Goal: Check status: Check status

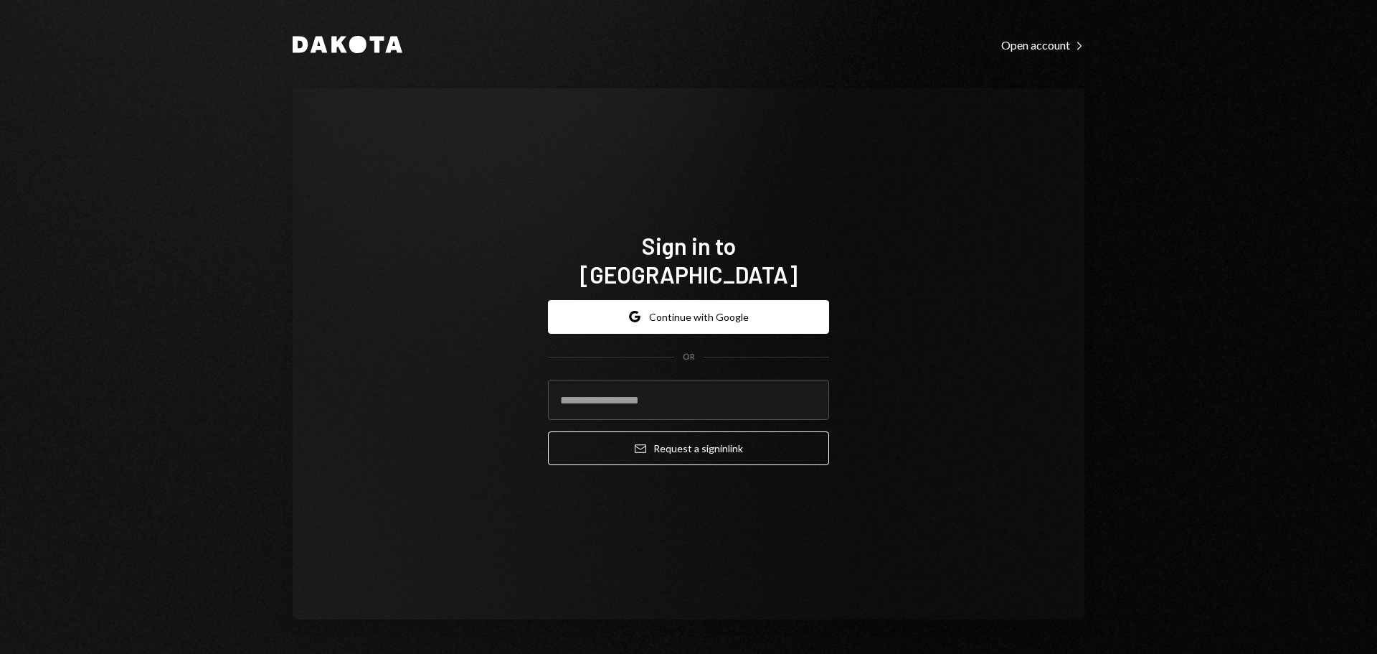
click at [592, 379] on input "email" at bounding box center [688, 399] width 281 height 40
type input "**********"
click at [548, 431] on button "Email Request a sign in link" at bounding box center [688, 448] width 281 height 34
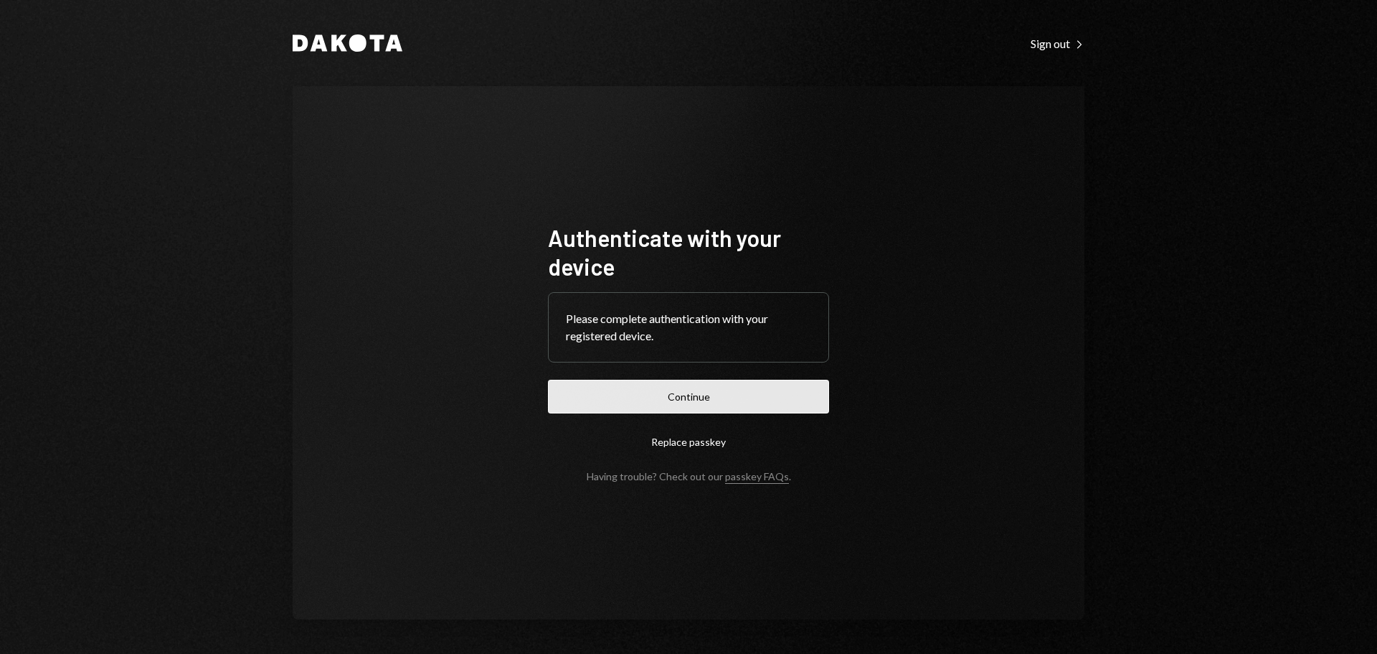
click at [654, 387] on button "Continue" at bounding box center [688, 396] width 281 height 34
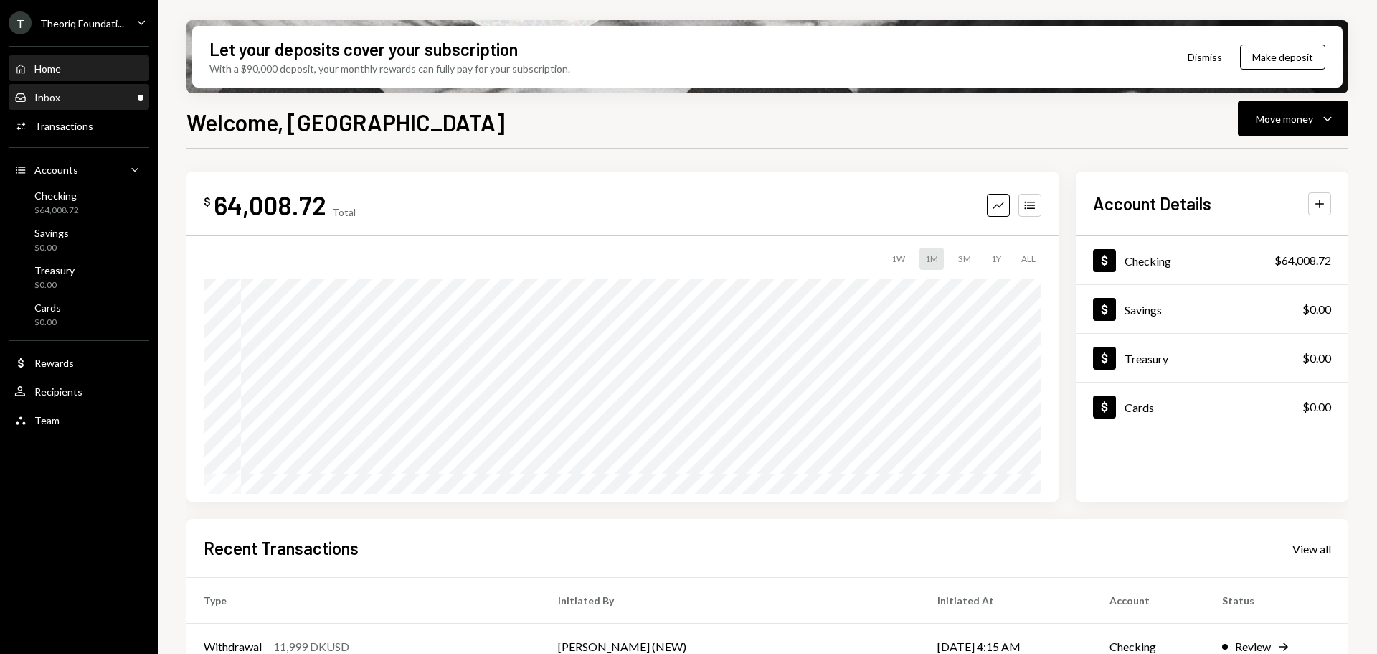
click at [97, 98] on div "Inbox Inbox" at bounding box center [78, 97] width 129 height 13
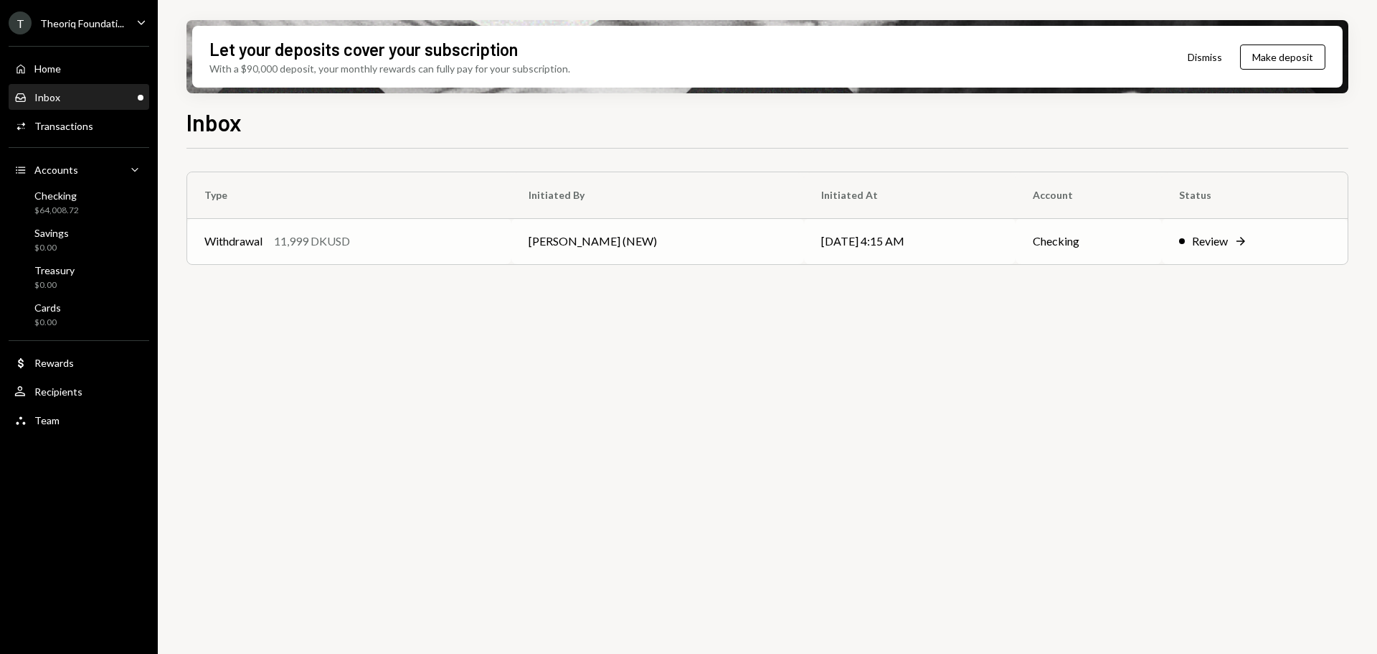
click at [417, 239] on div "Withdrawal 11,999 DKUSD" at bounding box center [349, 240] width 290 height 17
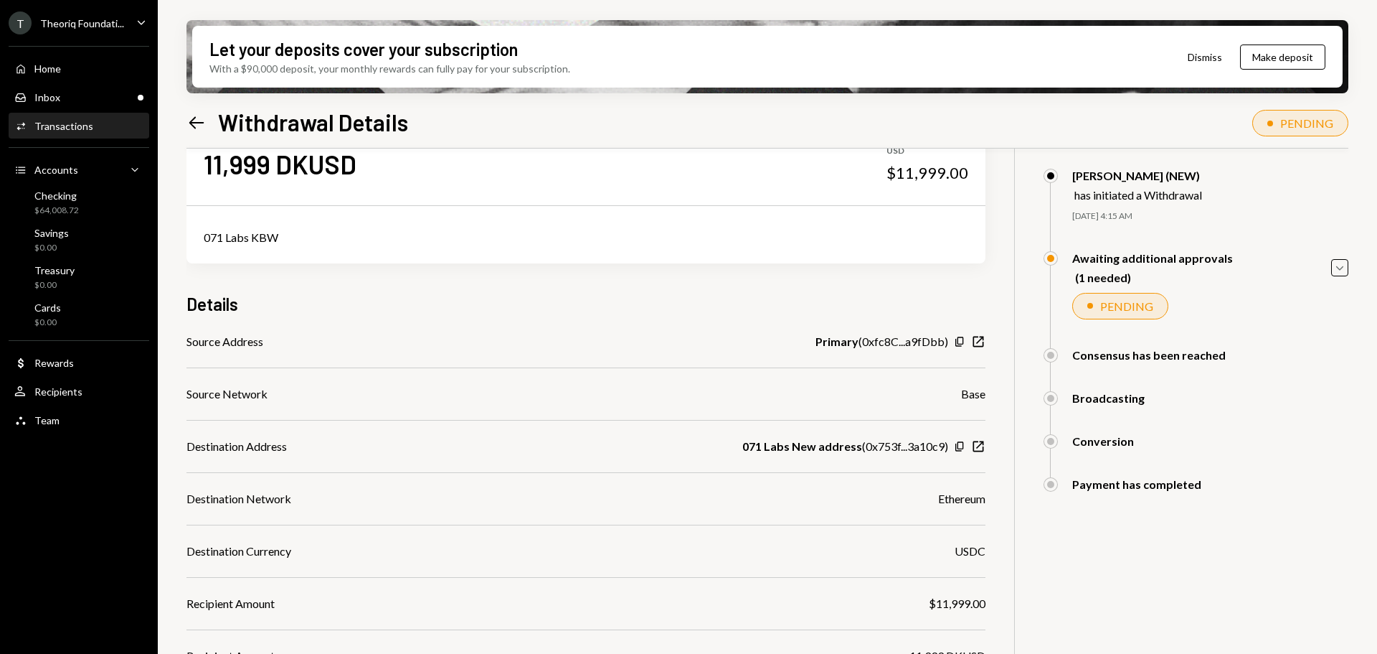
scroll to position [72, 0]
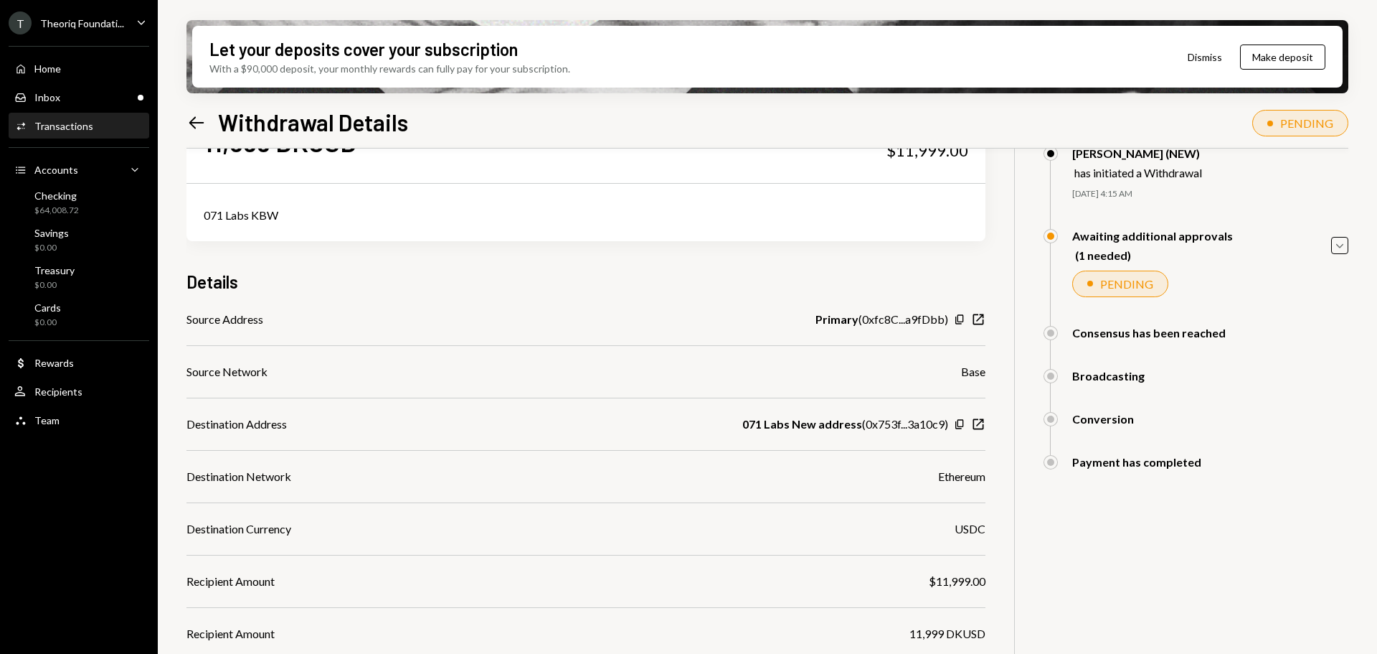
click at [98, 25] on div "Theoriq Foundati..." at bounding box center [82, 23] width 84 height 12
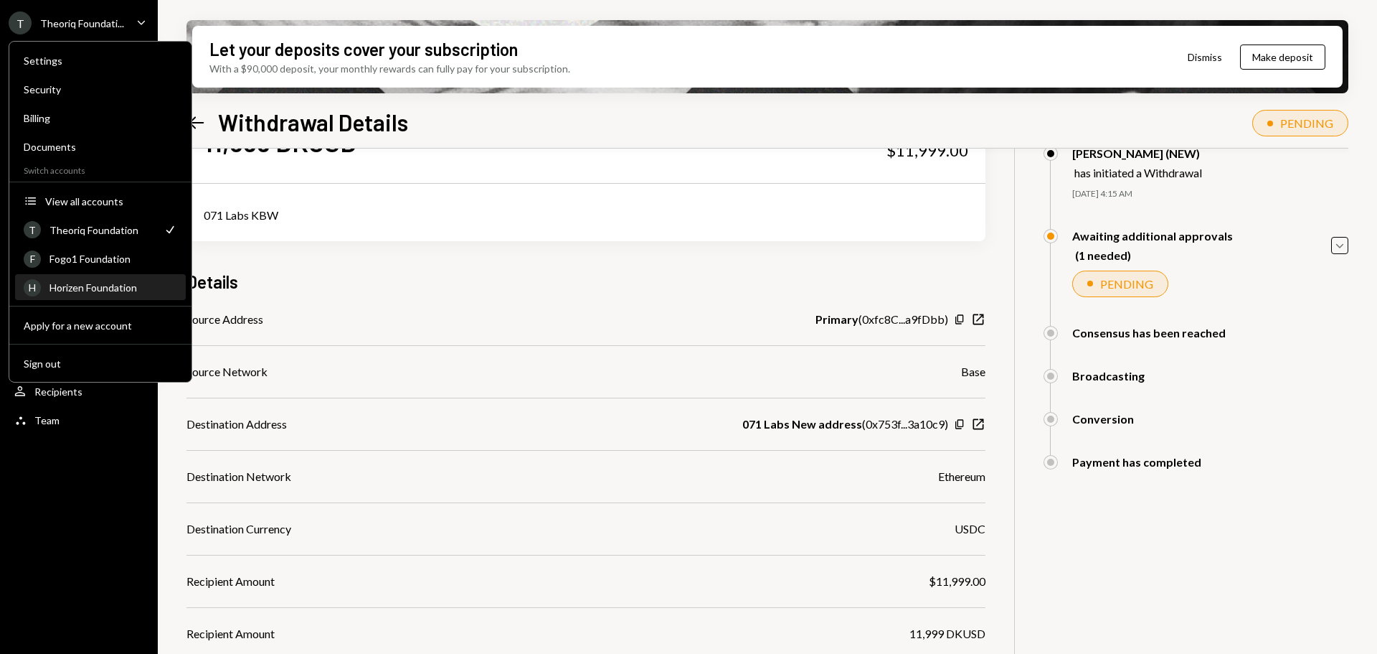
click at [110, 290] on div "Horizen Foundation" at bounding box center [113, 287] width 128 height 12
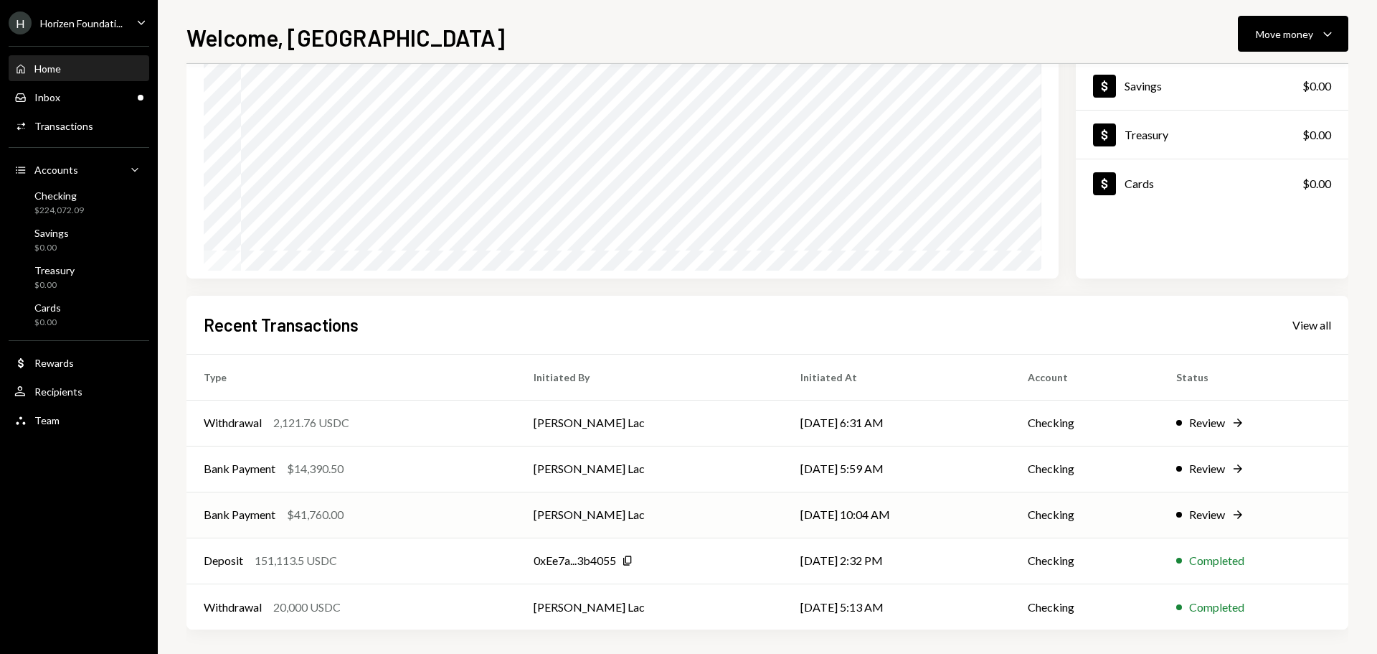
scroll to position [143, 0]
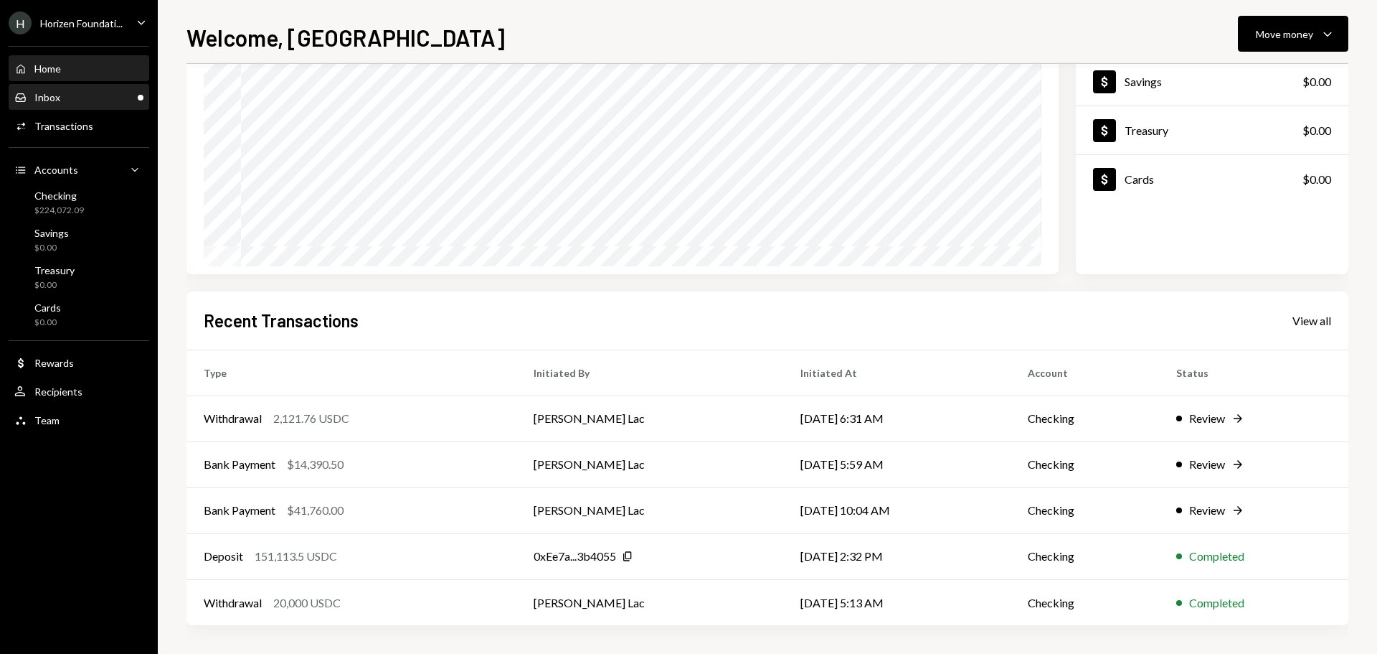
click at [102, 92] on div "Inbox Inbox" at bounding box center [78, 97] width 129 height 13
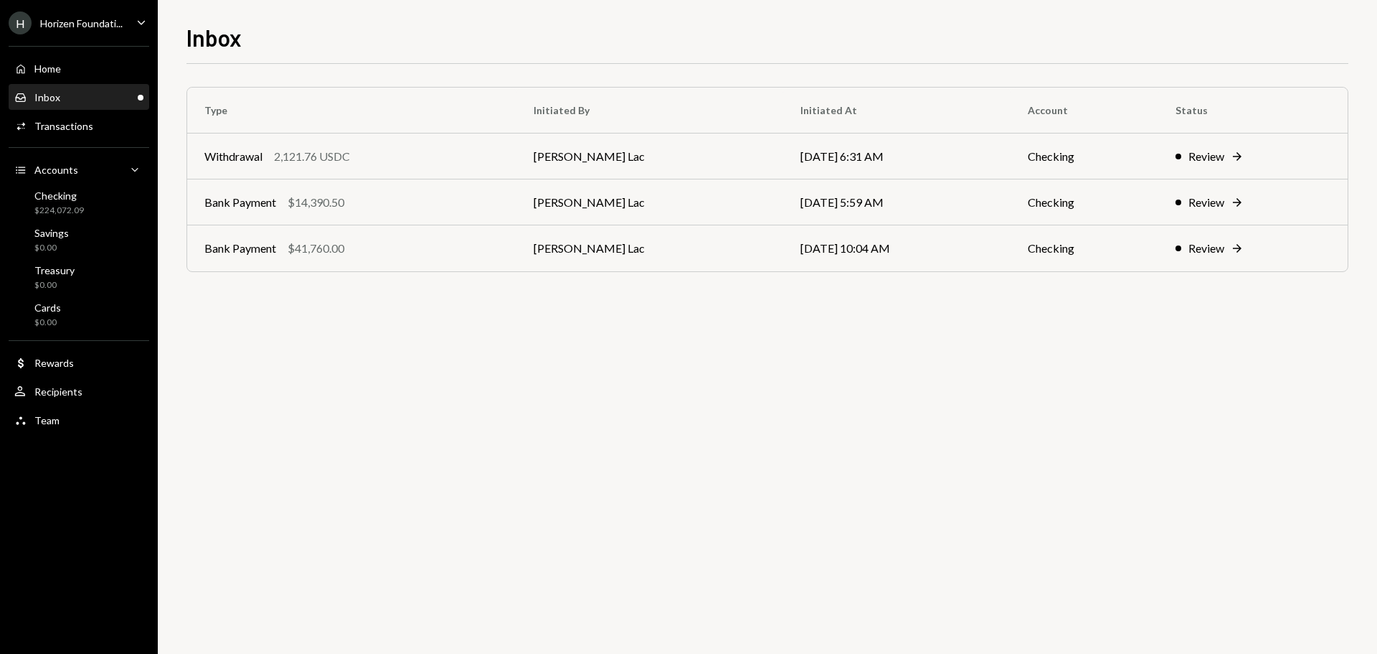
click at [382, 323] on div "Type Initiated By Initiated At Account Status Withdrawal 2,121.76 USDC Harrison…" at bounding box center [768, 359] width 1162 height 590
click at [359, 170] on td "Withdrawal 2,121.76 USDC" at bounding box center [351, 156] width 329 height 46
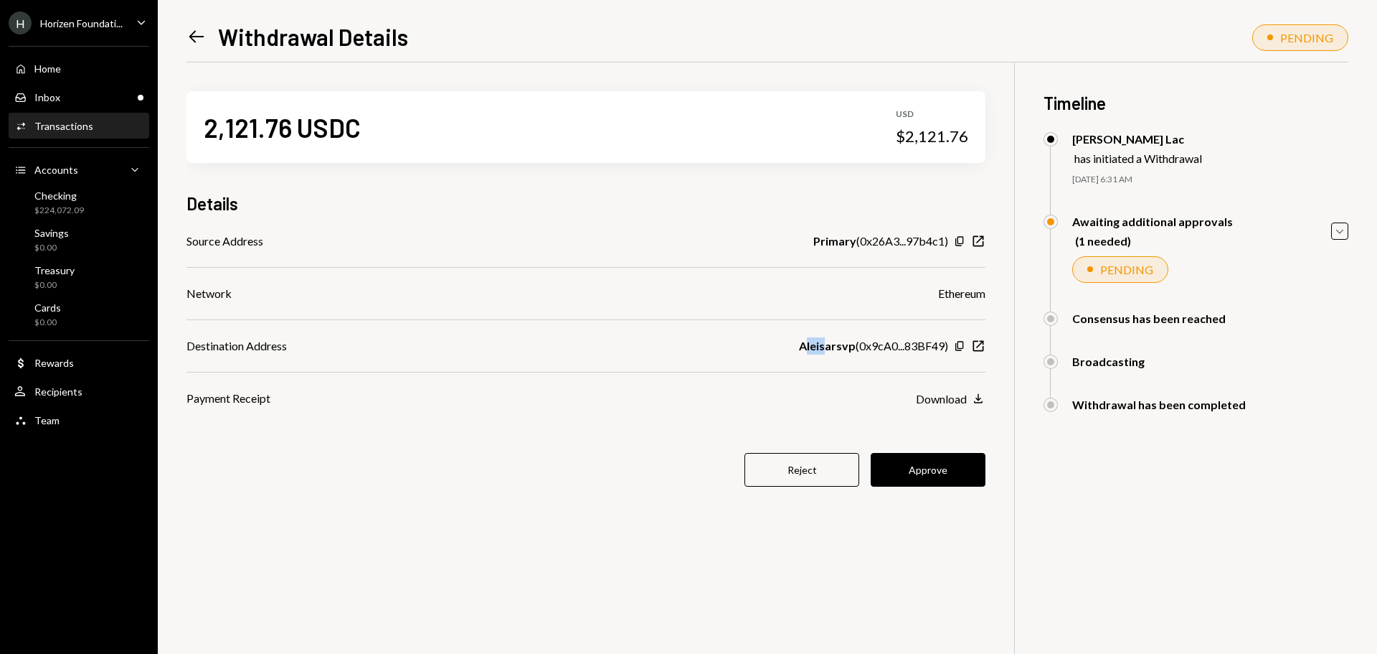
drag, startPoint x: 805, startPoint y: 346, endPoint x: 827, endPoint y: 345, distance: 22.2
click at [827, 345] on b "Aleisarsvp" at bounding box center [827, 345] width 57 height 17
click at [795, 349] on div "Destination Address Aleisarsvp ( 0x9cA0...83BF49 ) Copy New Window" at bounding box center [586, 345] width 799 height 17
drag, startPoint x: 849, startPoint y: 240, endPoint x: 875, endPoint y: 242, distance: 26.6
click at [874, 241] on div "Primary ( 0x26A3...97b4c1 )" at bounding box center [880, 240] width 135 height 17
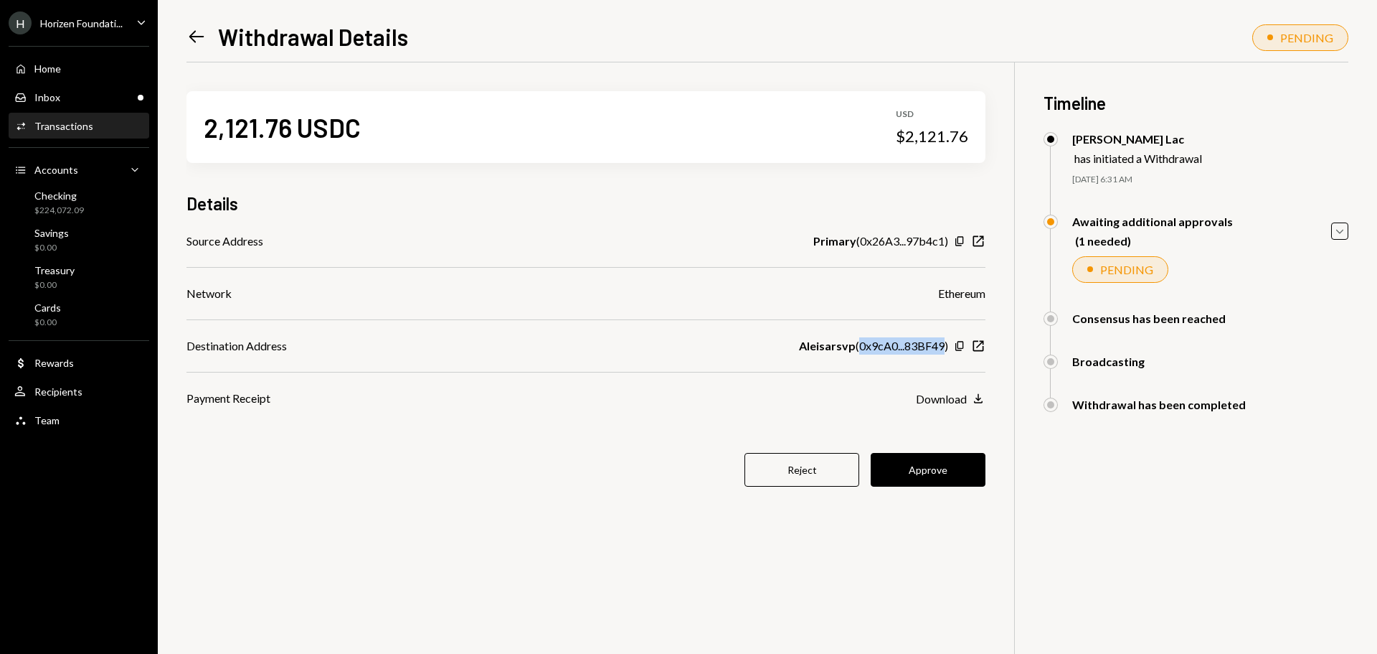
drag, startPoint x: 859, startPoint y: 346, endPoint x: 942, endPoint y: 346, distance: 83.2
click at [942, 346] on div "Aleisarsvp ( 0x9cA0...83BF49 )" at bounding box center [873, 345] width 149 height 17
click at [889, 469] on button "Approve" at bounding box center [928, 470] width 115 height 34
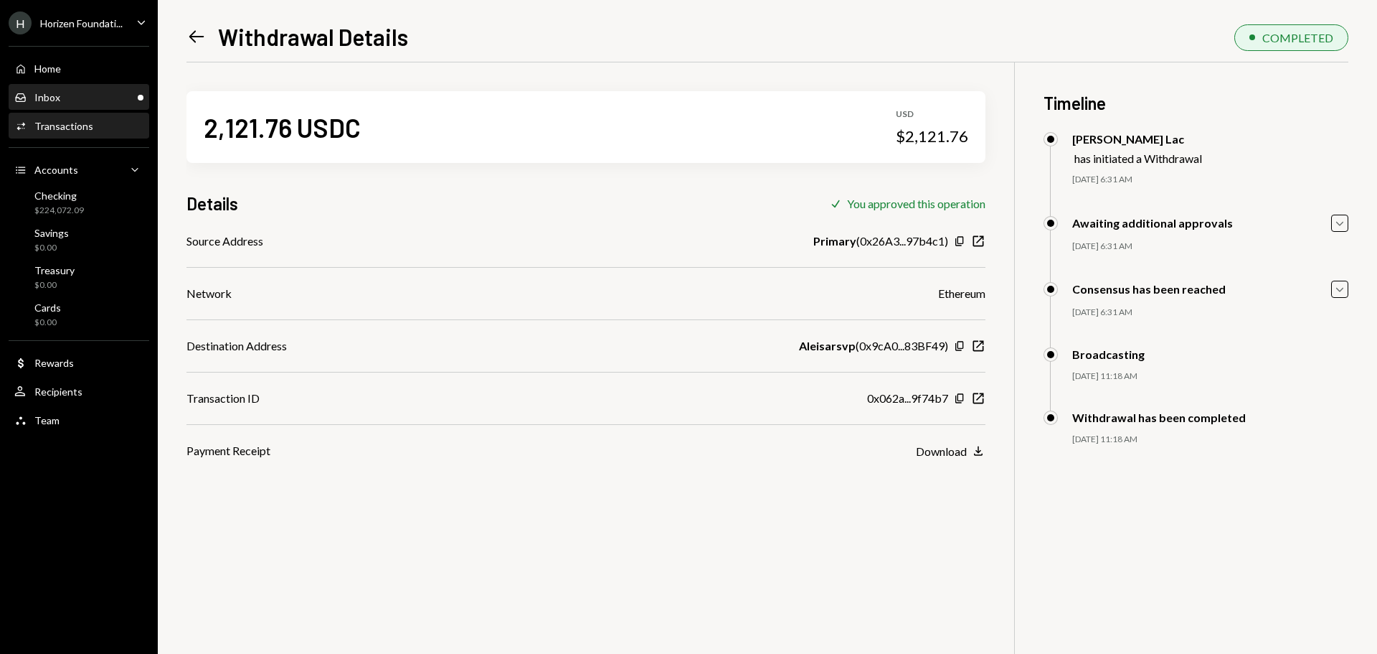
click at [122, 103] on div "Inbox Inbox" at bounding box center [78, 97] width 129 height 13
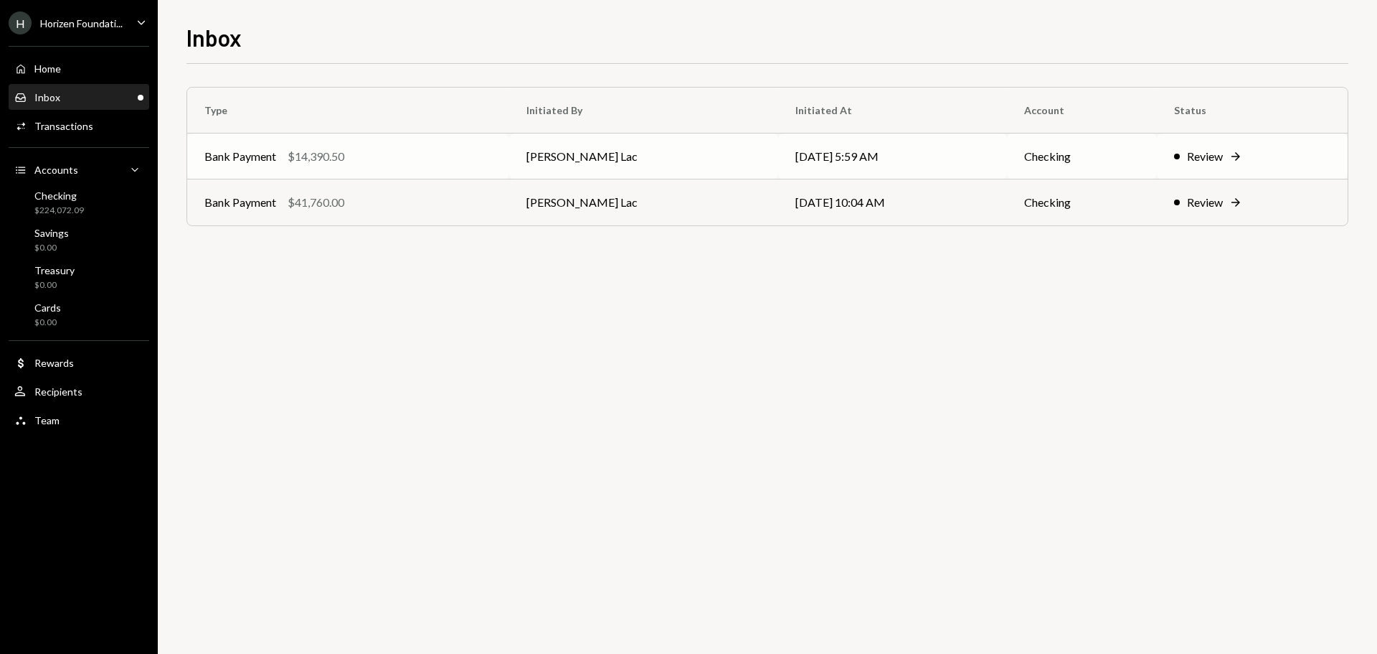
click at [326, 151] on div "$14,390.50" at bounding box center [316, 156] width 57 height 17
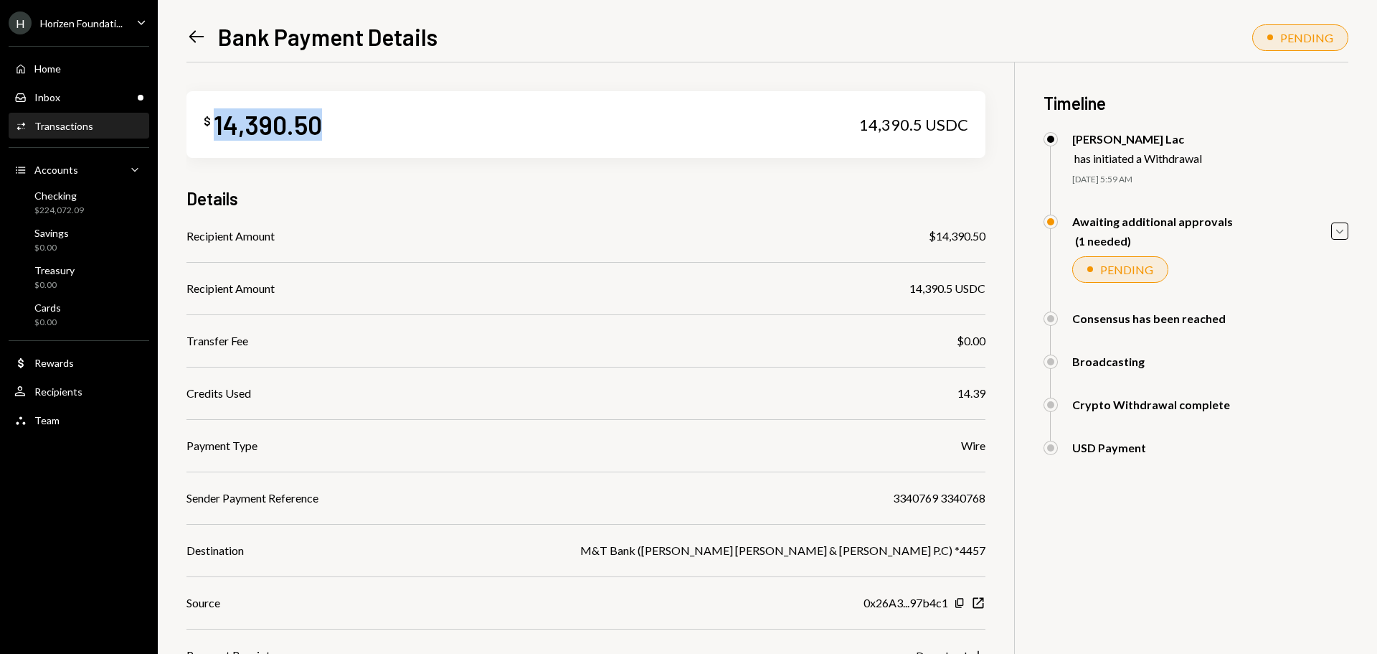
drag, startPoint x: 217, startPoint y: 119, endPoint x: 332, endPoint y: 128, distance: 115.8
click at [332, 128] on div "$ 14,390.50 14,390.5 USDC" at bounding box center [586, 124] width 799 height 67
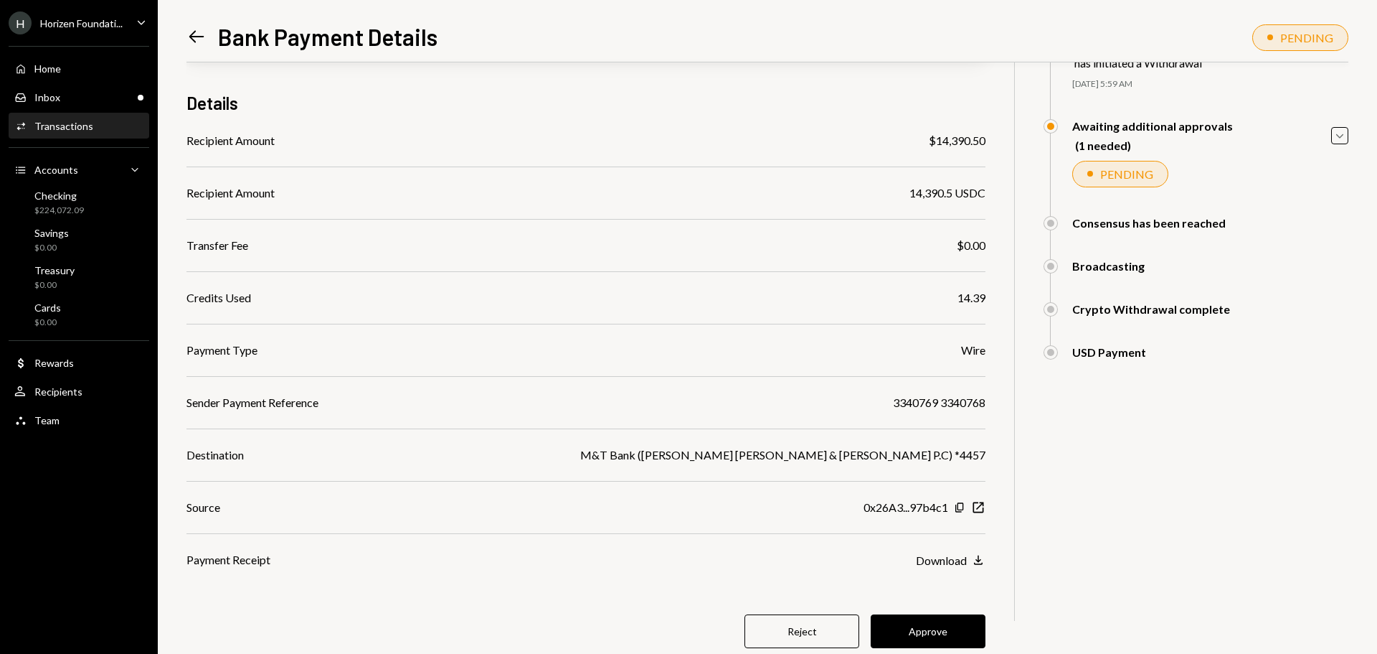
scroll to position [136, 0]
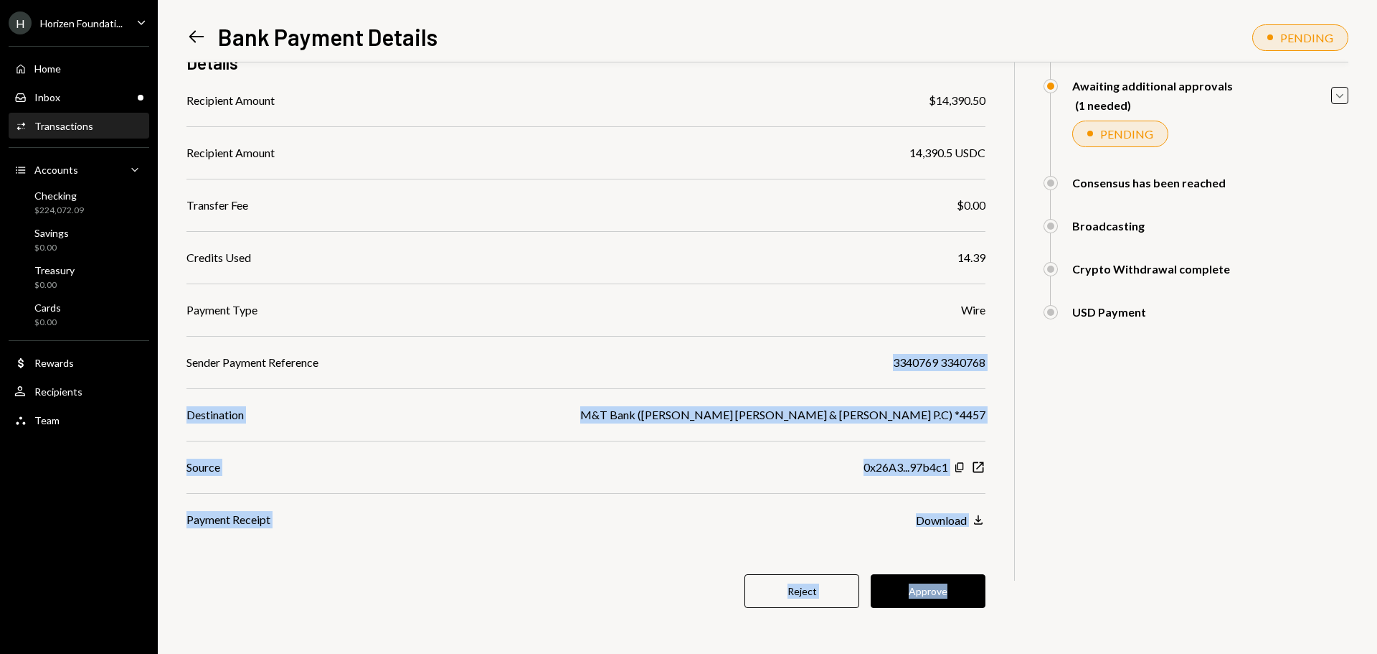
drag, startPoint x: 889, startPoint y: 363, endPoint x: 1002, endPoint y: 363, distance: 113.3
click at [1002, 363] on div "$ 14,390.50 14,390.5 USDC Details Recipient Amount $14,390.50 Recipient Amount …" at bounding box center [768, 290] width 1162 height 727
drag, startPoint x: 750, startPoint y: 356, endPoint x: 788, endPoint y: 356, distance: 38.7
click at [751, 356] on div "Sender Payment Reference 3340769 3340768" at bounding box center [586, 362] width 799 height 17
click at [876, 362] on div "Sender Payment Reference 3340769 3340768" at bounding box center [586, 362] width 799 height 17
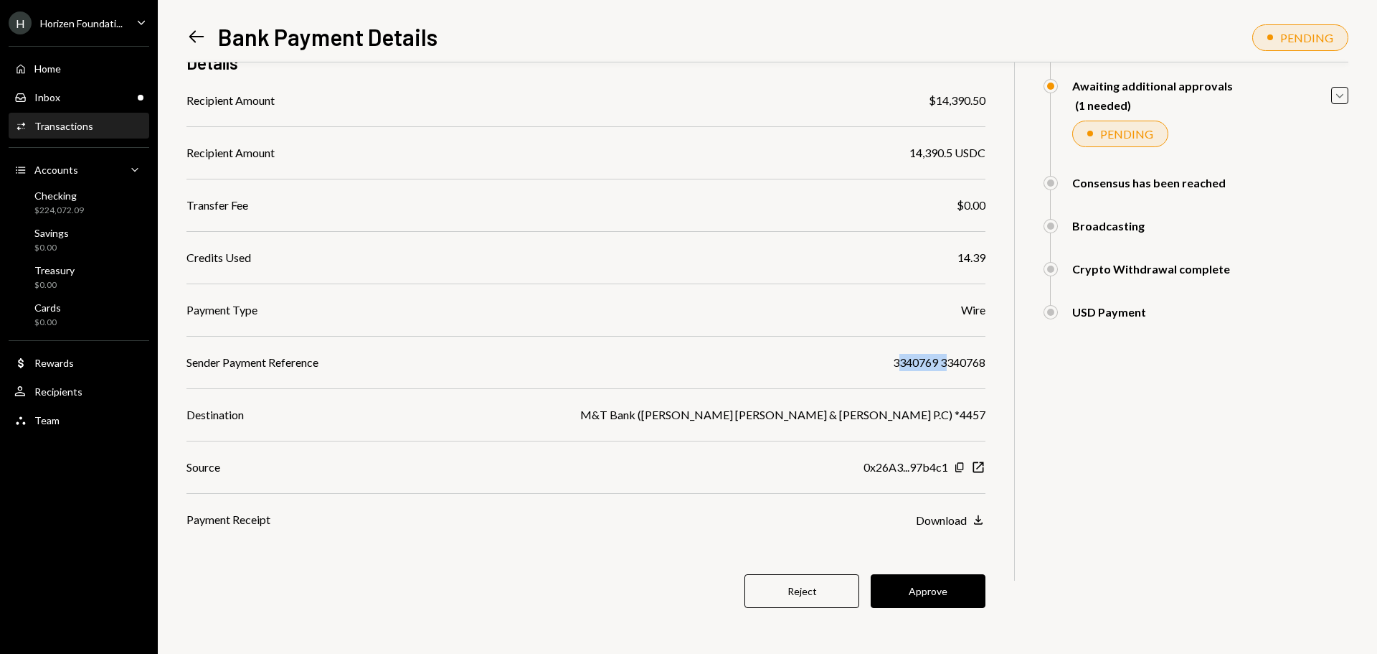
drag, startPoint x: 895, startPoint y: 357, endPoint x: 950, endPoint y: 357, distance: 55.2
click at [950, 357] on div "3340769 3340768" at bounding box center [939, 362] width 93 height 17
click at [928, 370] on div "3340769 3340768" at bounding box center [939, 362] width 93 height 17
click at [916, 590] on button "Approve" at bounding box center [928, 591] width 115 height 34
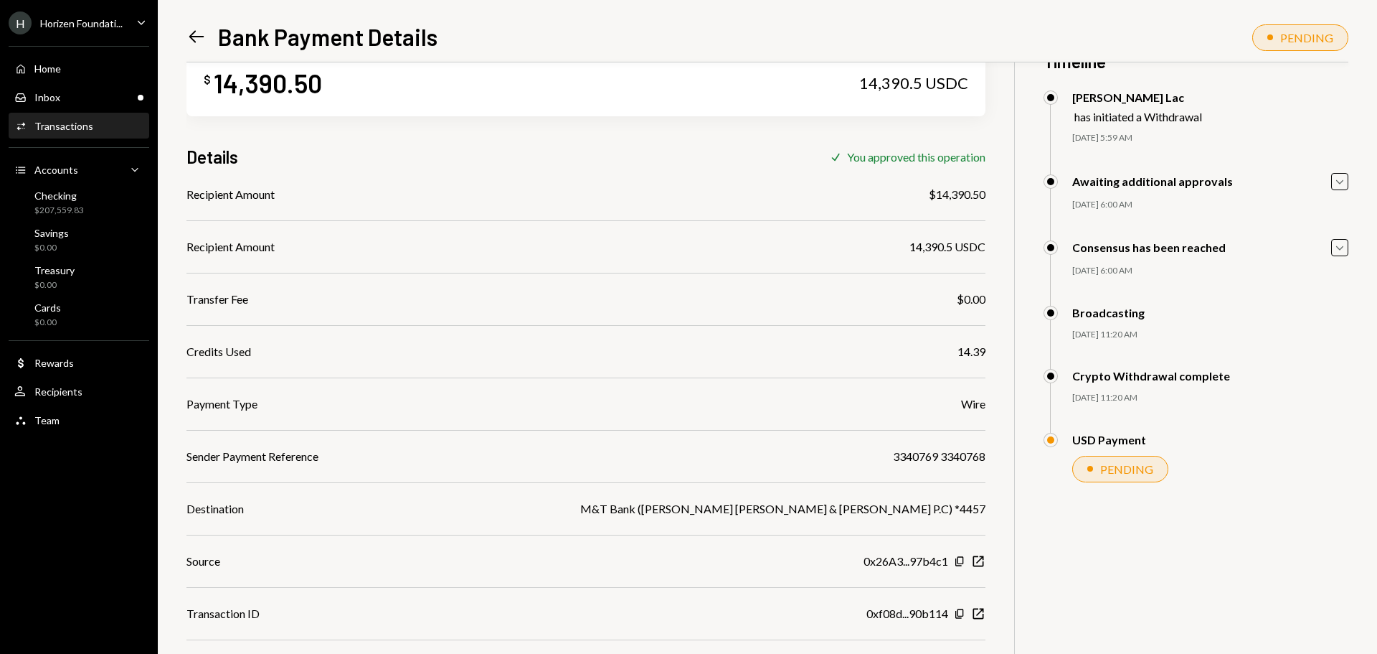
scroll to position [62, 0]
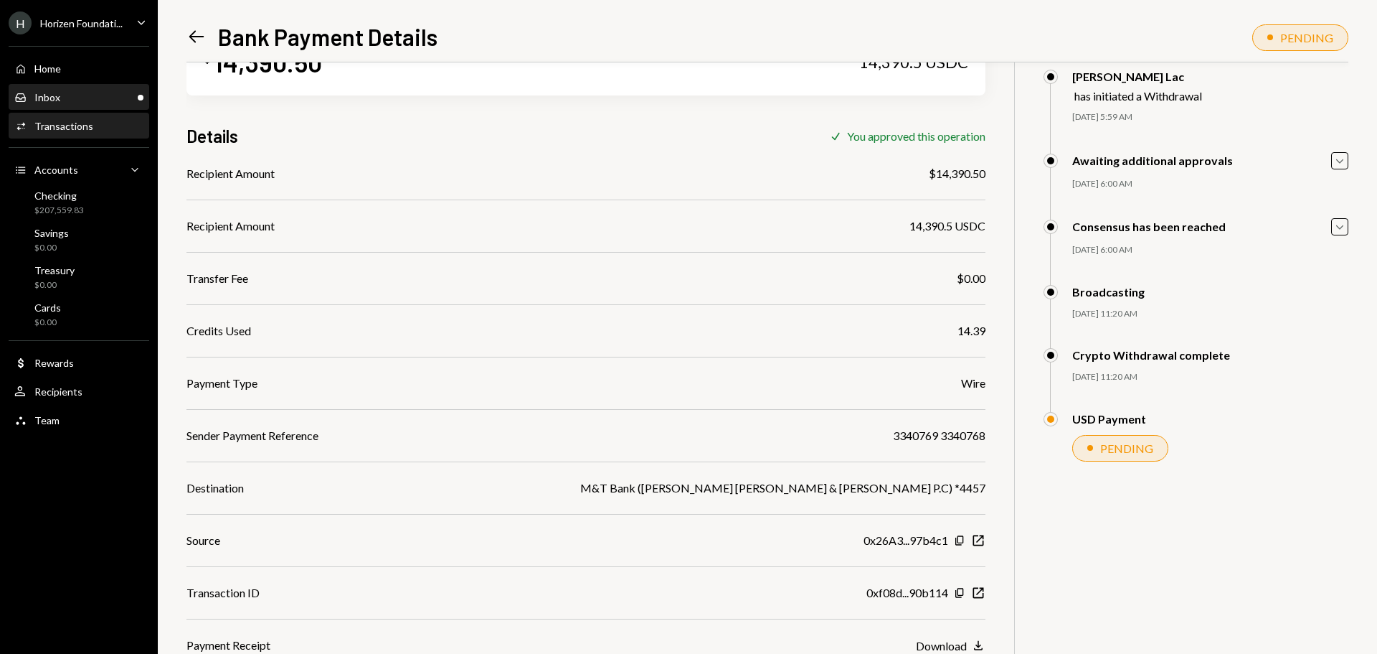
click at [98, 103] on div "Inbox Inbox" at bounding box center [78, 97] width 129 height 13
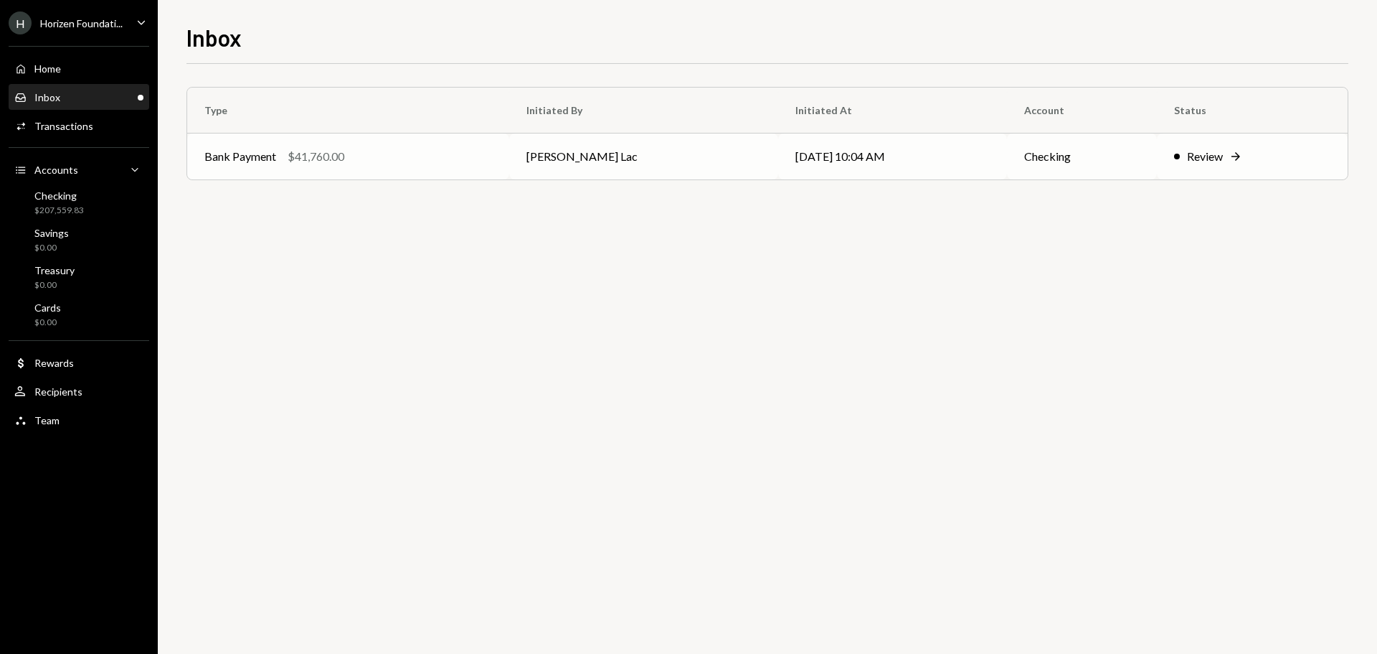
click at [240, 151] on div "Bank Payment" at bounding box center [240, 156] width 72 height 17
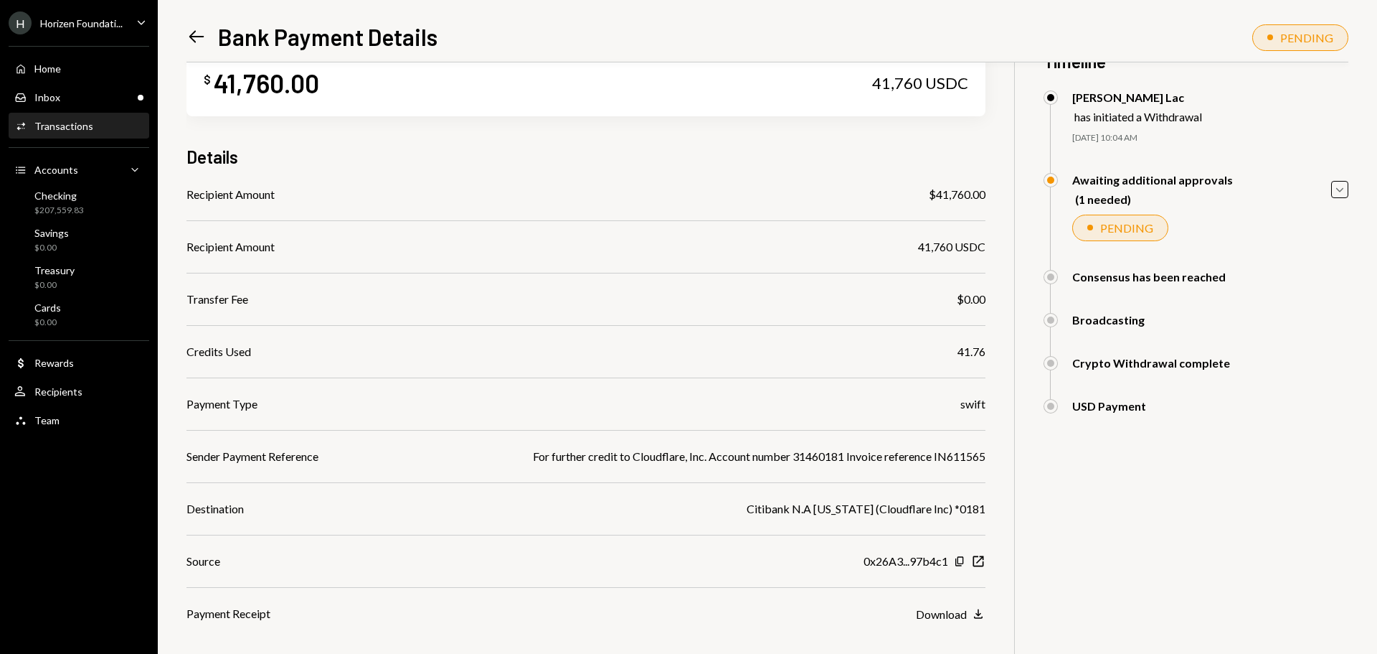
scroll to position [72, 0]
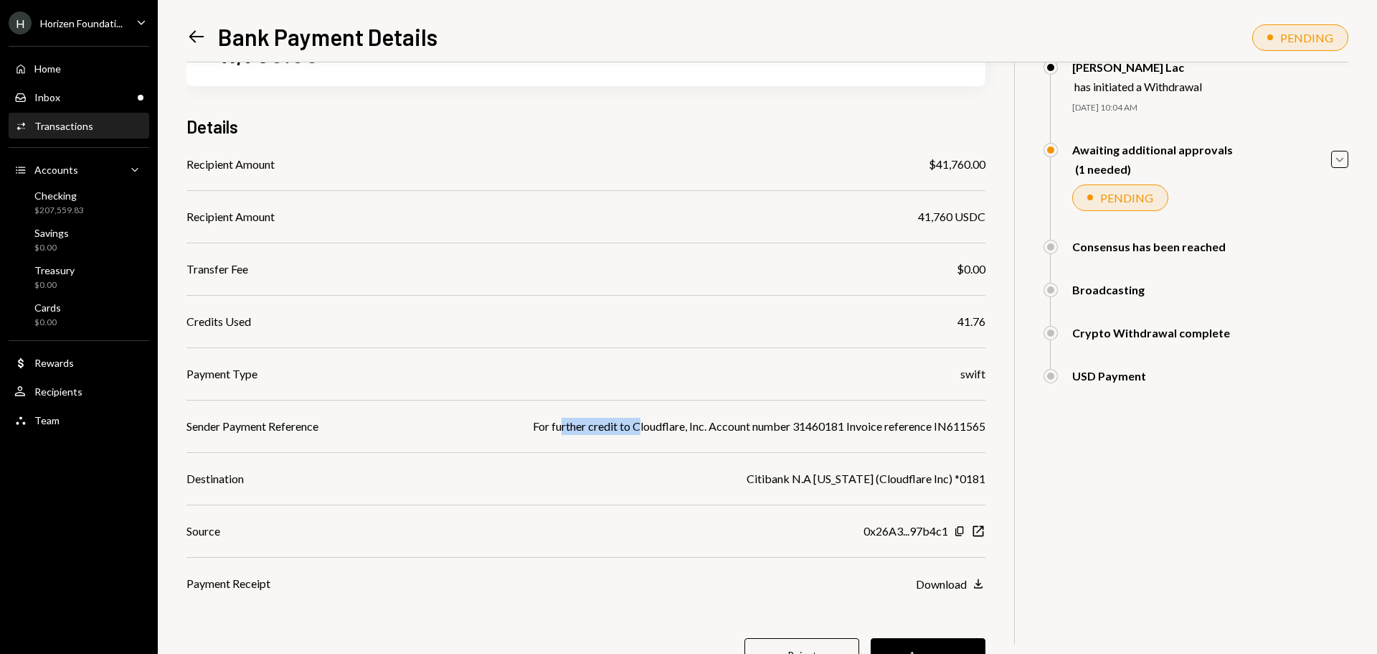
drag, startPoint x: 555, startPoint y: 425, endPoint x: 640, endPoint y: 428, distance: 85.4
click at [637, 428] on div "For further credit to Cloudflare, Inc. Account number 31460181 Invoice referenc…" at bounding box center [759, 425] width 453 height 17
drag, startPoint x: 696, startPoint y: 425, endPoint x: 796, endPoint y: 425, distance: 100.4
click at [792, 425] on div "For further credit to Cloudflare, Inc. Account number 31460181 Invoice referenc…" at bounding box center [759, 425] width 453 height 17
drag, startPoint x: 828, startPoint y: 425, endPoint x: 879, endPoint y: 428, distance: 51.8
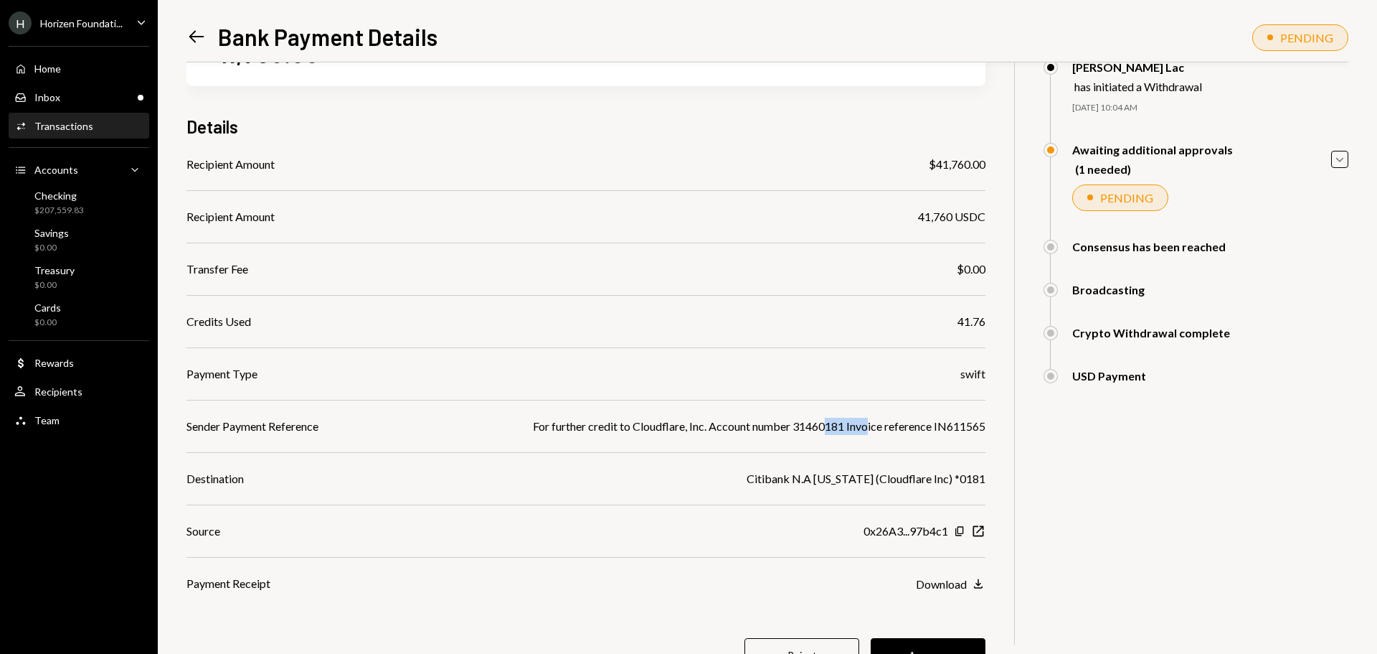
click at [877, 428] on div "For further credit to Cloudflare, Inc. Account number 31460181 Invoice referenc…" at bounding box center [759, 425] width 453 height 17
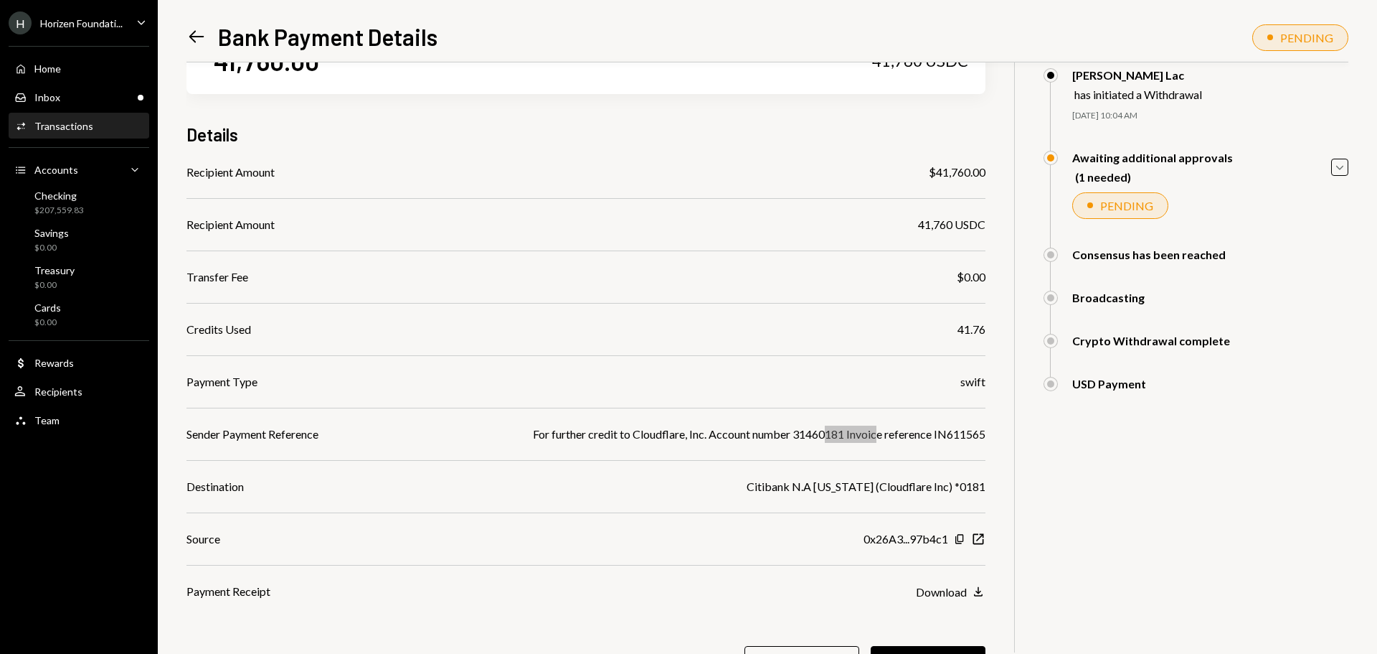
scroll to position [136, 0]
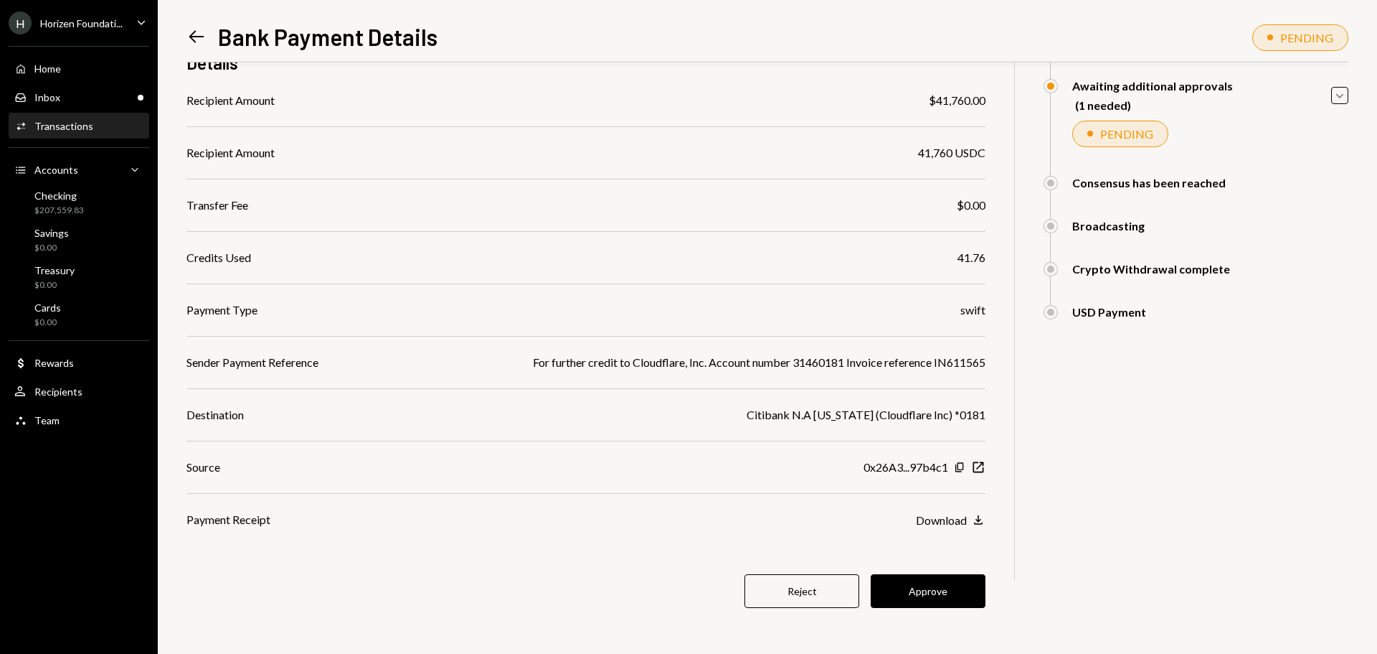
drag, startPoint x: 253, startPoint y: 311, endPoint x: 263, endPoint y: 310, distance: 9.4
click at [262, 310] on div "Payment Type swift" at bounding box center [586, 309] width 799 height 17
click at [330, 372] on div "Recipient Amount $41,760.00 Recipient Amount 41,760 USDC Transfer Fee $0.00 Cre…" at bounding box center [586, 310] width 799 height 436
drag, startPoint x: 555, startPoint y: 369, endPoint x: 684, endPoint y: 364, distance: 129.2
click at [683, 364] on div "For further credit to Cloudflare, Inc. Account number 31460181 Invoice referenc…" at bounding box center [759, 362] width 453 height 17
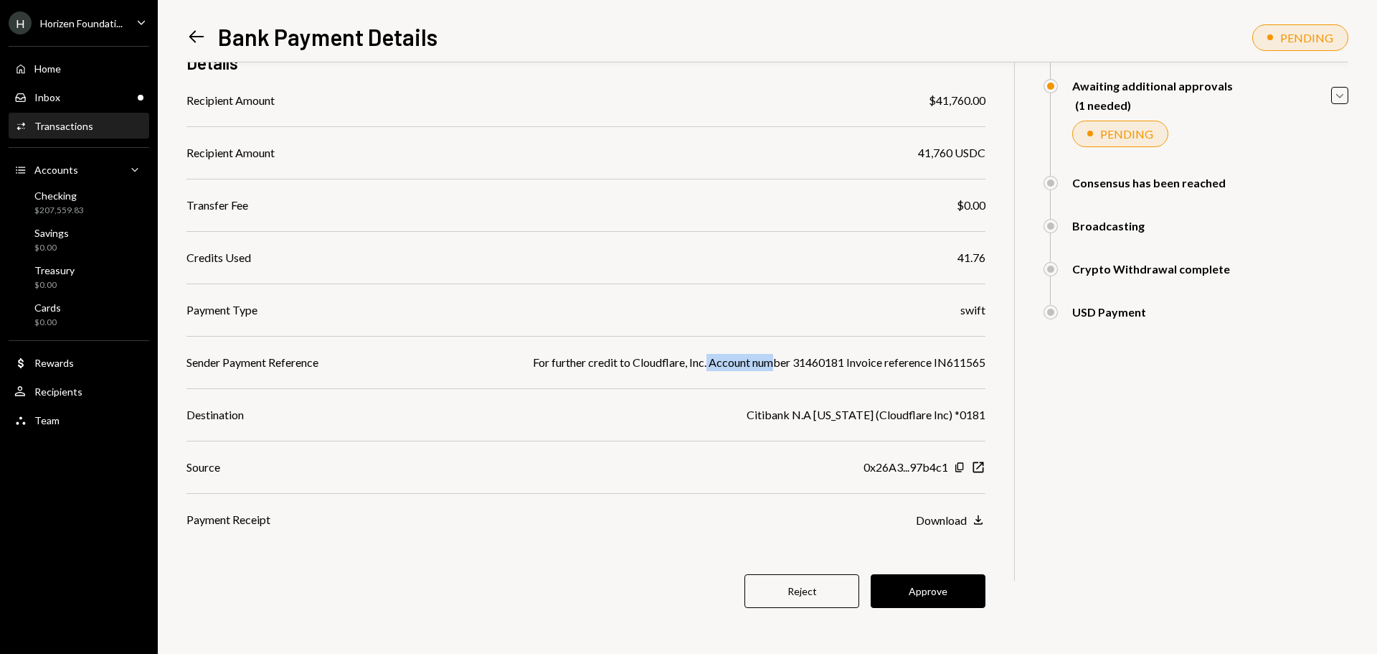
drag, startPoint x: 705, startPoint y: 365, endPoint x: 777, endPoint y: 368, distance: 71.8
click at [775, 368] on div "For further credit to Cloudflare, Inc. Account number 31460181 Invoice referenc…" at bounding box center [759, 362] width 453 height 17
drag, startPoint x: 792, startPoint y: 368, endPoint x: 981, endPoint y: 364, distance: 189.4
click at [981, 364] on div "For further credit to Cloudflare, Inc. Account number 31460181 Invoice referenc…" at bounding box center [759, 362] width 453 height 17
click at [890, 407] on div "Citibank N.A Delaware (Cloudflare Inc) *0181" at bounding box center [866, 414] width 239 height 17
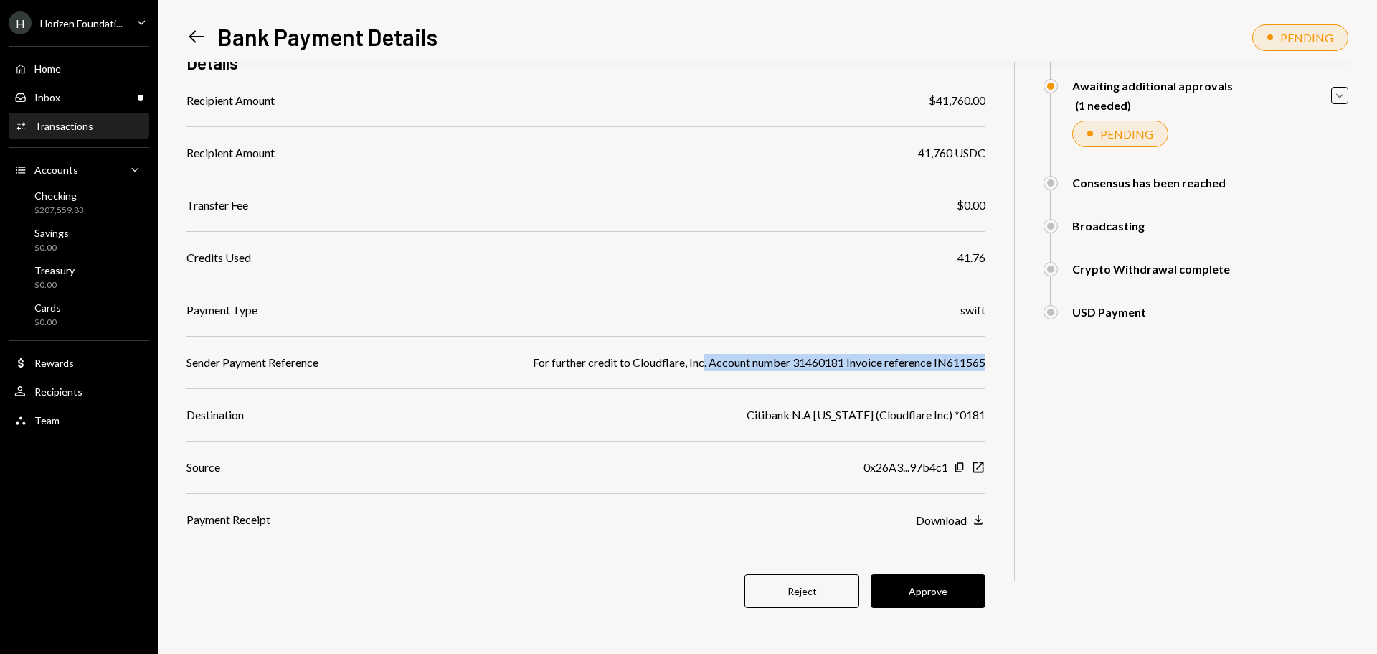
drag, startPoint x: 698, startPoint y: 364, endPoint x: 999, endPoint y: 363, distance: 301.3
click at [999, 363] on div "$ 41,760.00 41,760 USDC Details Recipient Amount $41,760.00 Recipient Amount 41…" at bounding box center [768, 290] width 1162 height 727
drag, startPoint x: 564, startPoint y: 362, endPoint x: 950, endPoint y: 368, distance: 386.0
click at [950, 368] on div "For further credit to Cloudflare, Inc. Account number 31460181 Invoice referenc…" at bounding box center [759, 362] width 453 height 17
click at [907, 368] on div "For further credit to Cloudflare, Inc. Account number 31460181 Invoice referenc…" at bounding box center [759, 362] width 453 height 17
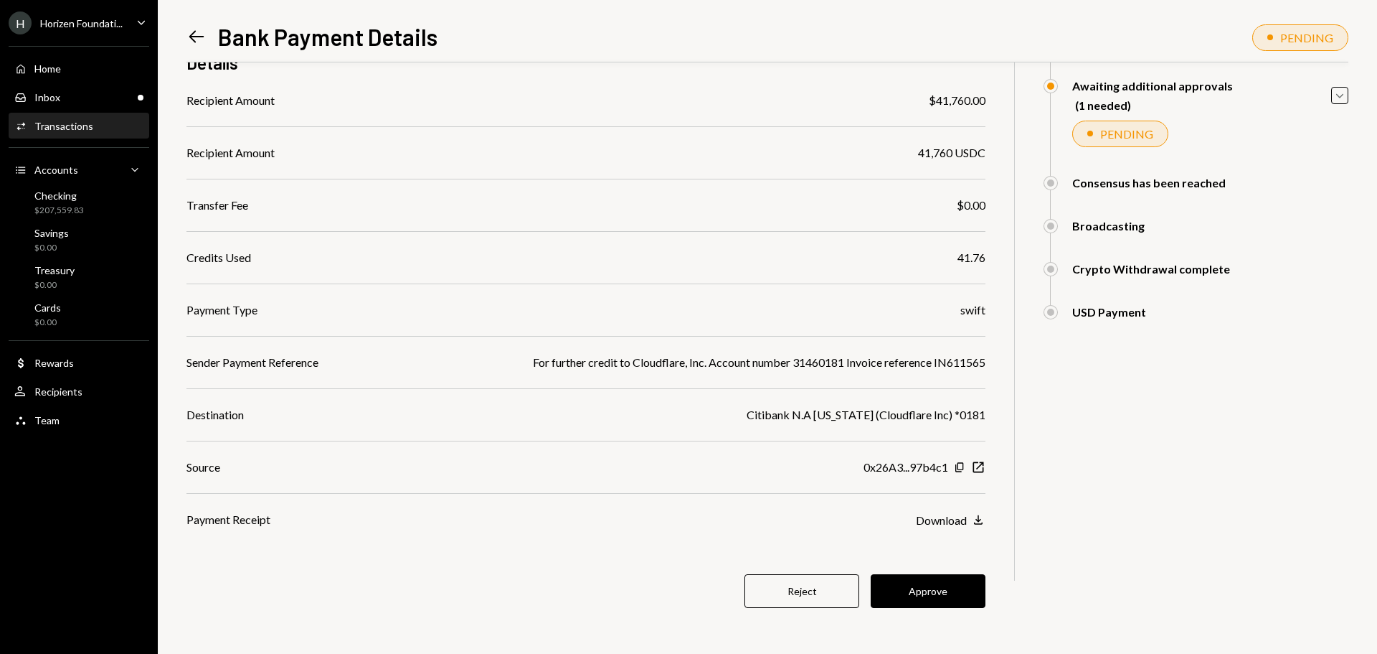
click at [843, 363] on div "For further credit to Cloudflare, Inc. Account number 31460181 Invoice referenc…" at bounding box center [759, 362] width 453 height 17
drag, startPoint x: 941, startPoint y: 600, endPoint x: 933, endPoint y: 598, distance: 8.7
click at [941, 600] on button "Approve" at bounding box center [928, 591] width 115 height 34
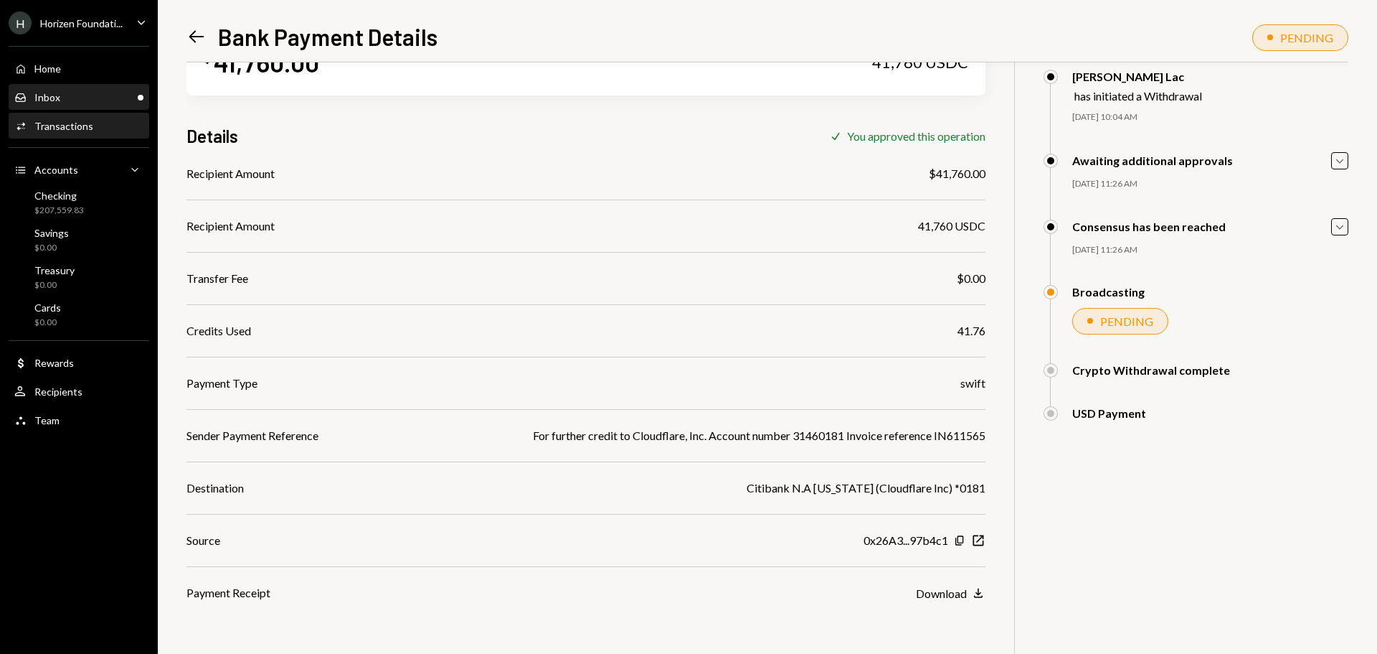
click at [77, 95] on div "Inbox Inbox" at bounding box center [78, 97] width 129 height 13
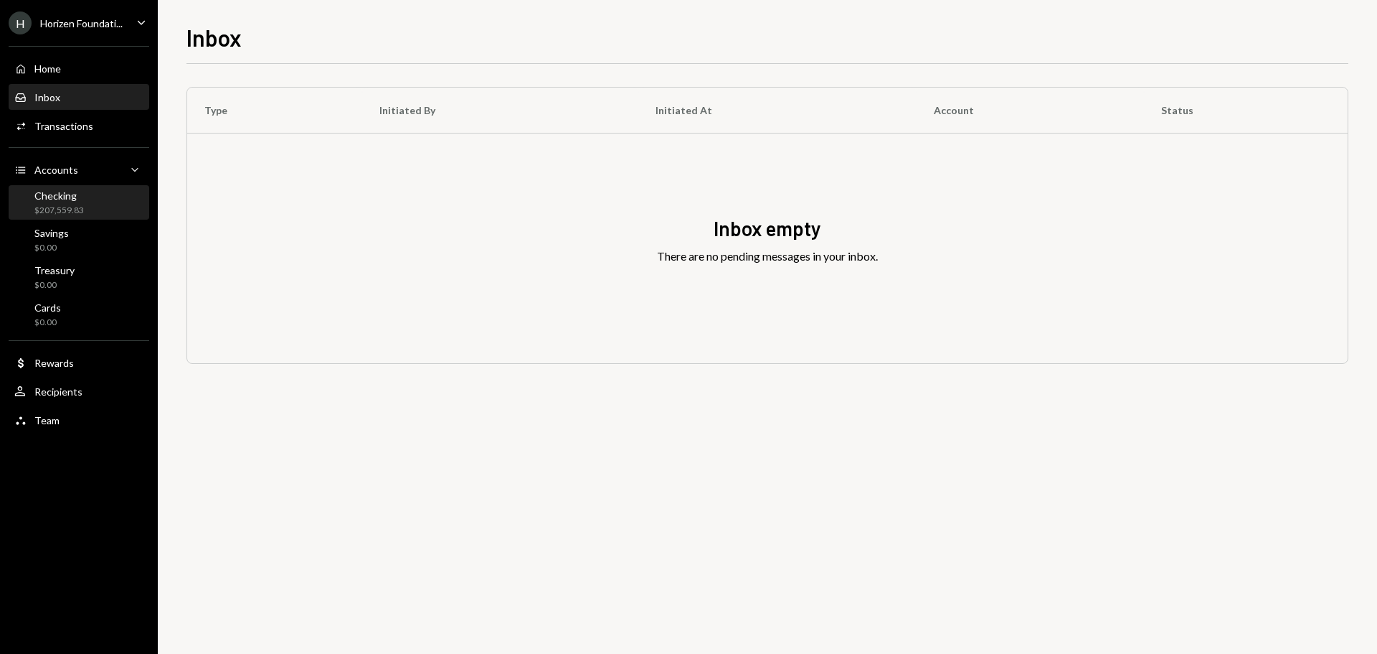
click at [58, 201] on div "Checking" at bounding box center [58, 195] width 49 height 12
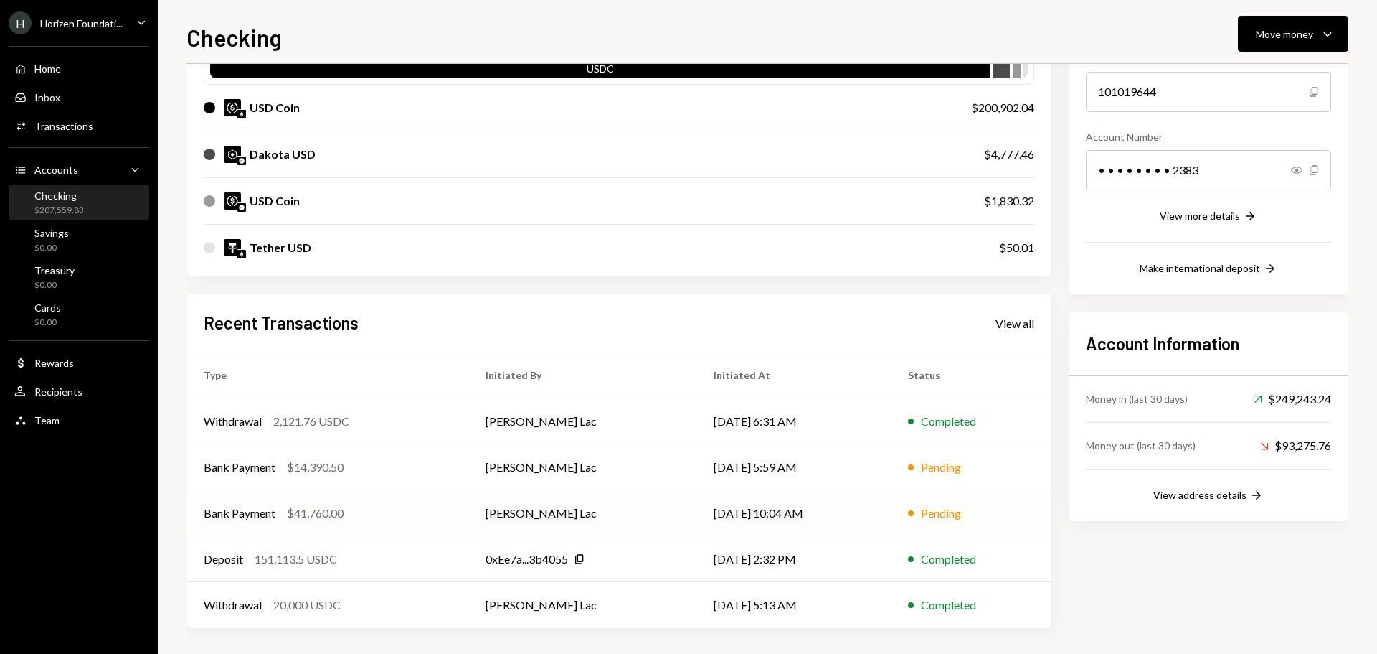
scroll to position [165, 0]
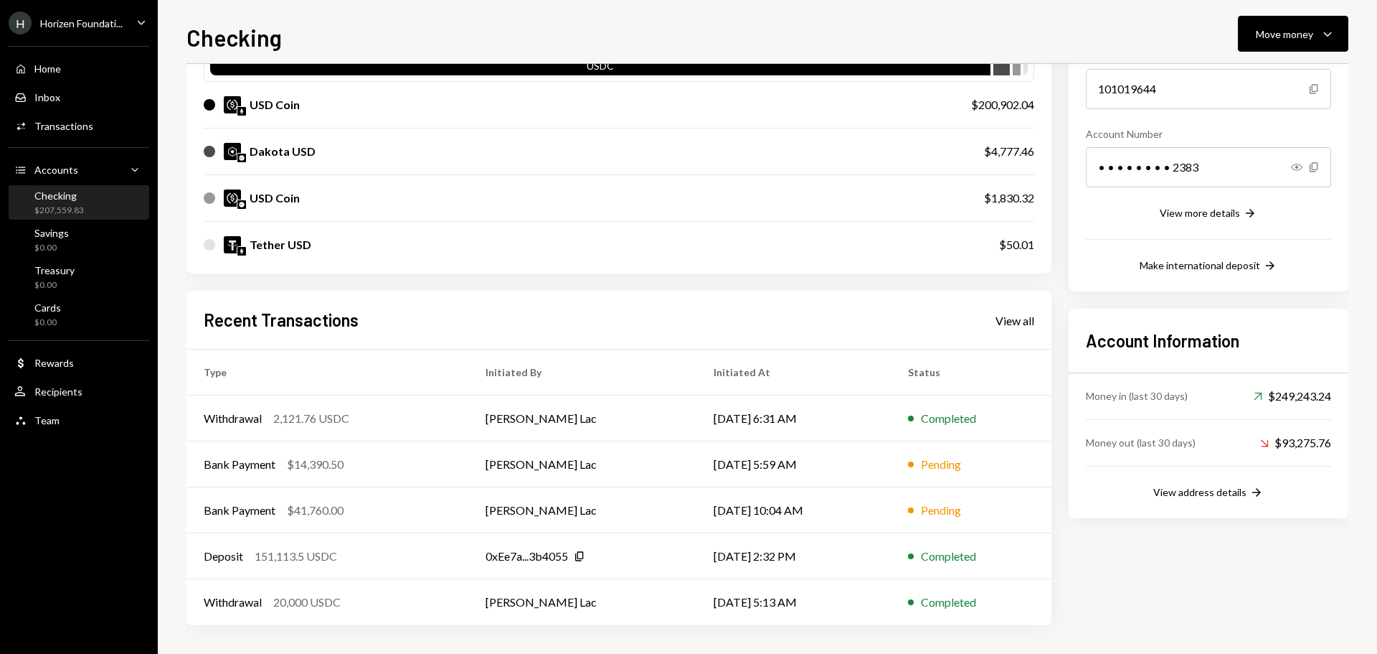
click at [73, 27] on div "Horizen Foundati..." at bounding box center [81, 23] width 82 height 12
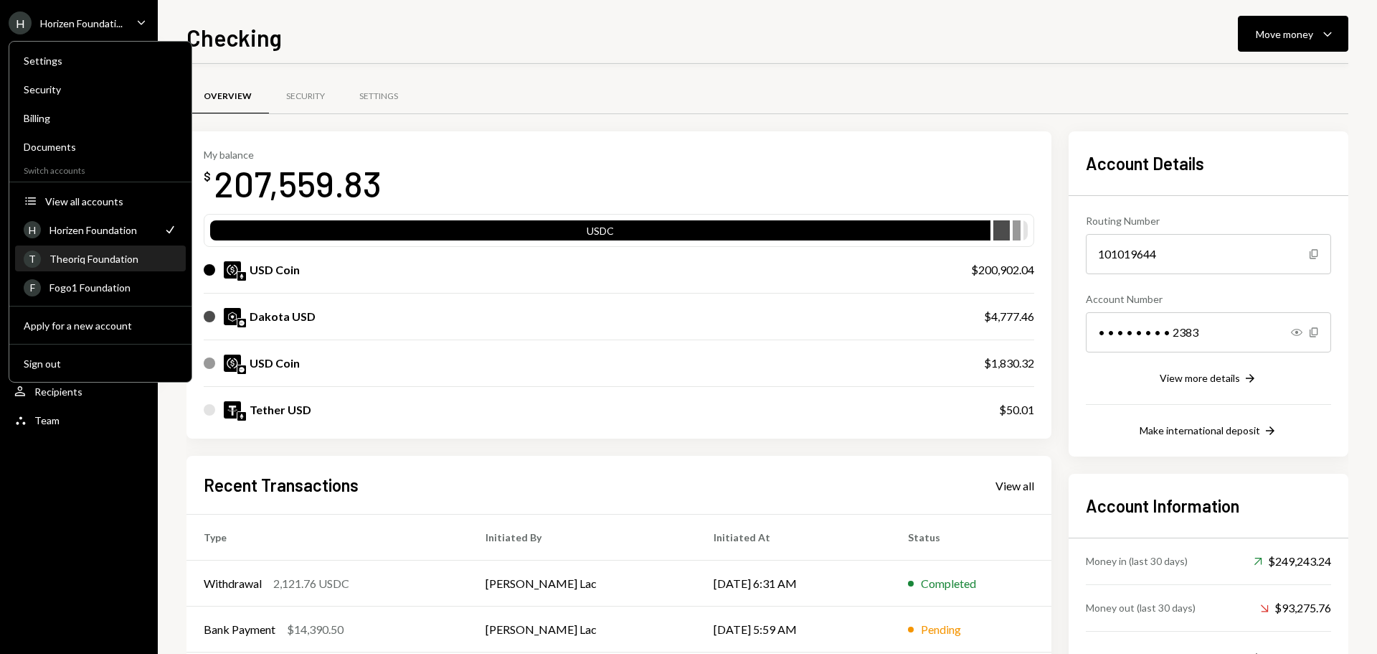
scroll to position [165, 0]
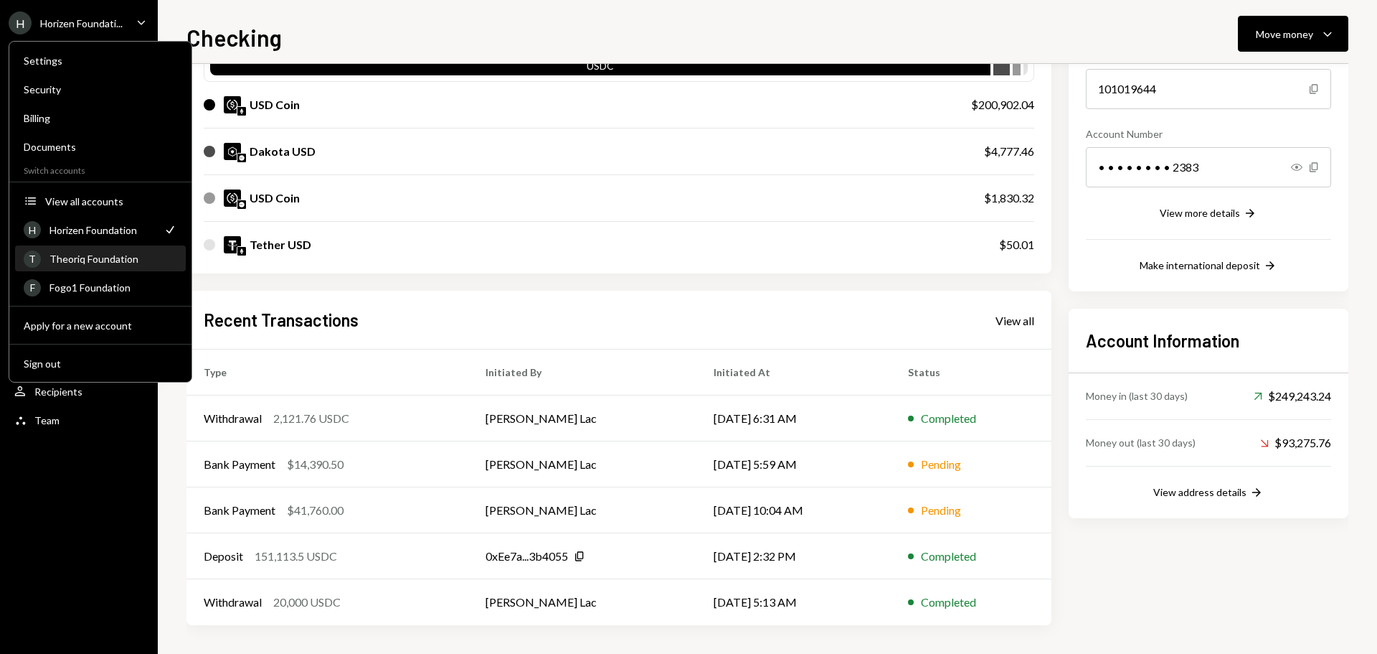
click at [101, 253] on div "Theoriq Foundation" at bounding box center [113, 259] width 128 height 12
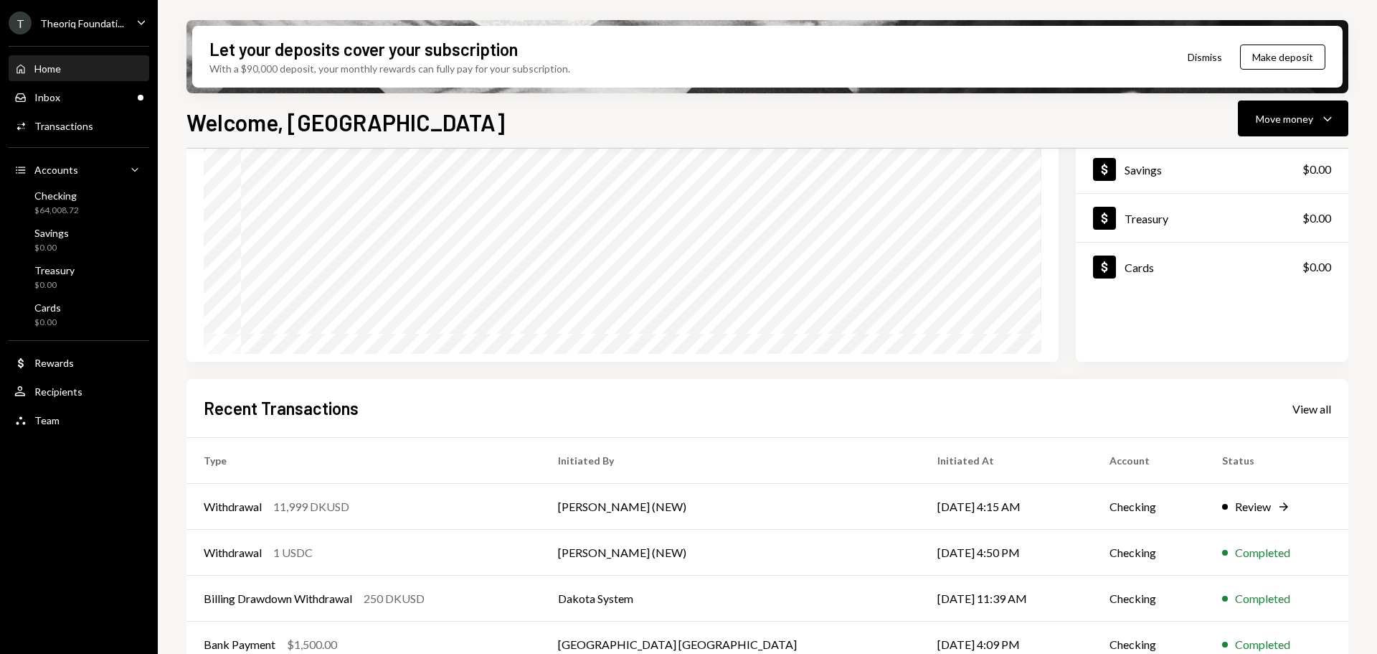
scroll to position [143, 0]
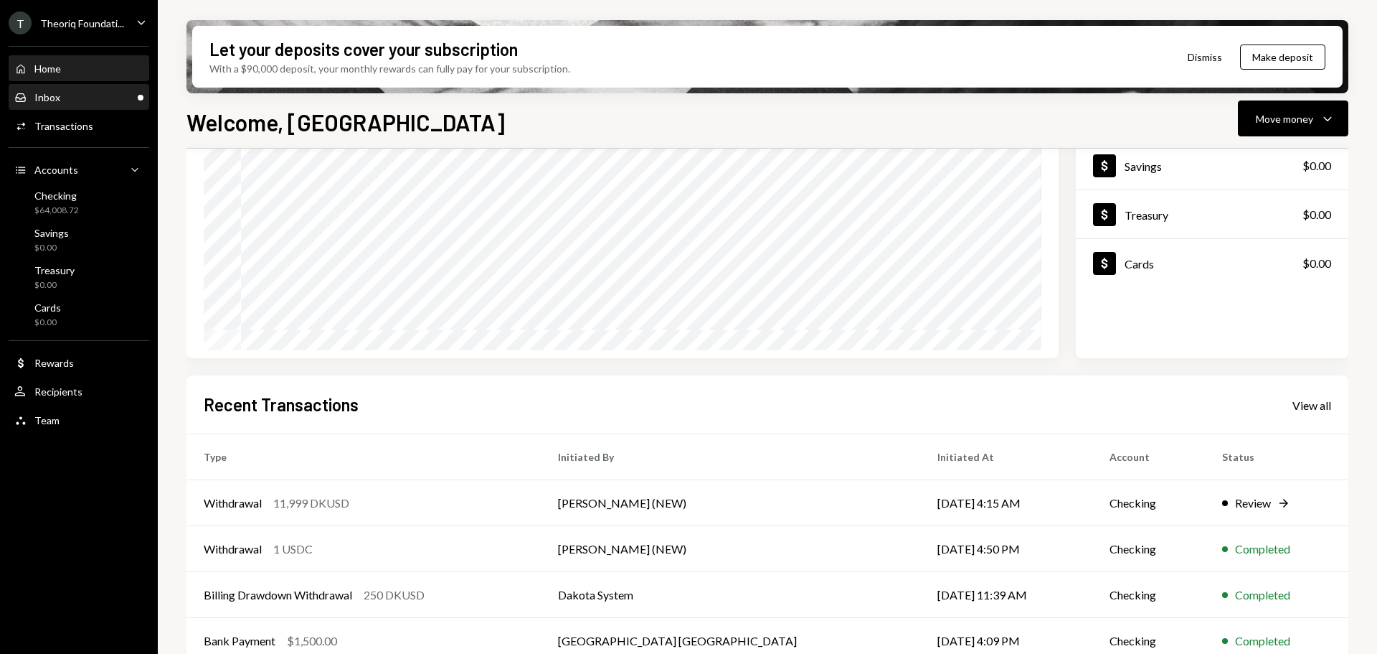
click at [70, 93] on div "Inbox Inbox" at bounding box center [78, 97] width 129 height 13
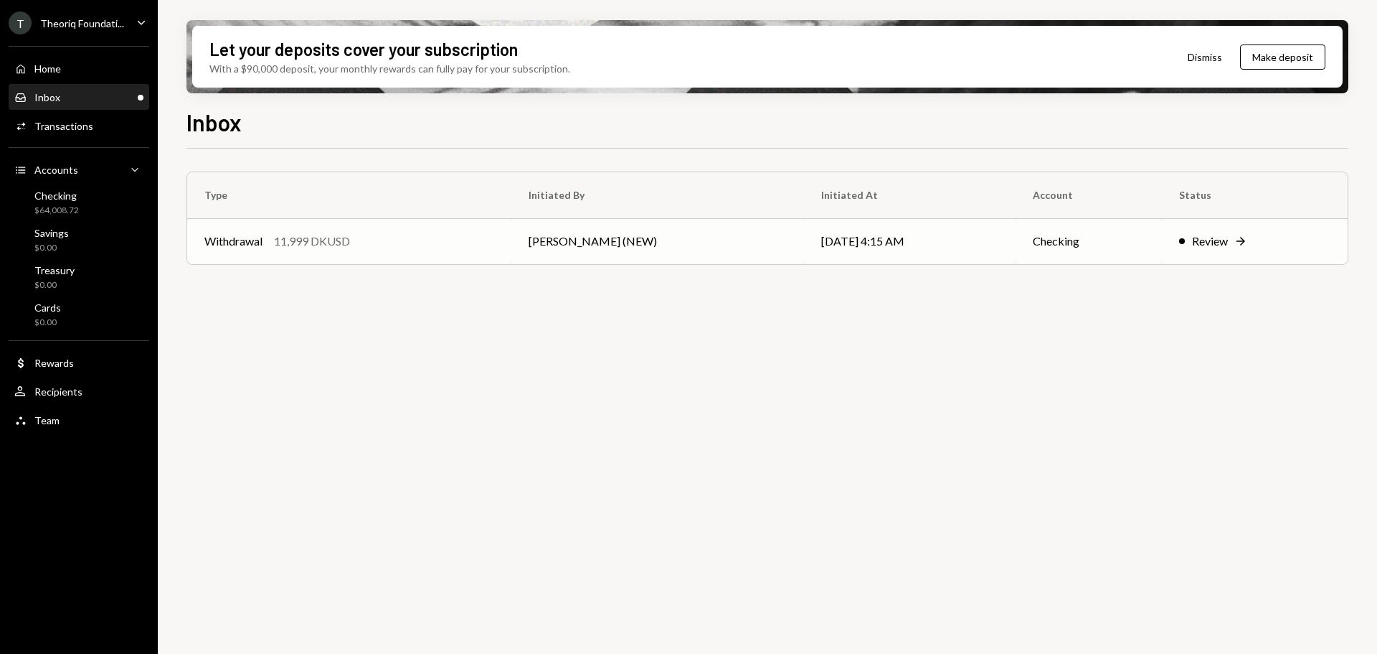
click at [261, 227] on td "Withdrawal 11,999 DKUSD" at bounding box center [349, 241] width 324 height 46
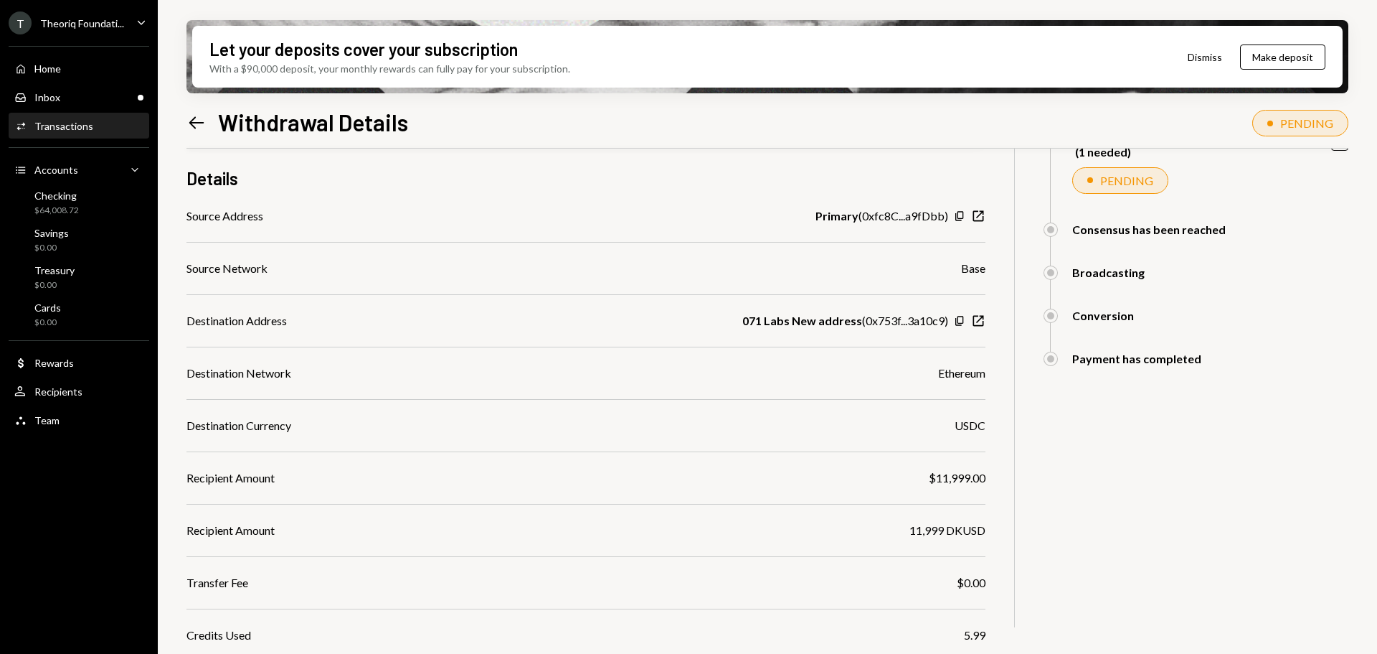
scroll to position [143, 0]
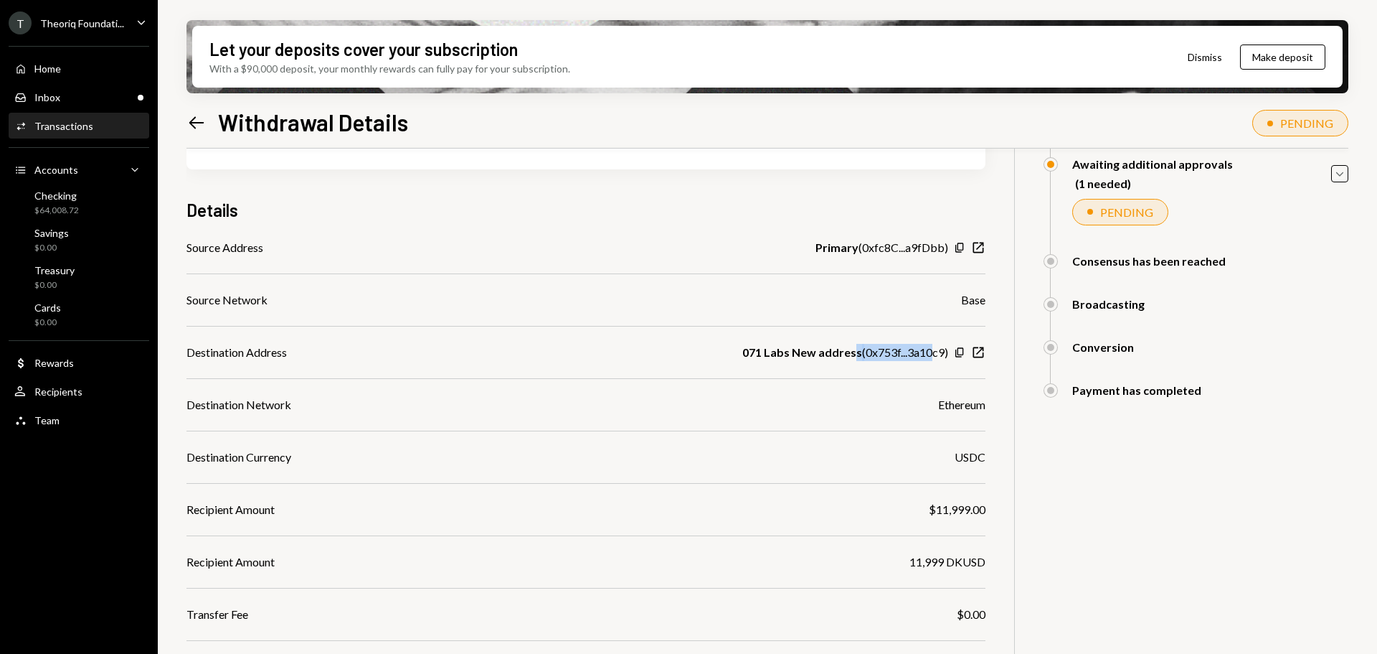
drag, startPoint x: 856, startPoint y: 354, endPoint x: 934, endPoint y: 351, distance: 78.3
click at [934, 351] on div "071 Labs New address ( 0x753f...3a10c9 )" at bounding box center [845, 352] width 206 height 17
click at [923, 352] on div "071 Labs New address ( 0x753f...3a10c9 )" at bounding box center [845, 352] width 206 height 17
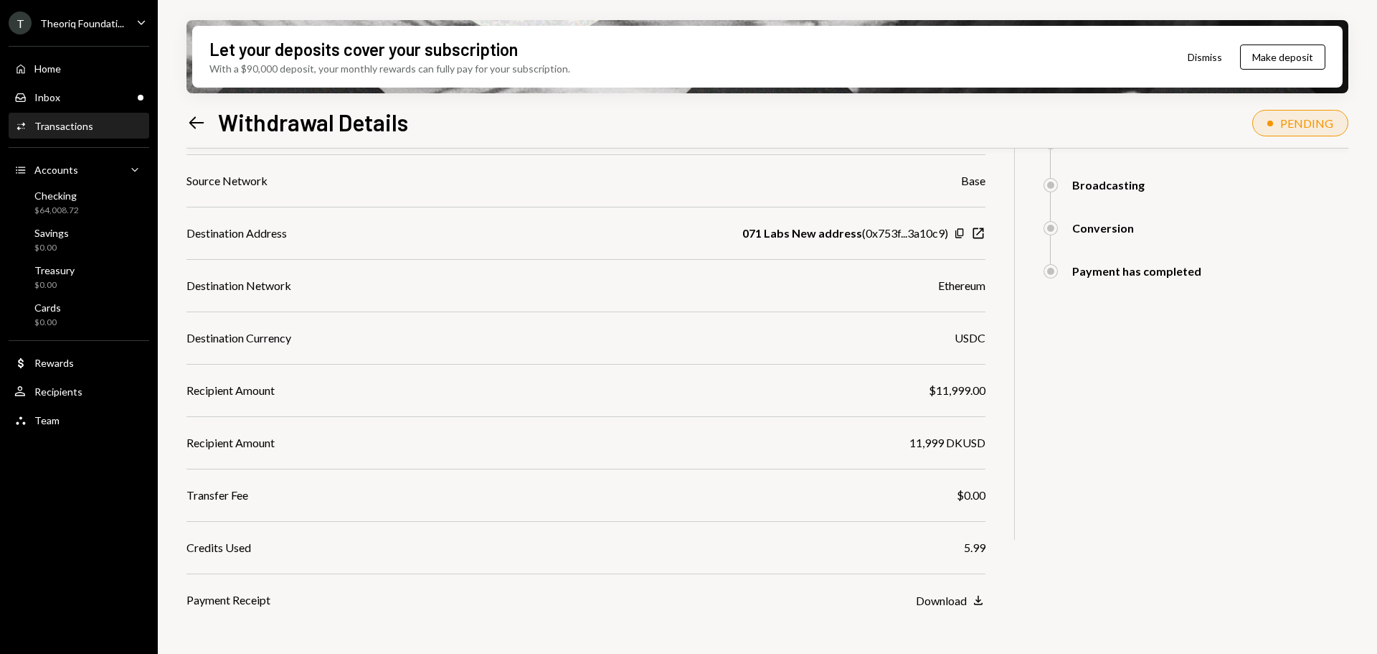
scroll to position [309, 0]
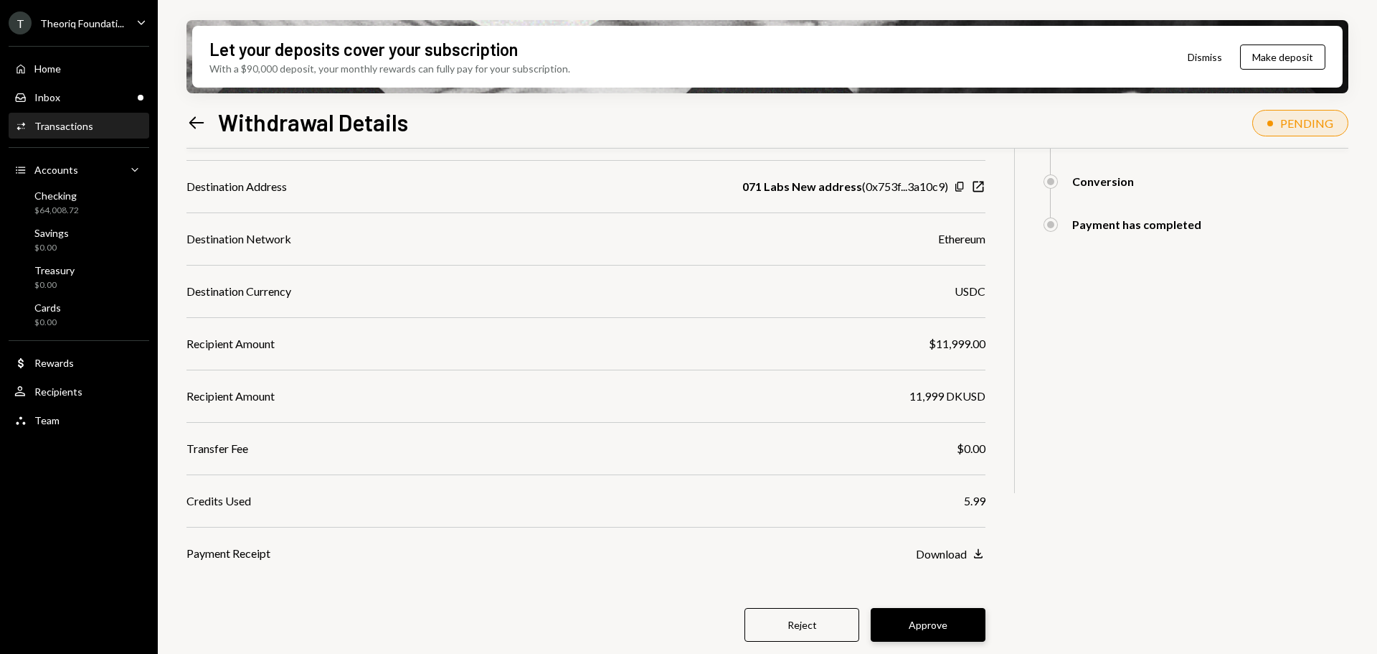
click at [910, 629] on button "Approve" at bounding box center [928, 625] width 115 height 34
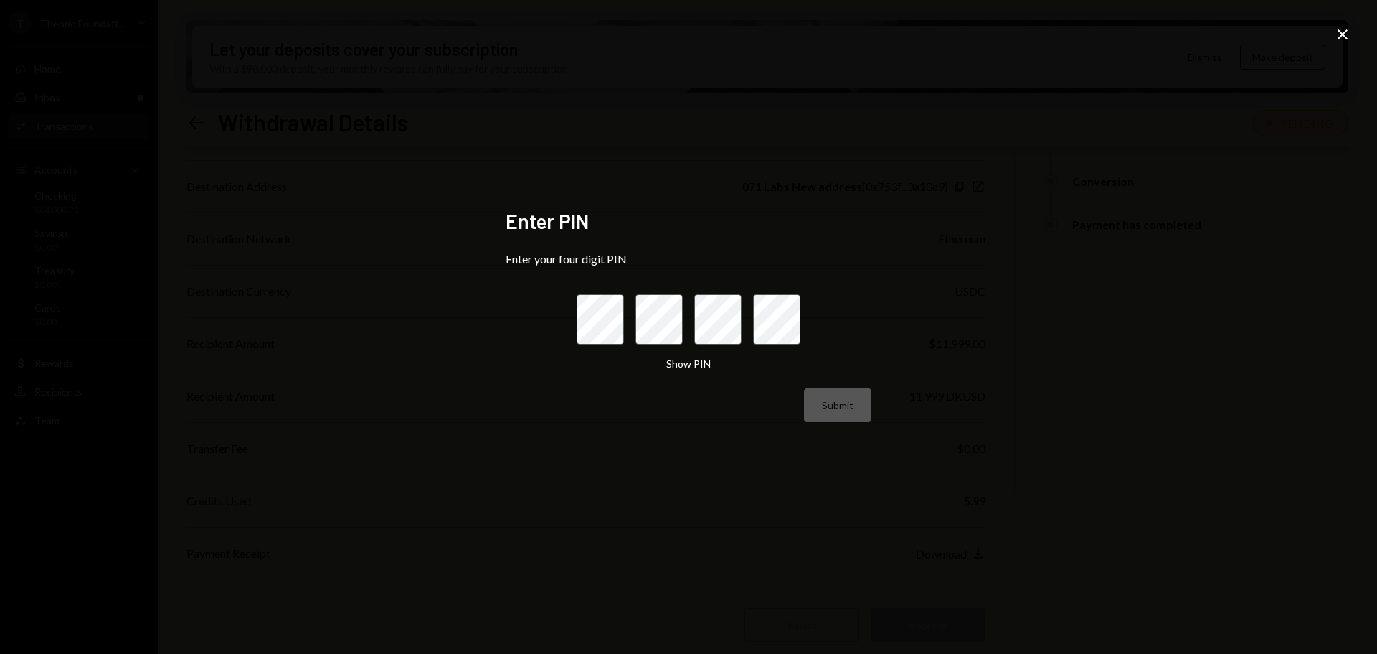
click at [1341, 40] on icon "Close" at bounding box center [1342, 34] width 17 height 17
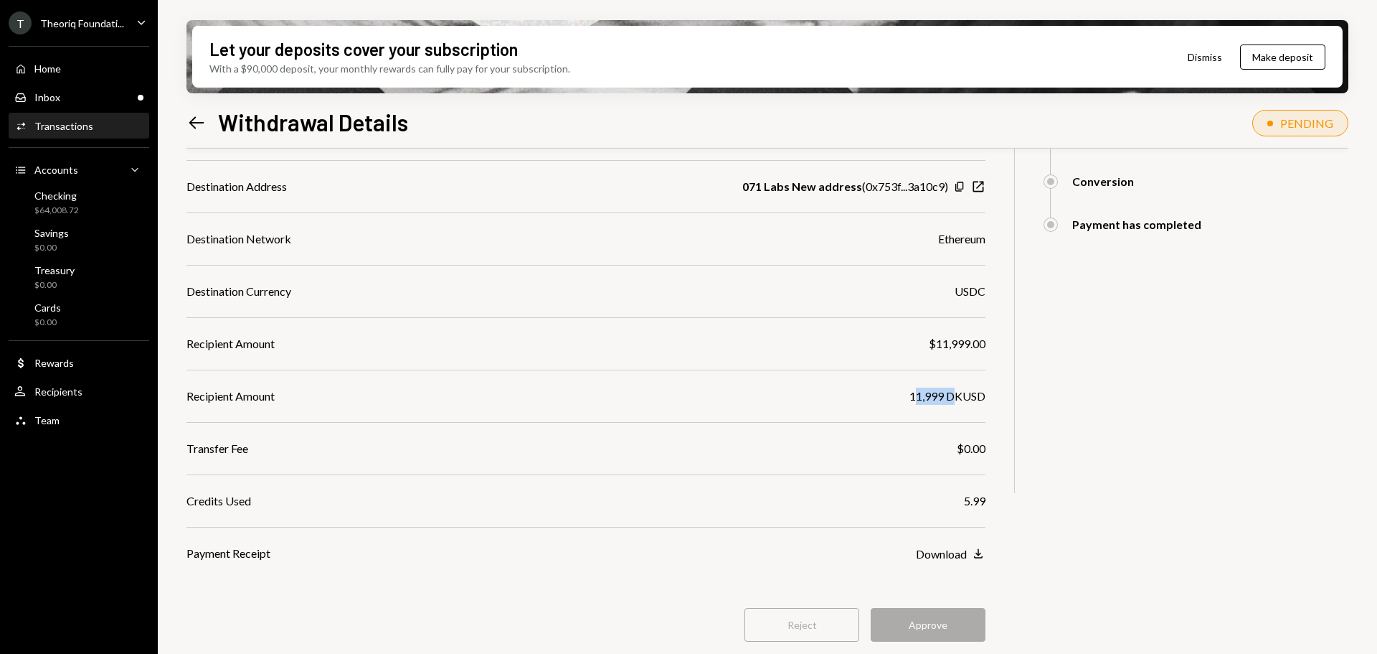
drag, startPoint x: 915, startPoint y: 390, endPoint x: 953, endPoint y: 390, distance: 37.3
click at [953, 390] on div "11,999 DKUSD" at bounding box center [948, 395] width 76 height 17
click at [943, 626] on div "Reject Approve" at bounding box center [586, 625] width 799 height 34
click at [85, 106] on div "Inbox Inbox" at bounding box center [78, 97] width 129 height 24
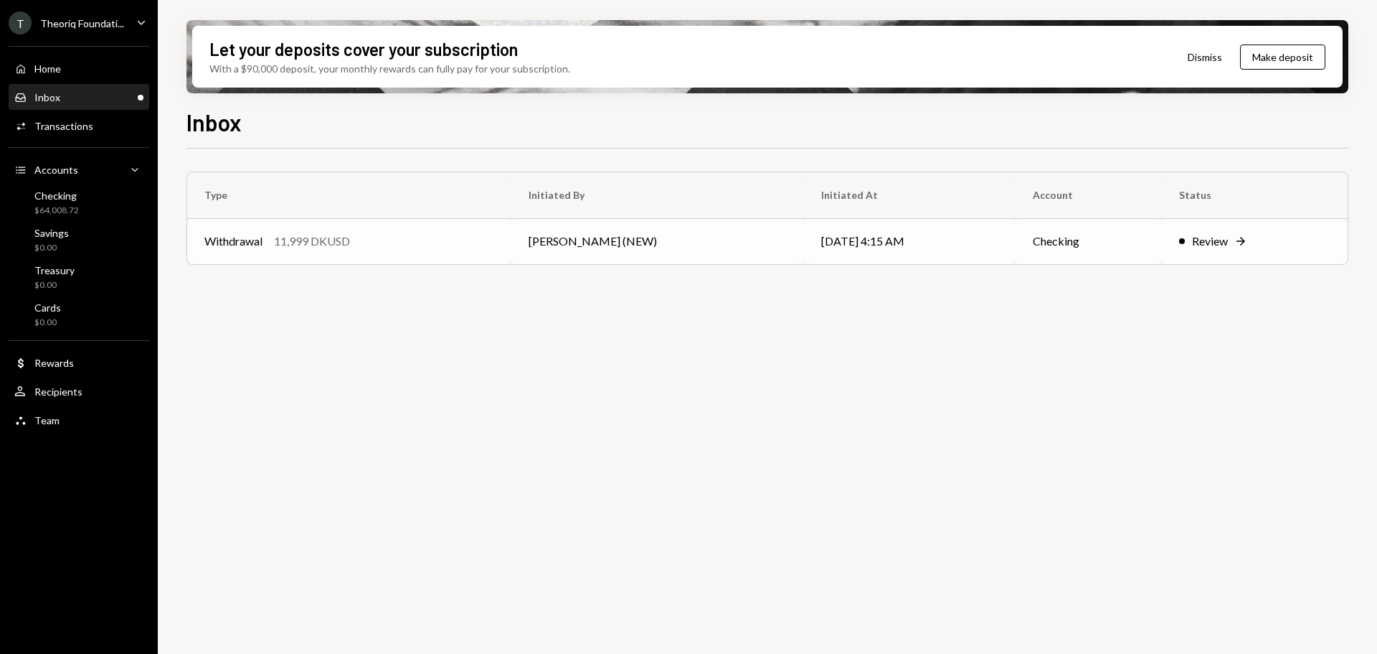
click at [461, 258] on td "Withdrawal 11,999 DKUSD" at bounding box center [349, 241] width 324 height 46
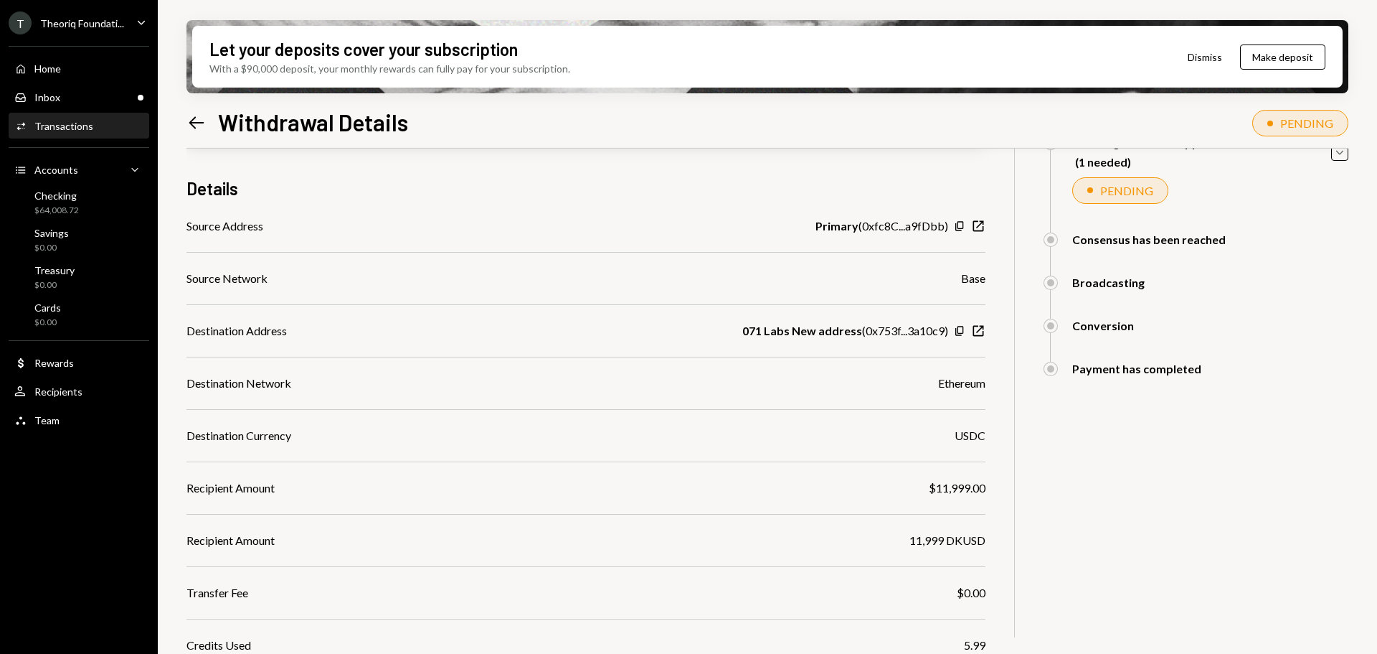
scroll to position [309, 0]
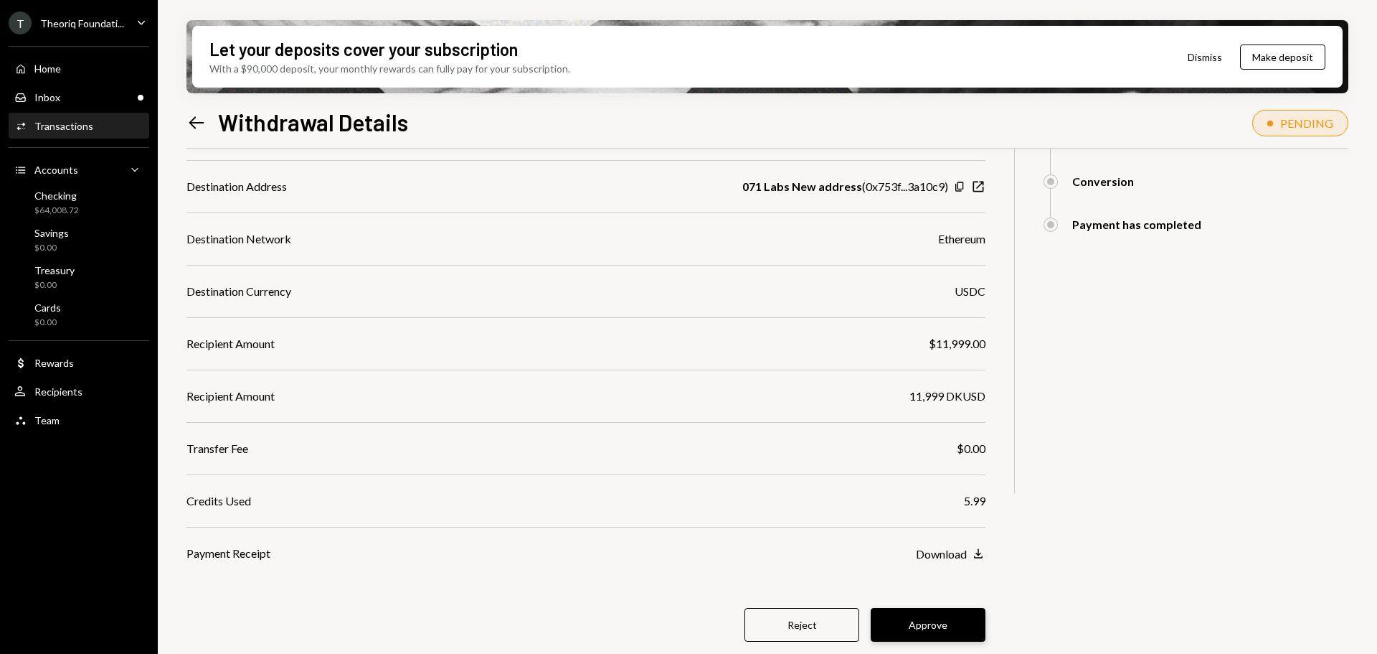
click at [933, 639] on button "Approve" at bounding box center [928, 625] width 115 height 34
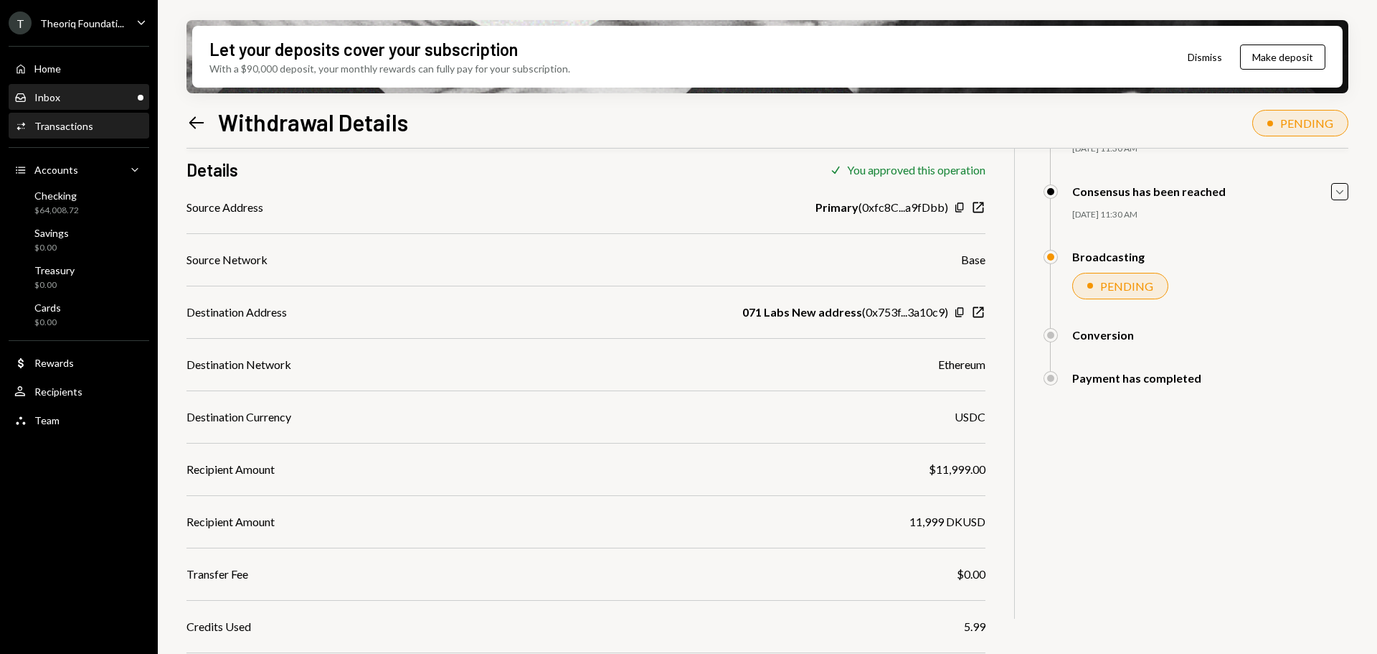
click at [75, 103] on div "Inbox Inbox" at bounding box center [78, 97] width 129 height 13
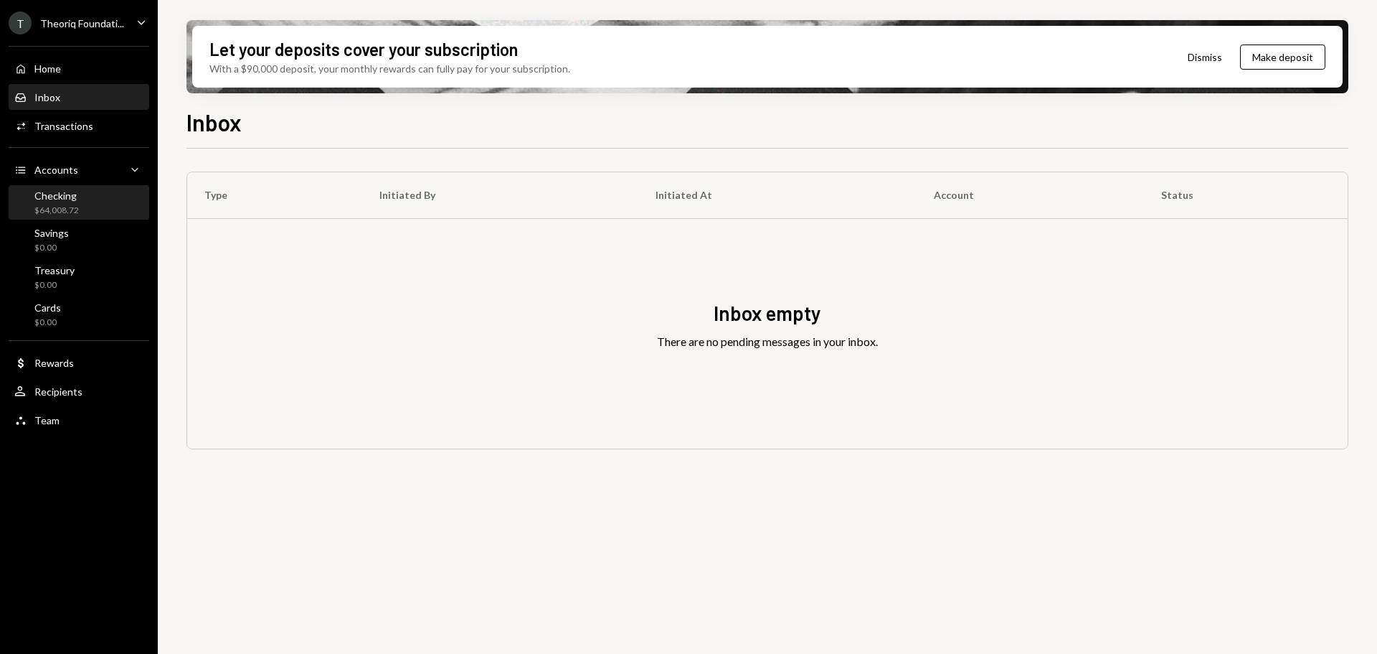
click at [80, 204] on div "Checking $64,008.72" at bounding box center [78, 202] width 129 height 27
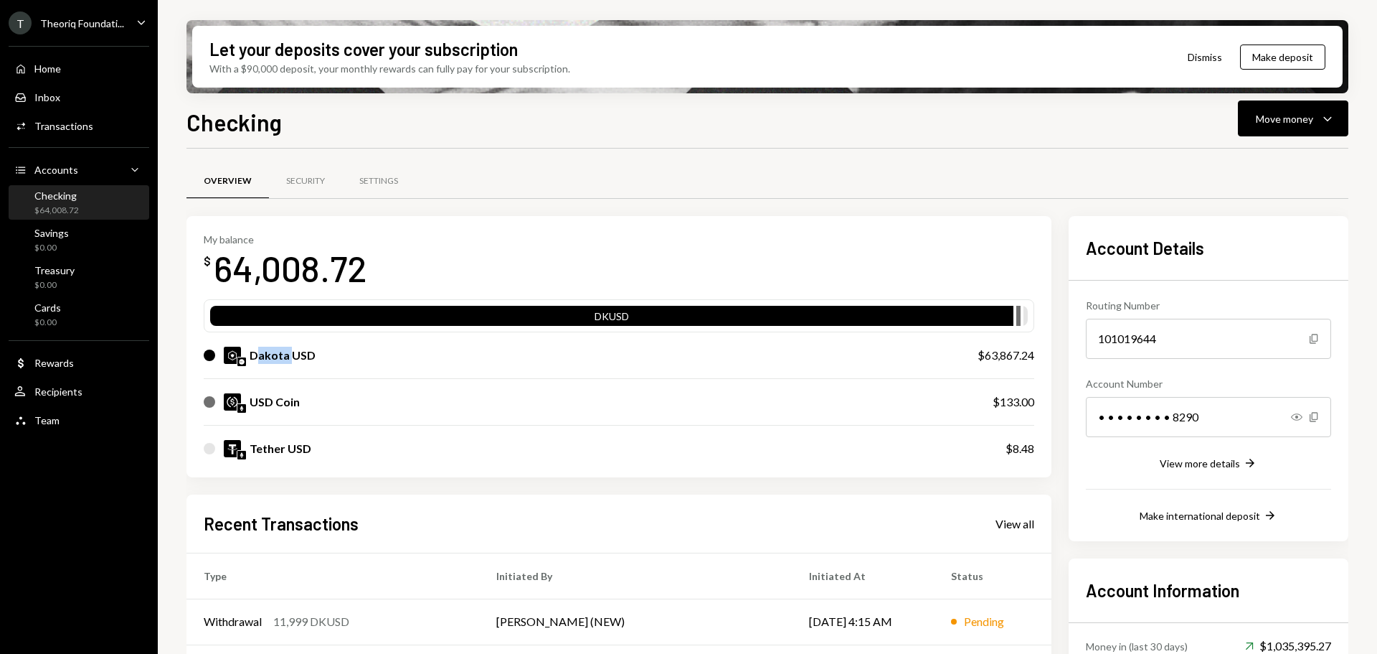
click at [311, 355] on div "Dakota USD" at bounding box center [283, 354] width 66 height 17
click at [279, 400] on div "USD Coin" at bounding box center [275, 401] width 50 height 17
click at [274, 452] on div "Tether USD" at bounding box center [281, 448] width 62 height 17
drag, startPoint x: 258, startPoint y: 450, endPoint x: 298, endPoint y: 450, distance: 39.5
click at [298, 450] on div "Tether USD" at bounding box center [281, 448] width 62 height 17
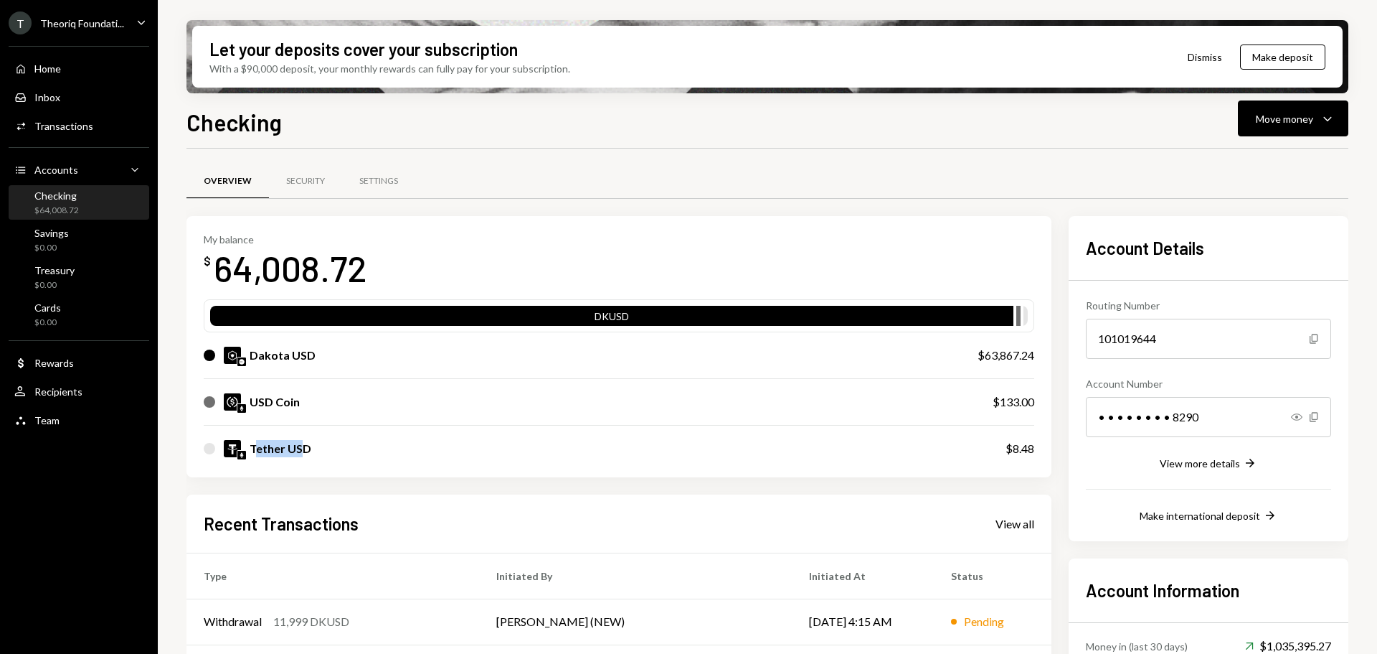
click at [259, 446] on div "Tether USD" at bounding box center [281, 448] width 62 height 17
click at [268, 405] on div "USD Coin" at bounding box center [275, 401] width 50 height 17
click at [273, 353] on div "Dakota USD" at bounding box center [283, 354] width 66 height 17
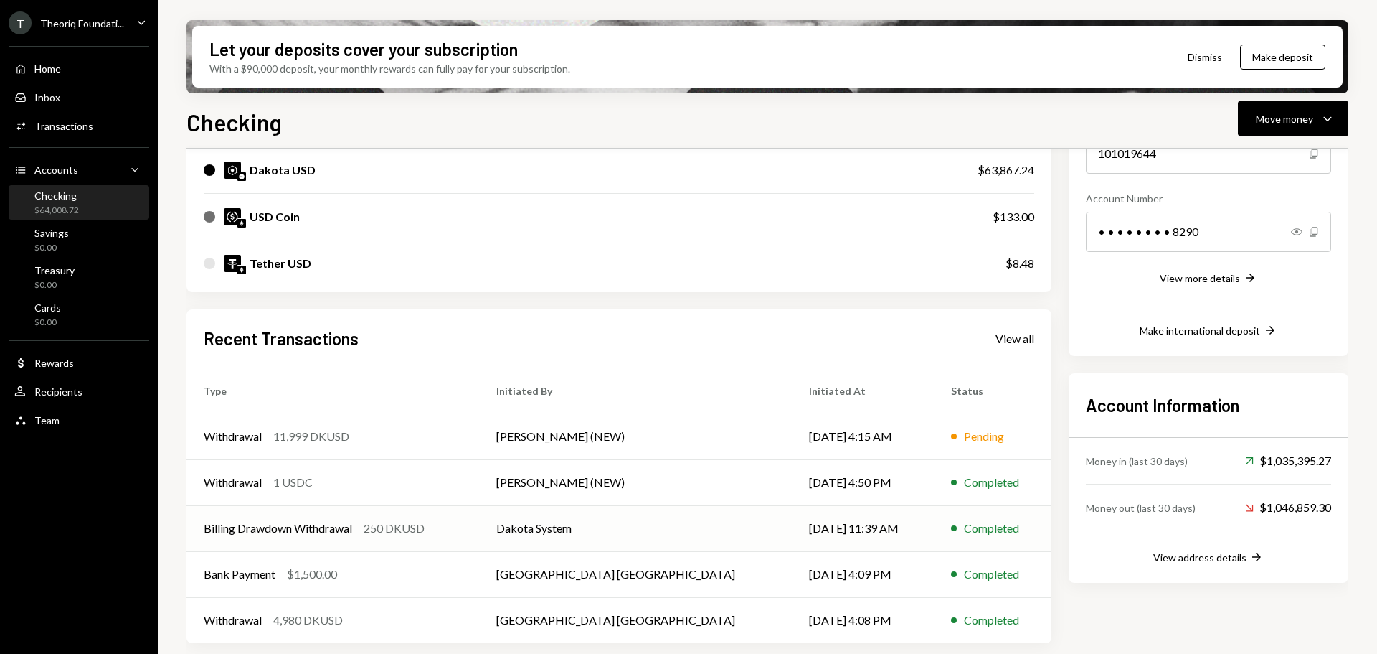
scroll to position [187, 0]
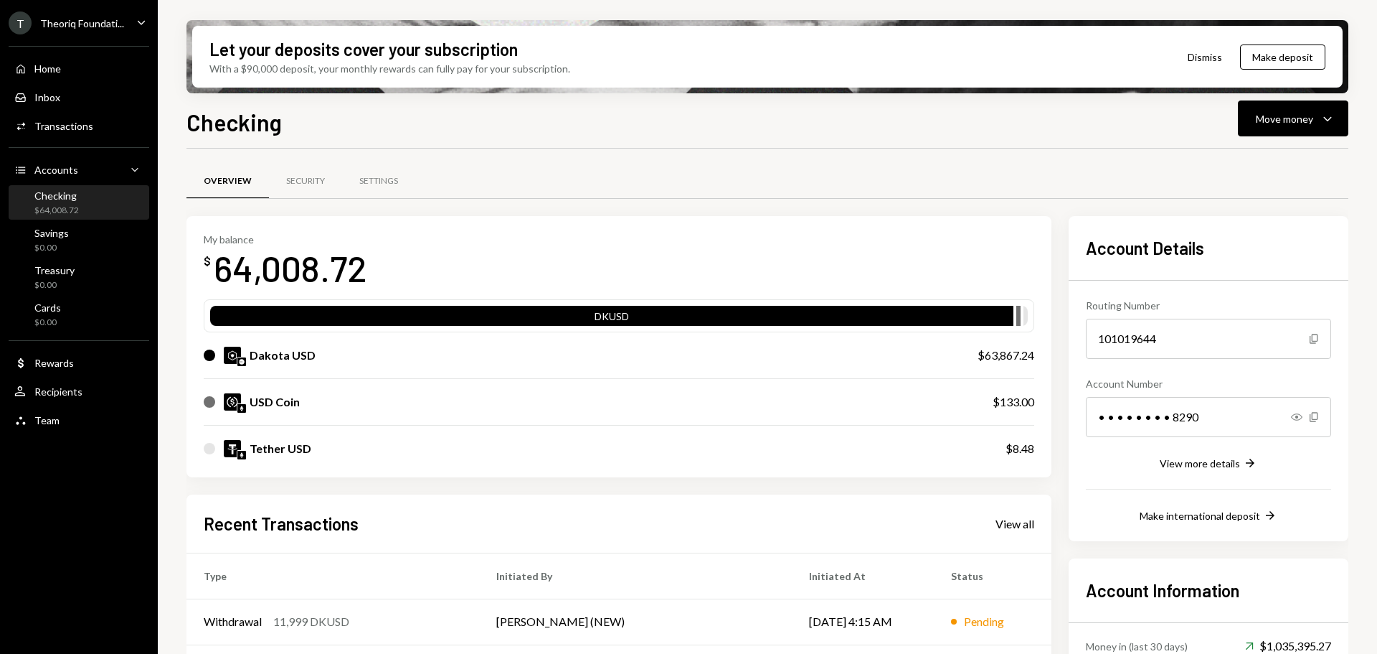
click at [308, 357] on div "Dakota USD" at bounding box center [283, 354] width 66 height 17
drag, startPoint x: 220, startPoint y: 272, endPoint x: 329, endPoint y: 272, distance: 109.8
click at [329, 272] on div "64,008.72" at bounding box center [291, 267] width 154 height 45
click at [298, 275] on div "64,008.72" at bounding box center [291, 267] width 154 height 45
drag, startPoint x: 218, startPoint y: 272, endPoint x: 364, endPoint y: 270, distance: 145.6
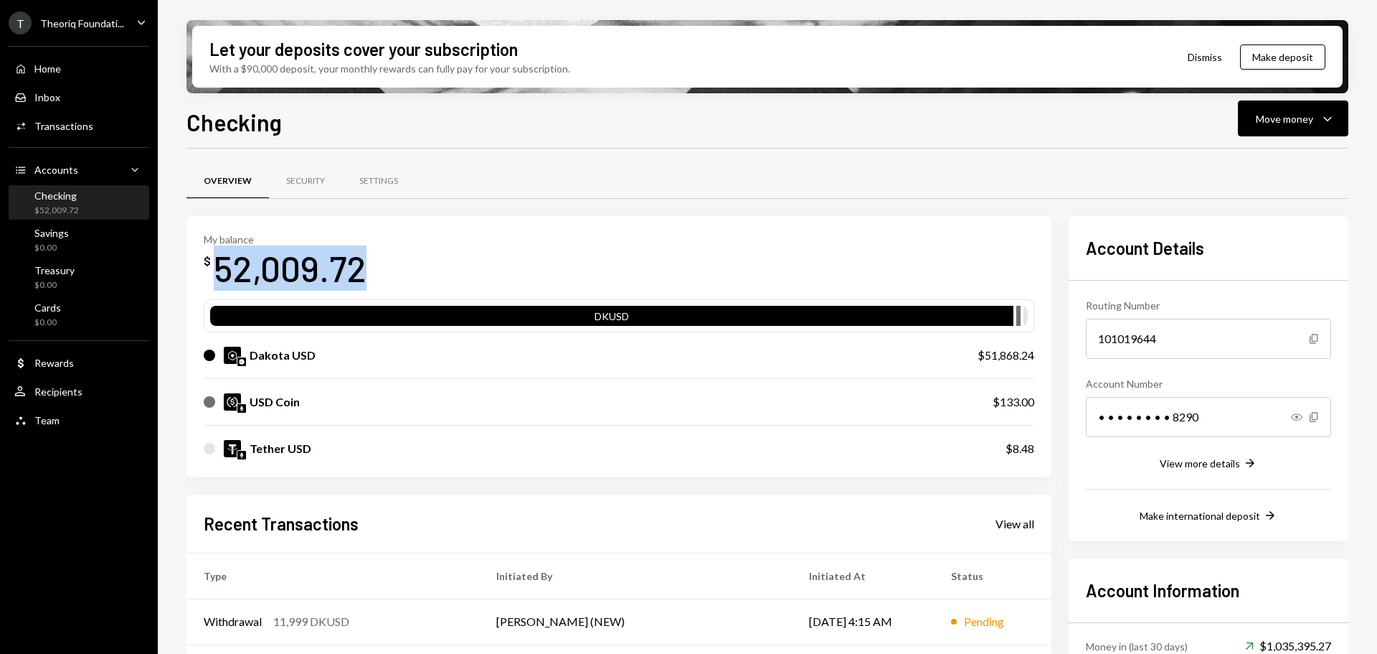
click at [364, 270] on div "52,009.72" at bounding box center [290, 267] width 153 height 45
click at [319, 273] on div "52,009.72" at bounding box center [290, 267] width 153 height 45
click at [224, 278] on div "52,009.72" at bounding box center [290, 267] width 153 height 45
drag, startPoint x: 242, startPoint y: 273, endPoint x: 275, endPoint y: 273, distance: 32.3
click at [273, 273] on div "52,009.72" at bounding box center [290, 267] width 153 height 45
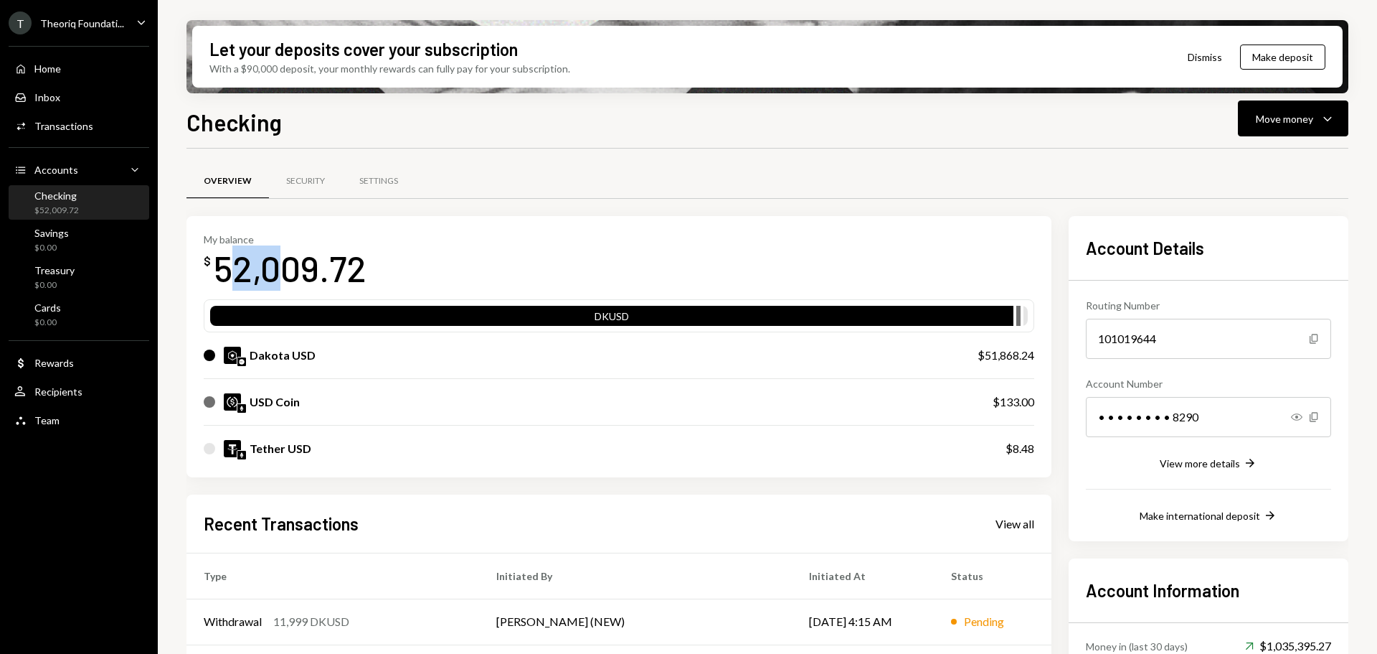
click at [279, 273] on div "52,009.72" at bounding box center [290, 267] width 153 height 45
click at [301, 272] on div "52,009.72" at bounding box center [290, 267] width 153 height 45
drag, startPoint x: 294, startPoint y: 272, endPoint x: 275, endPoint y: 273, distance: 19.4
click at [281, 272] on div "52,009.72" at bounding box center [290, 267] width 153 height 45
click at [262, 277] on div "52,009.72" at bounding box center [290, 267] width 153 height 45
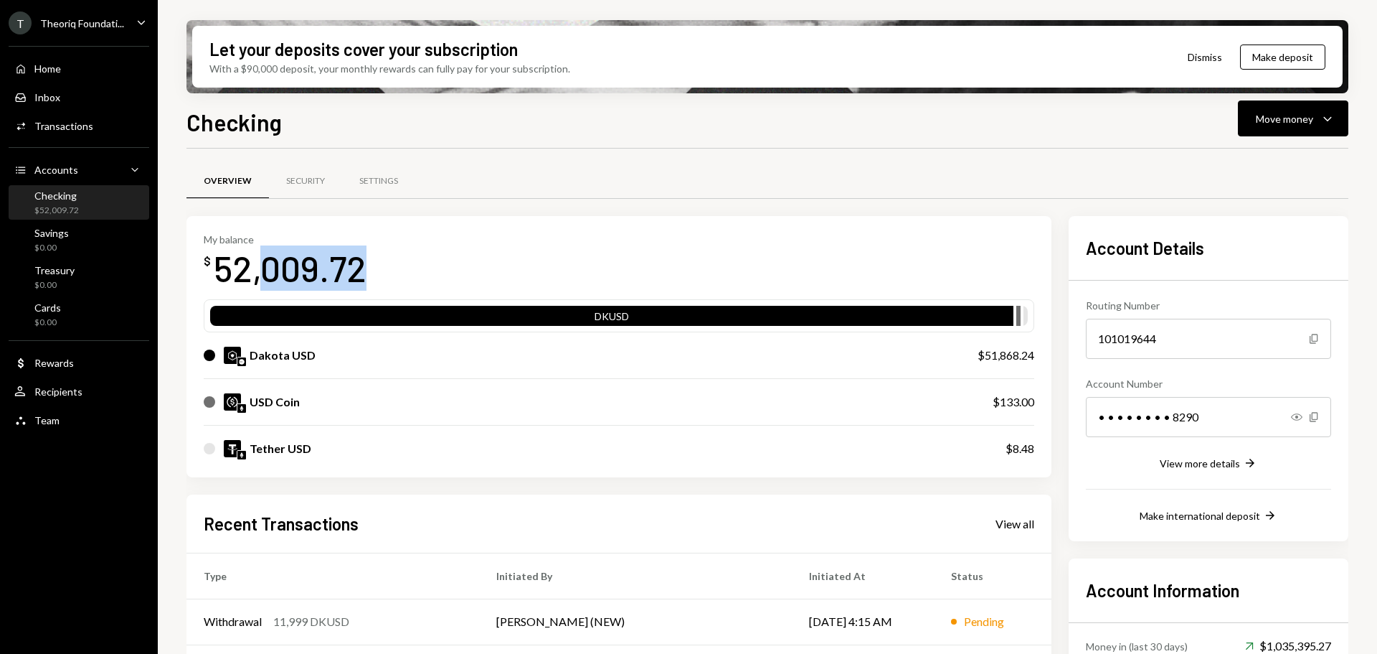
drag, startPoint x: 265, startPoint y: 273, endPoint x: 373, endPoint y: 260, distance: 108.4
click at [373, 260] on div "My balance $ 52,009.72" at bounding box center [619, 261] width 831 height 57
click at [306, 260] on div "52,009.72" at bounding box center [290, 267] width 153 height 45
click at [122, 27] on div "Theoriq Foundati..." at bounding box center [82, 23] width 84 height 12
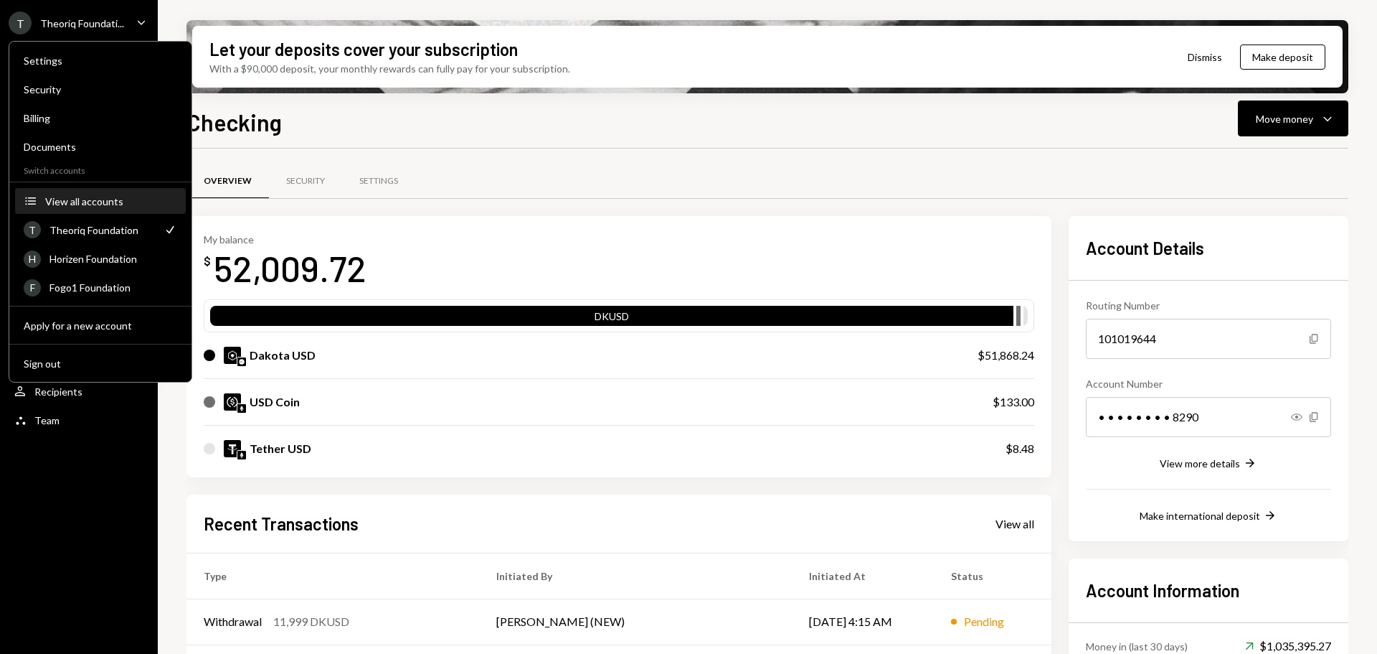
click at [104, 207] on div "View all accounts" at bounding box center [111, 201] width 132 height 12
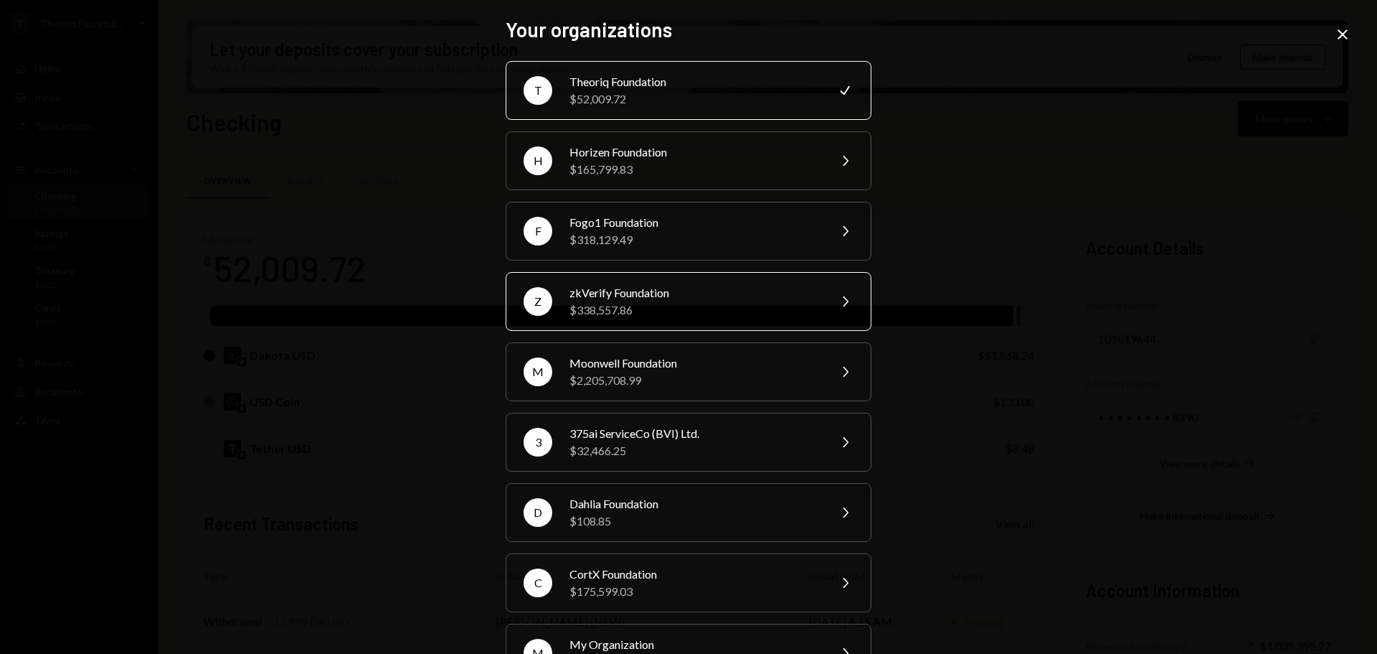
click at [584, 310] on div "$338,557.86" at bounding box center [695, 309] width 250 height 17
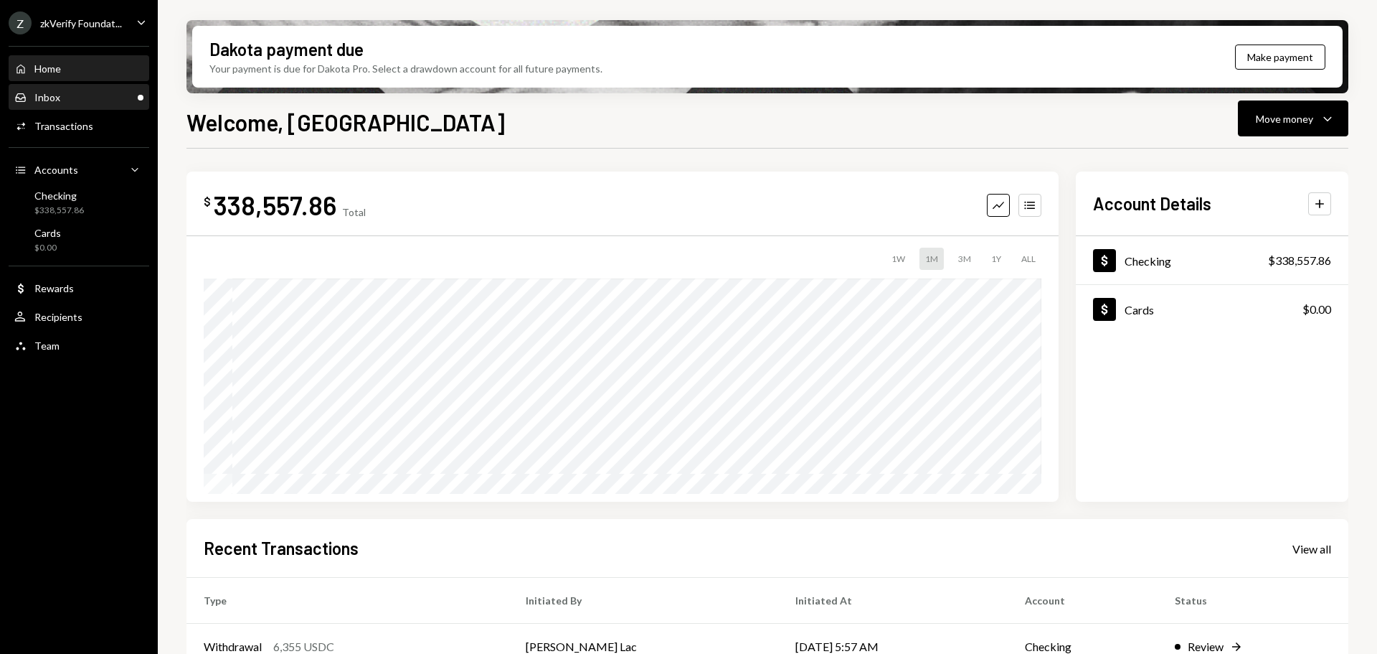
click at [99, 101] on div "Inbox Inbox" at bounding box center [78, 97] width 129 height 13
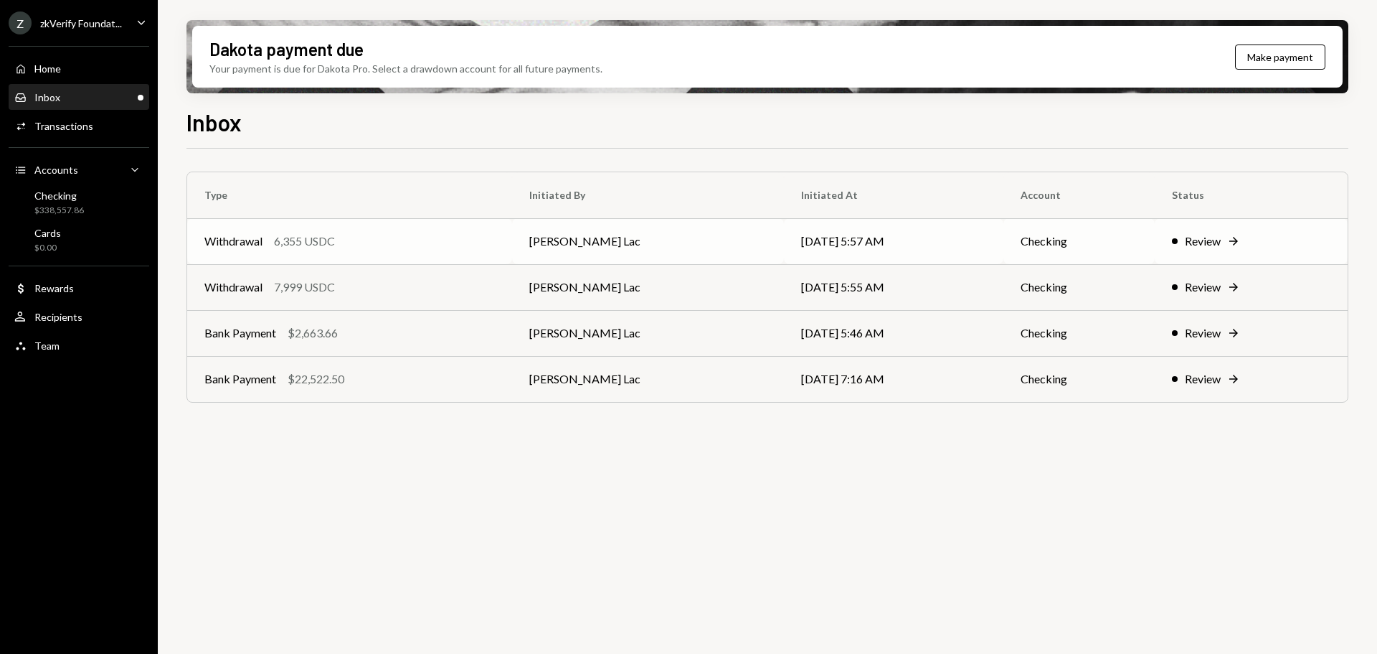
click at [335, 240] on div "6,355 USDC" at bounding box center [304, 240] width 61 height 17
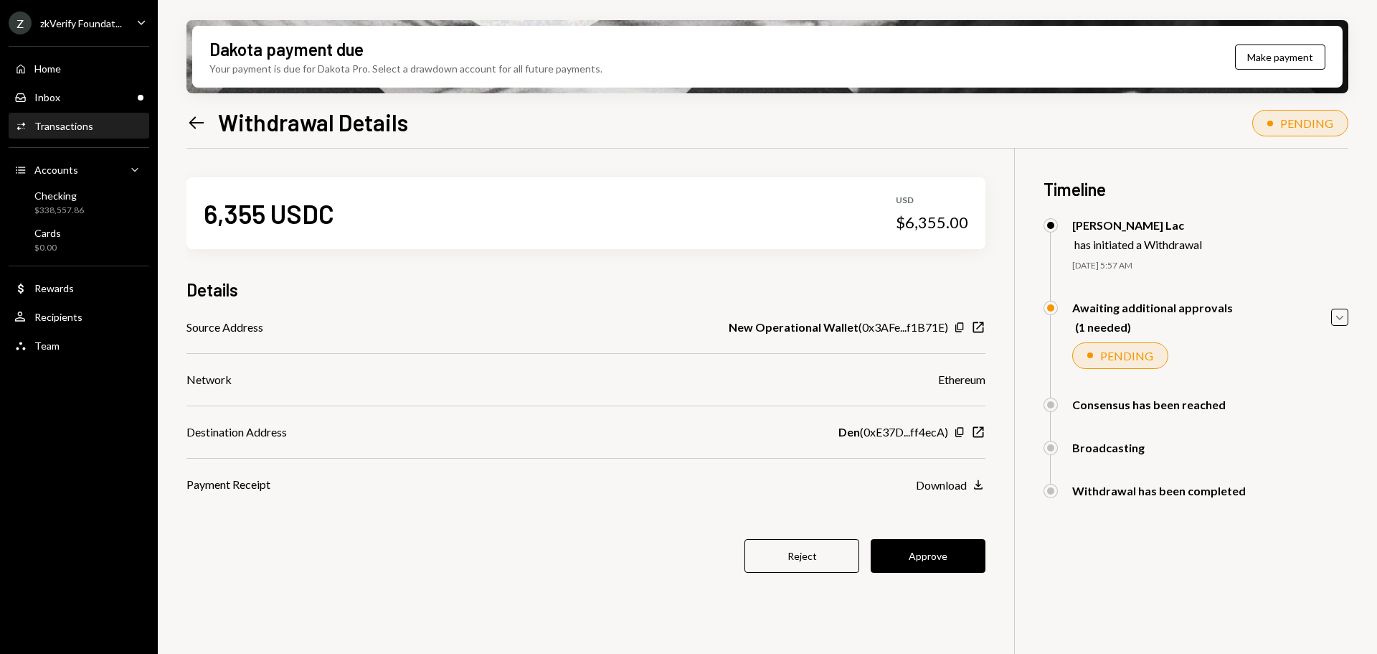
click at [205, 129] on icon "Left Arrow" at bounding box center [197, 123] width 20 height 20
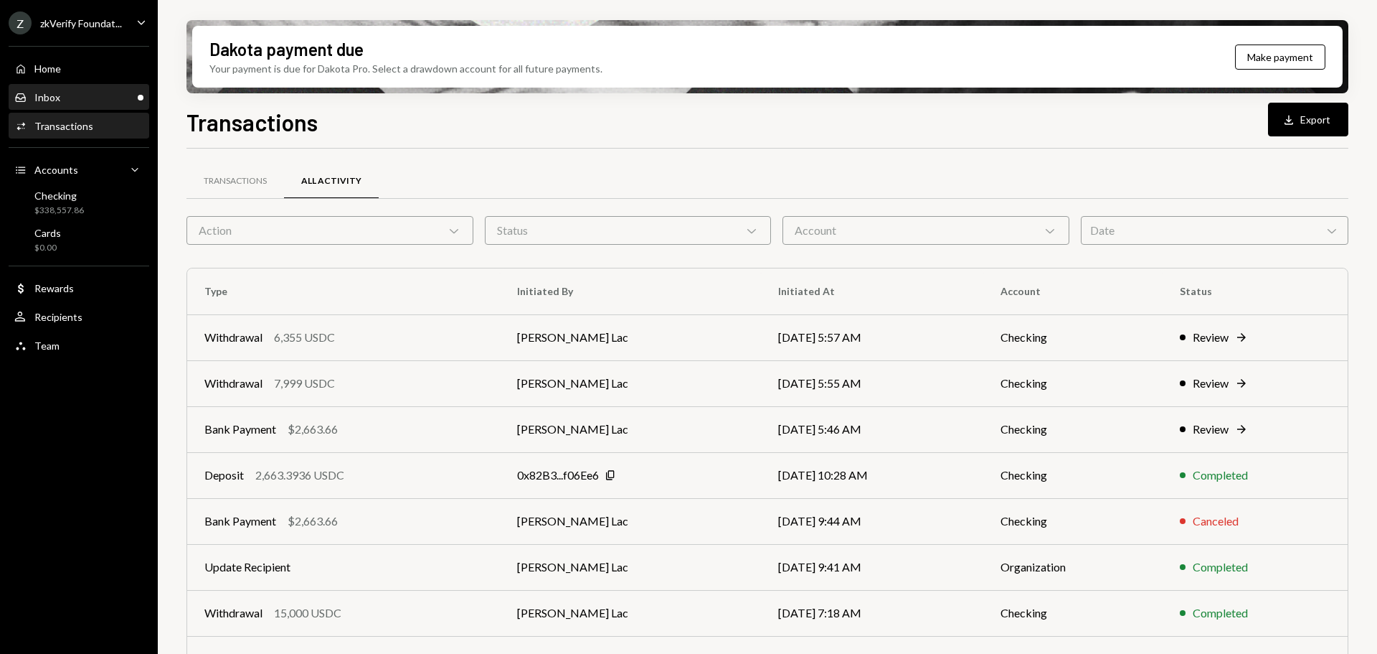
click at [123, 98] on div "Inbox Inbox" at bounding box center [78, 97] width 129 height 13
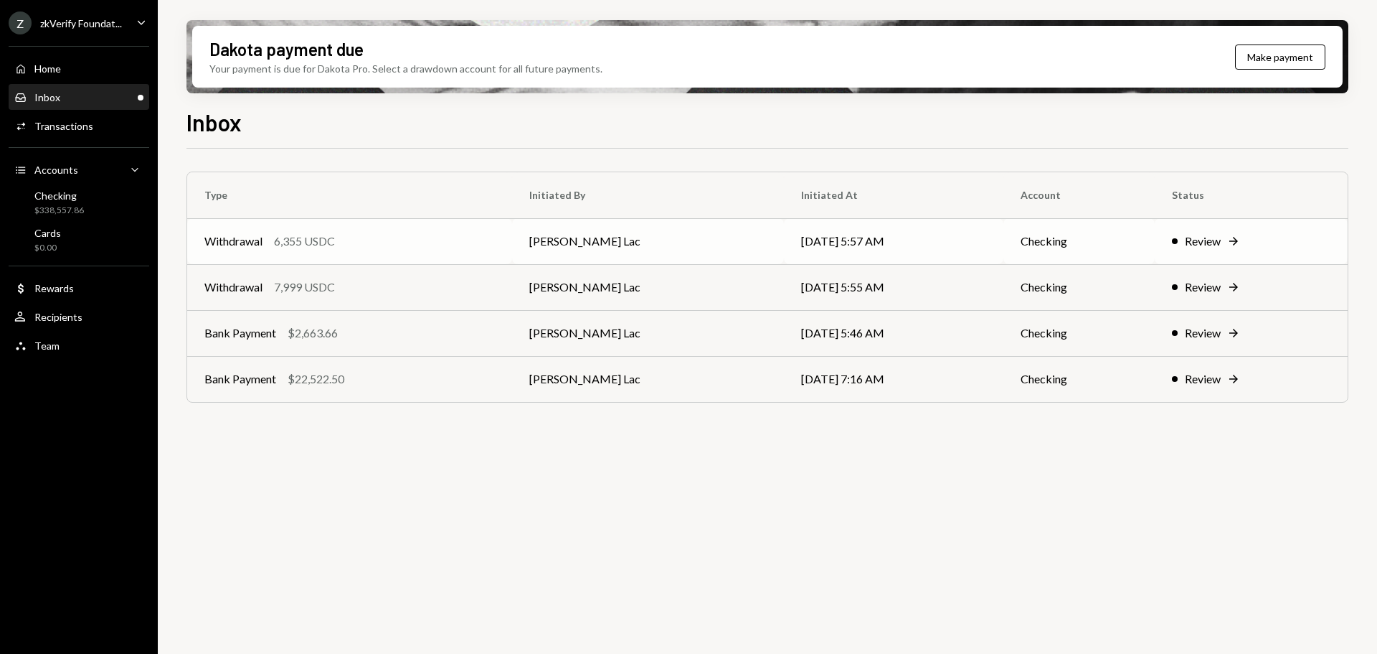
click at [298, 250] on td "Withdrawal 6,355 USDC" at bounding box center [349, 241] width 325 height 46
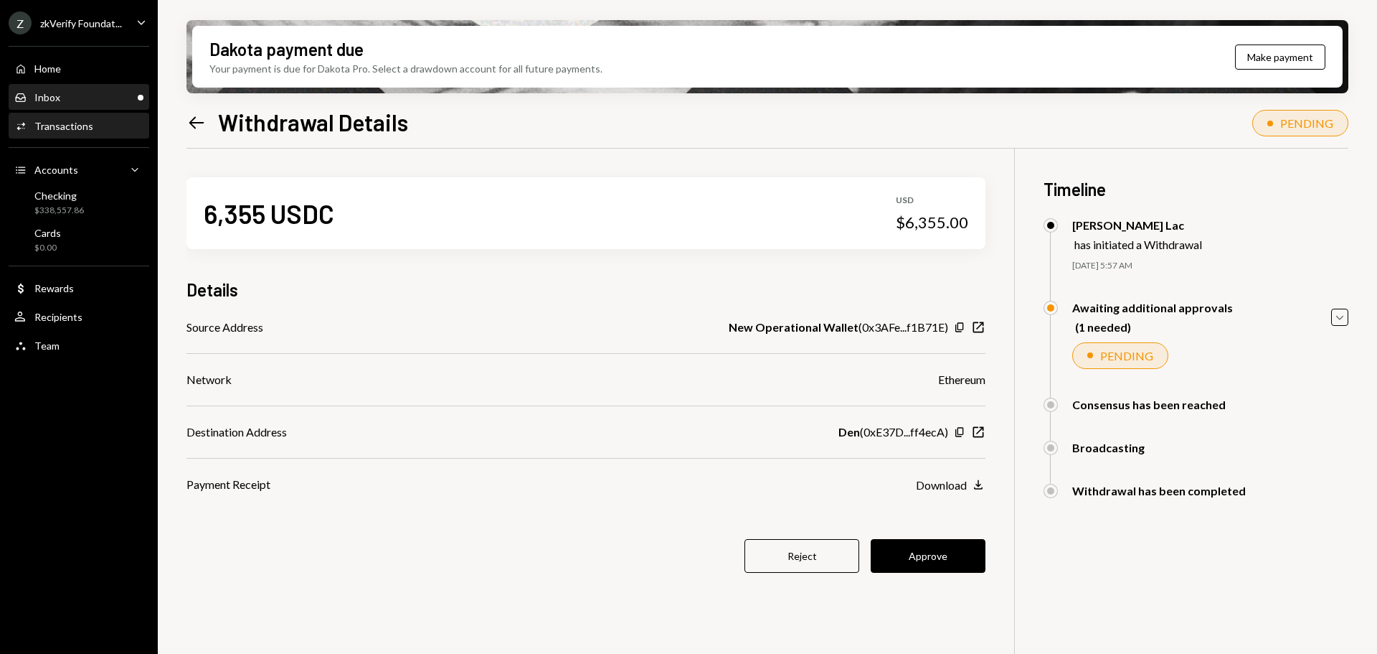
click at [103, 96] on div "Inbox Inbox" at bounding box center [78, 97] width 129 height 13
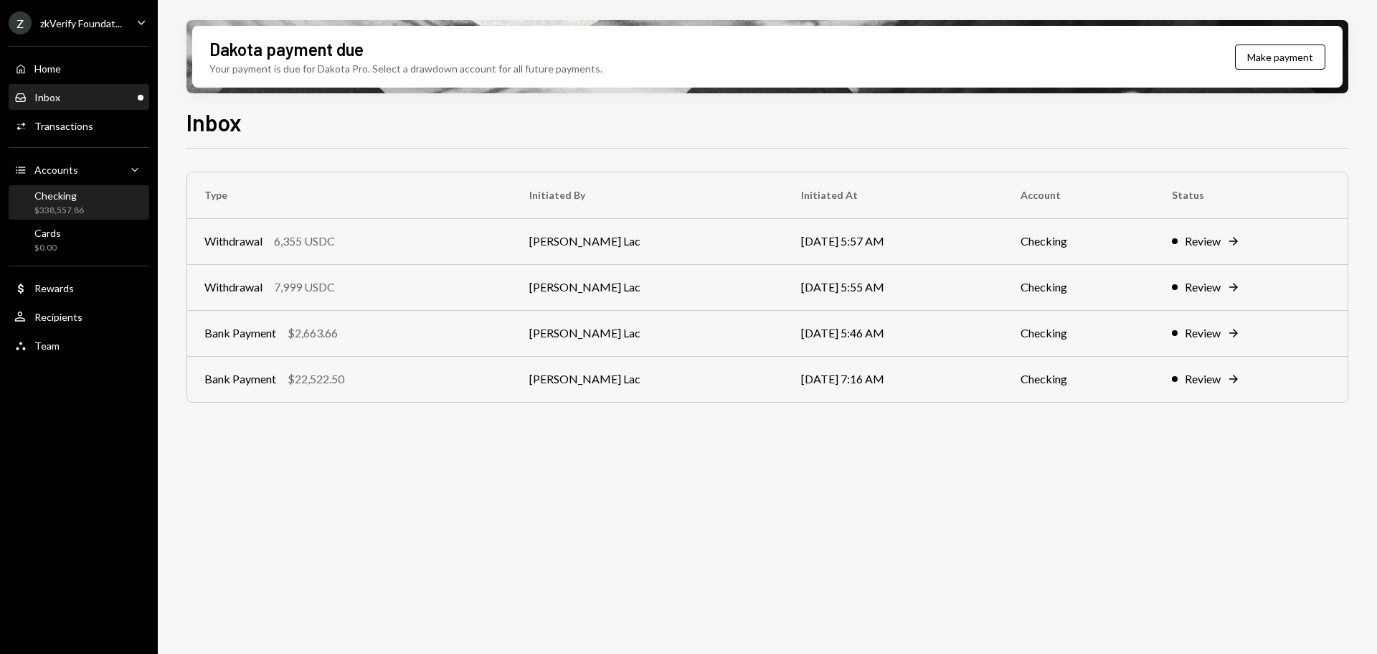
click at [92, 207] on div "Checking $338,557.86" at bounding box center [78, 202] width 129 height 27
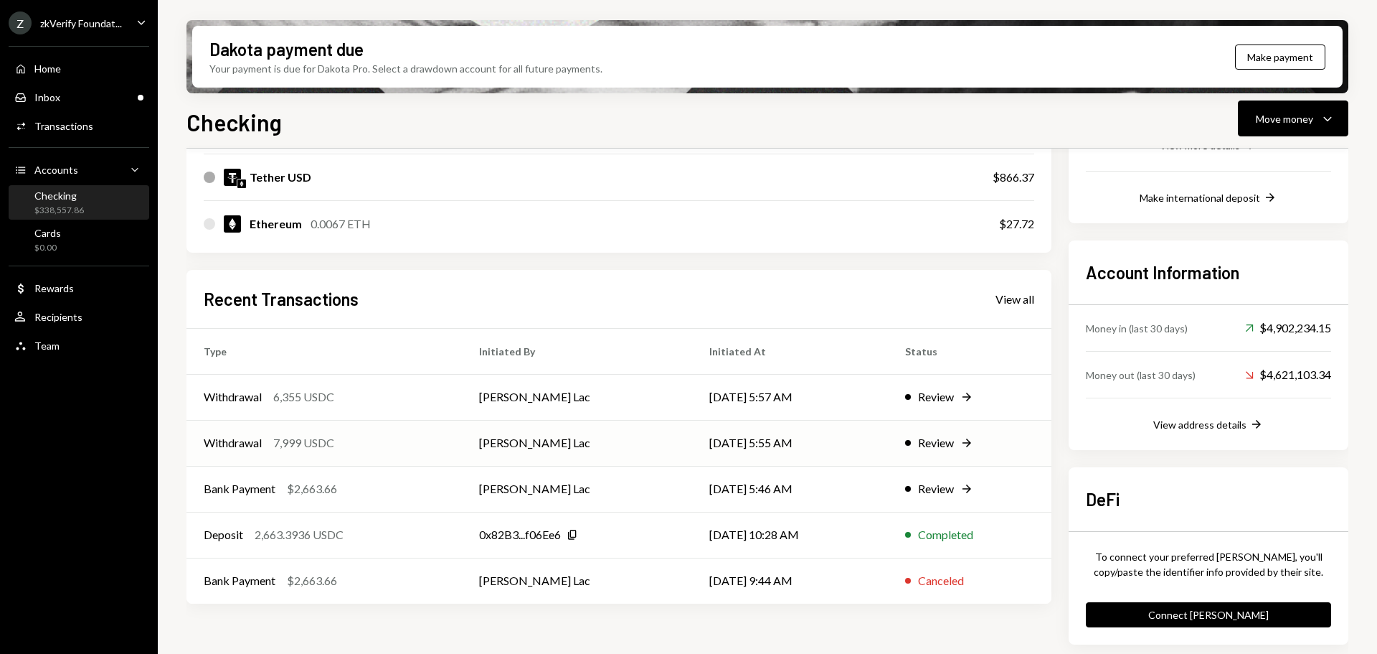
scroll to position [321, 0]
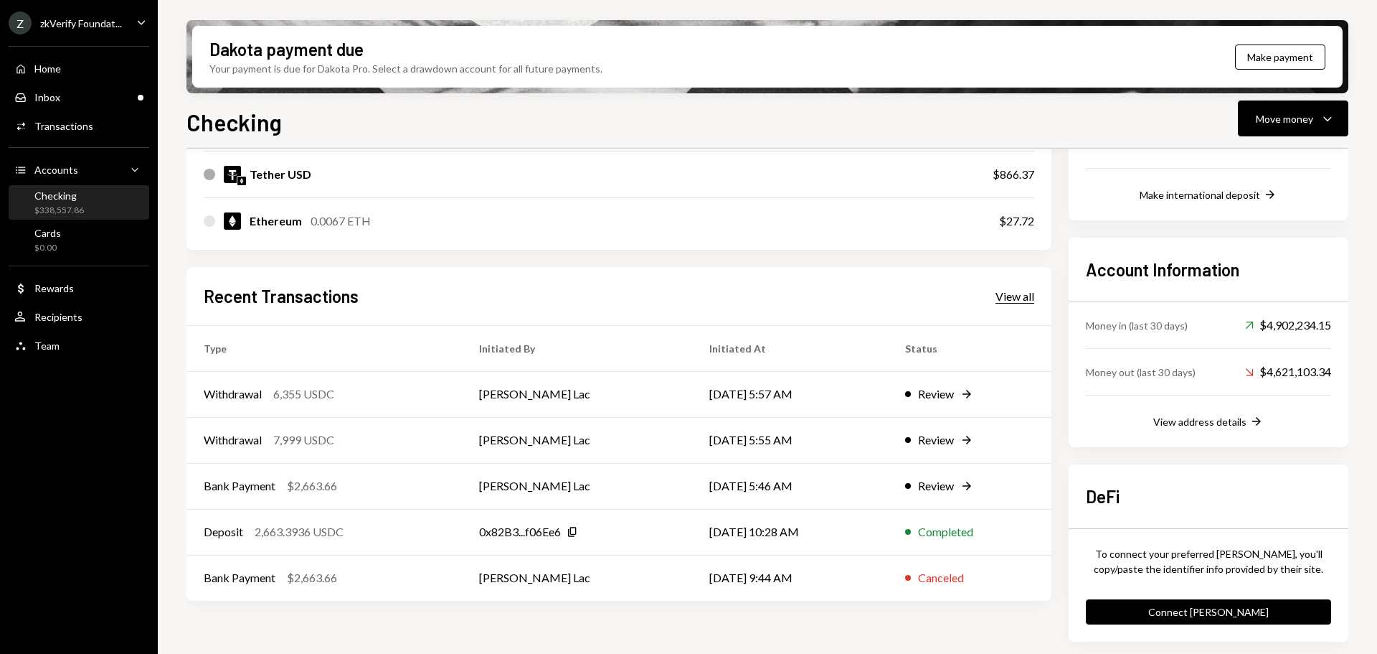
click at [1027, 299] on div "View all" at bounding box center [1015, 296] width 39 height 14
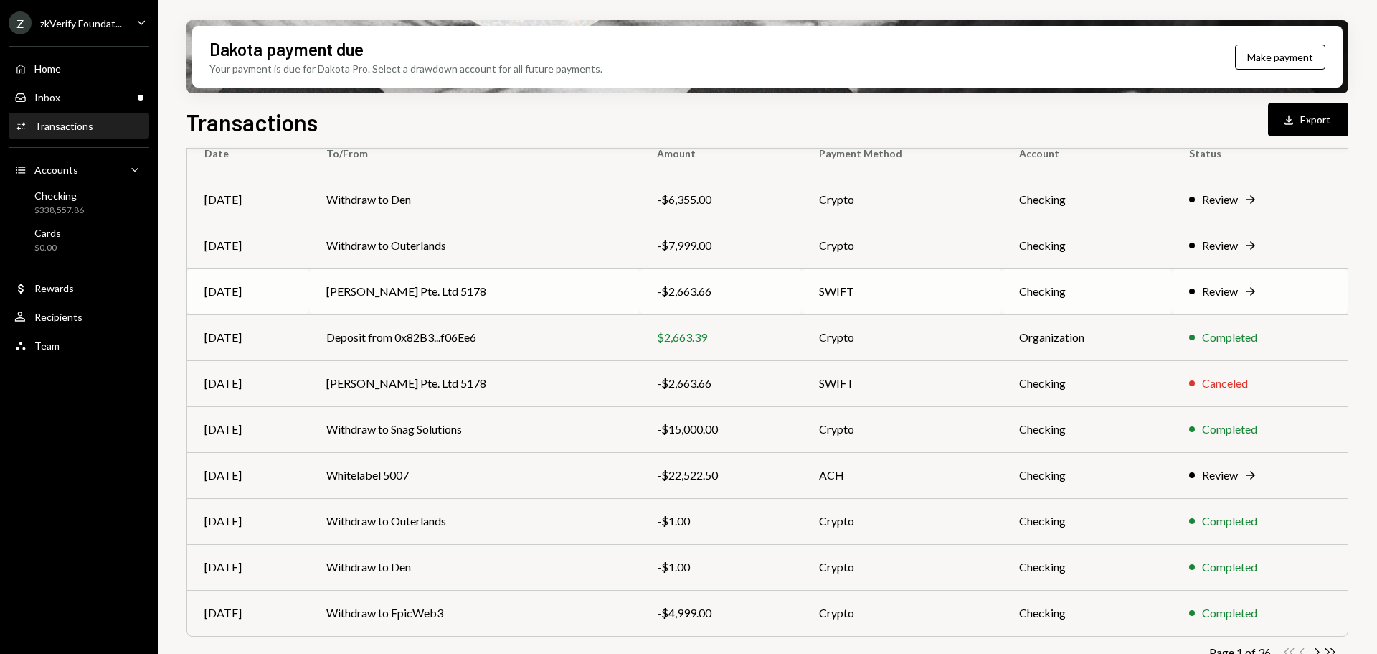
scroll to position [143, 0]
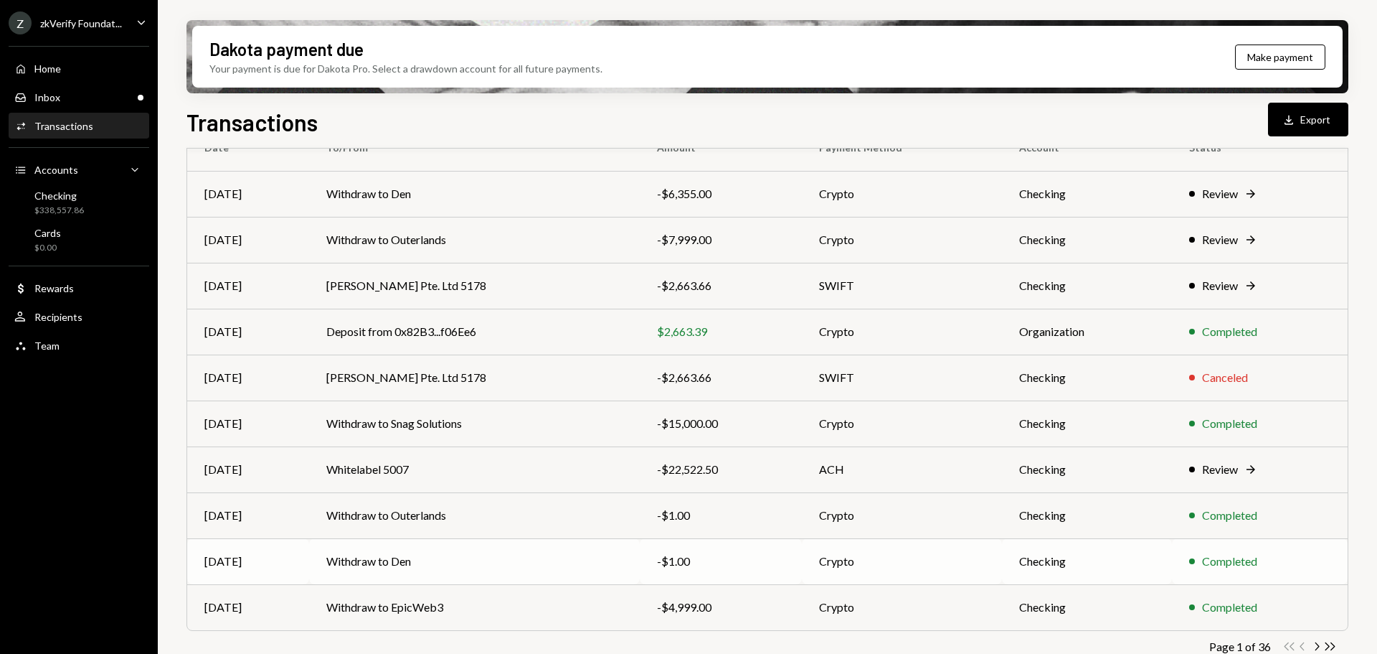
click at [458, 562] on td "Withdraw to Den" at bounding box center [474, 561] width 331 height 46
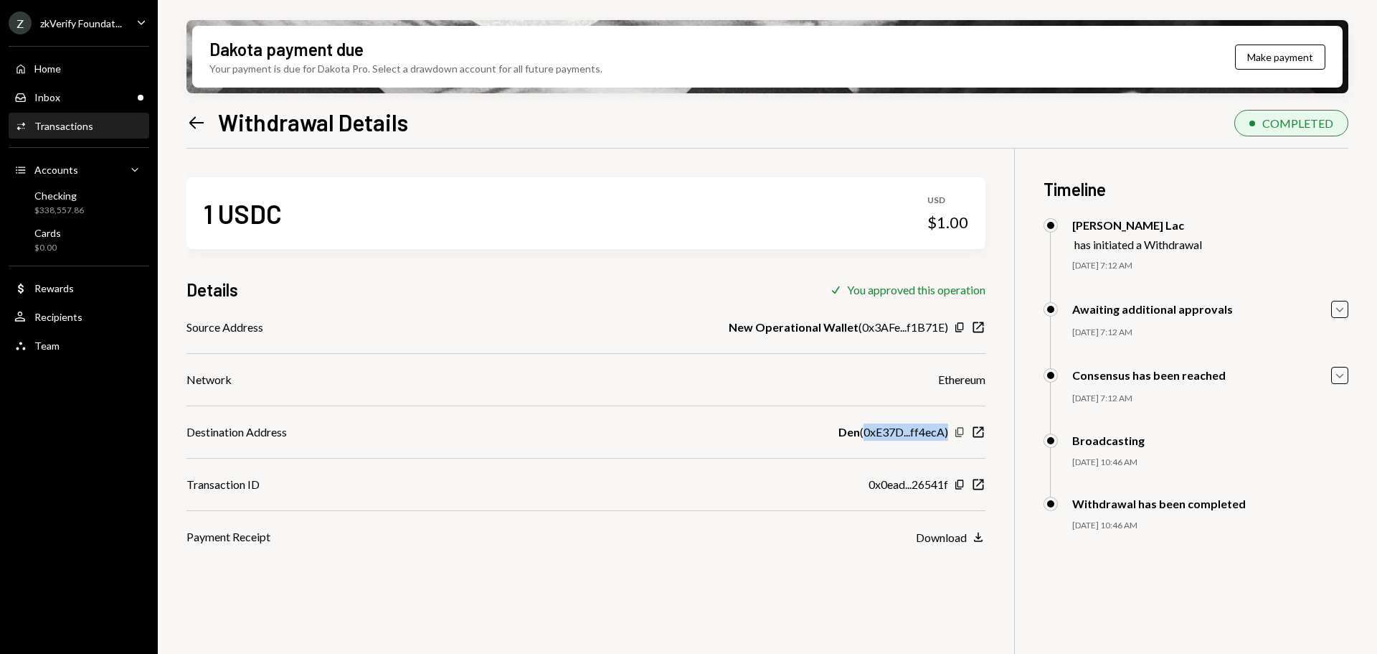
drag, startPoint x: 862, startPoint y: 436, endPoint x: 956, endPoint y: 436, distance: 94.0
click at [956, 436] on div "Den ( 0xE37D...ff4ecA ) Copy New Window" at bounding box center [912, 431] width 147 height 17
click at [100, 98] on div "Inbox Inbox" at bounding box center [78, 97] width 129 height 13
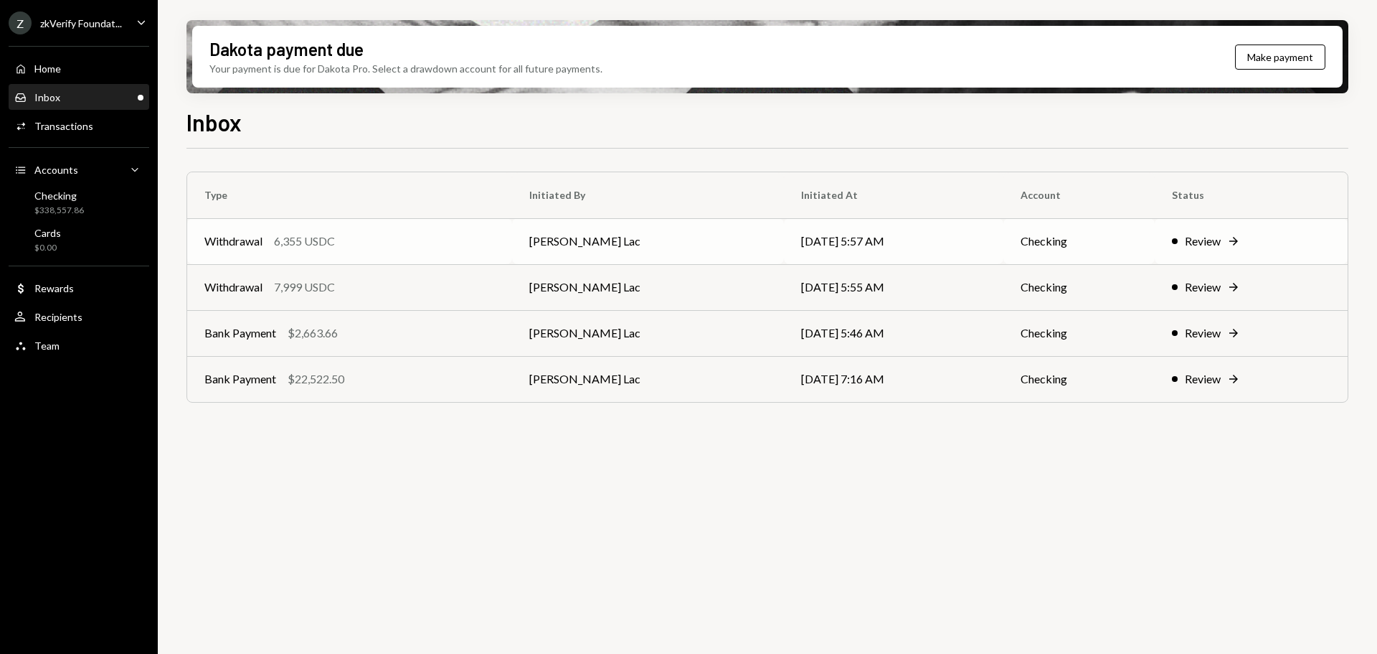
click at [301, 245] on div "6,355 USDC" at bounding box center [304, 240] width 61 height 17
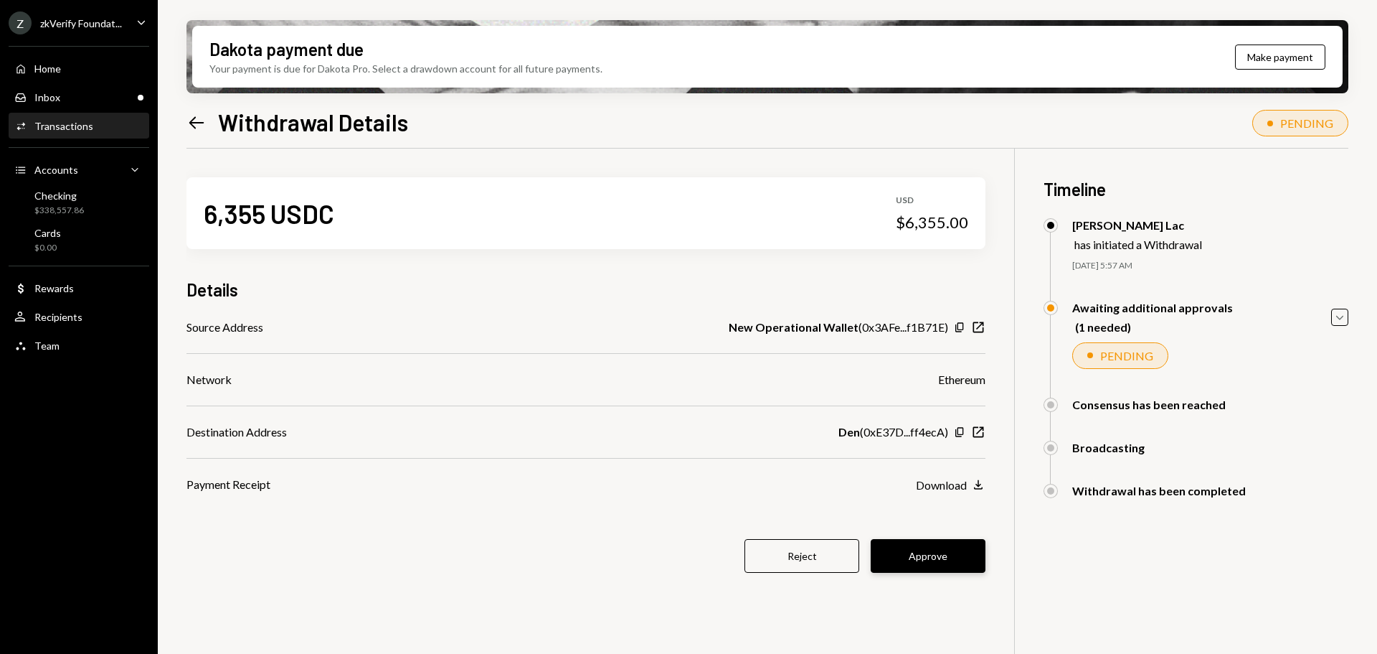
click at [906, 554] on button "Approve" at bounding box center [928, 556] width 115 height 34
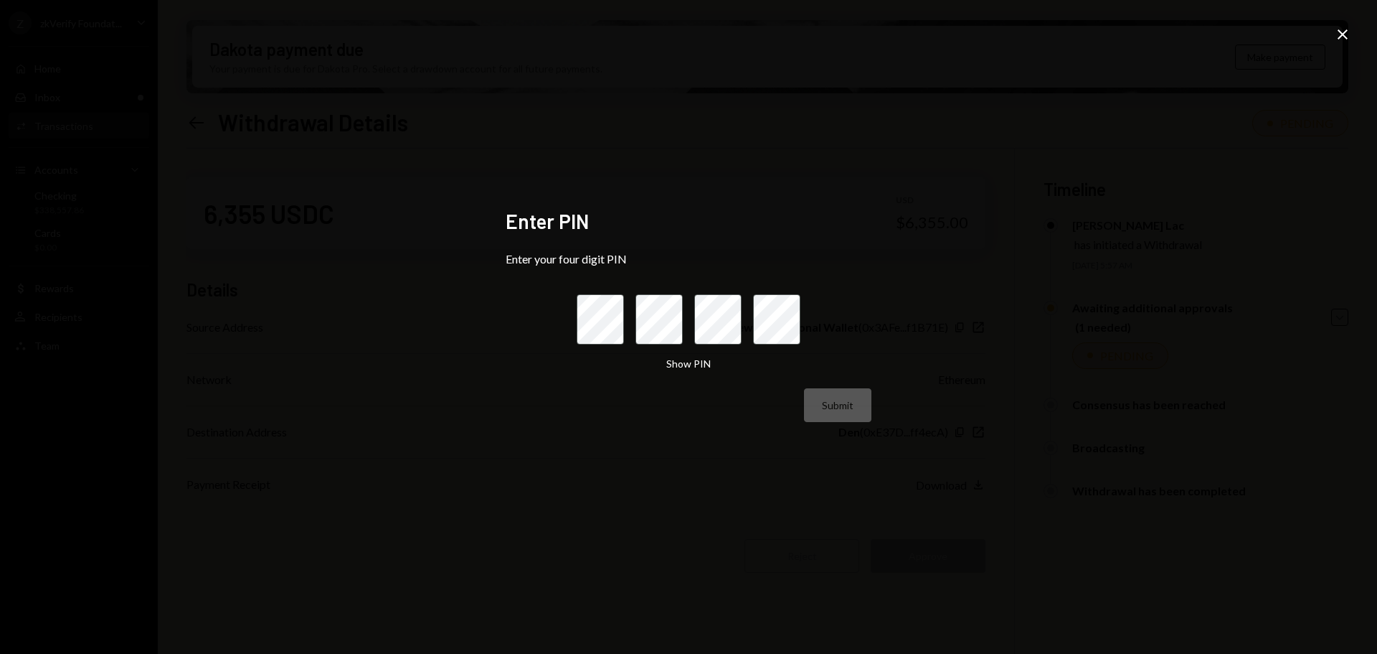
click at [1334, 31] on icon "Close" at bounding box center [1342, 34] width 17 height 17
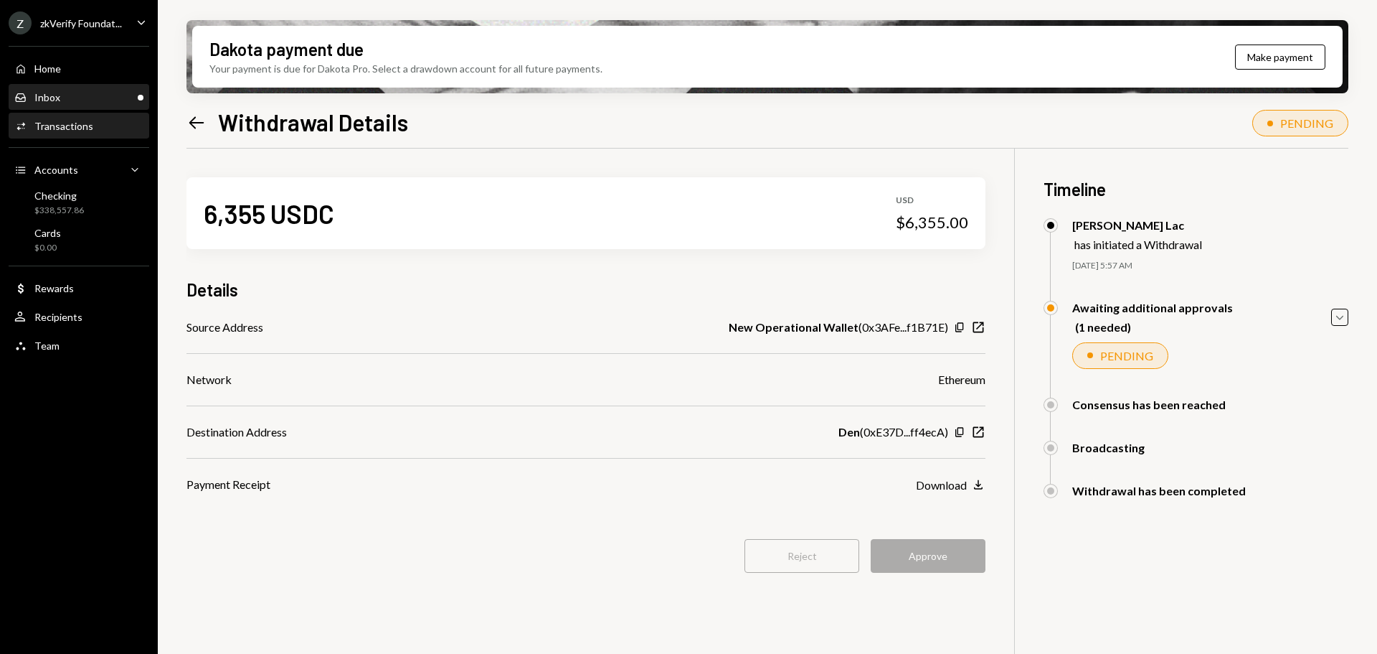
click at [108, 100] on div "Inbox Inbox" at bounding box center [78, 97] width 129 height 13
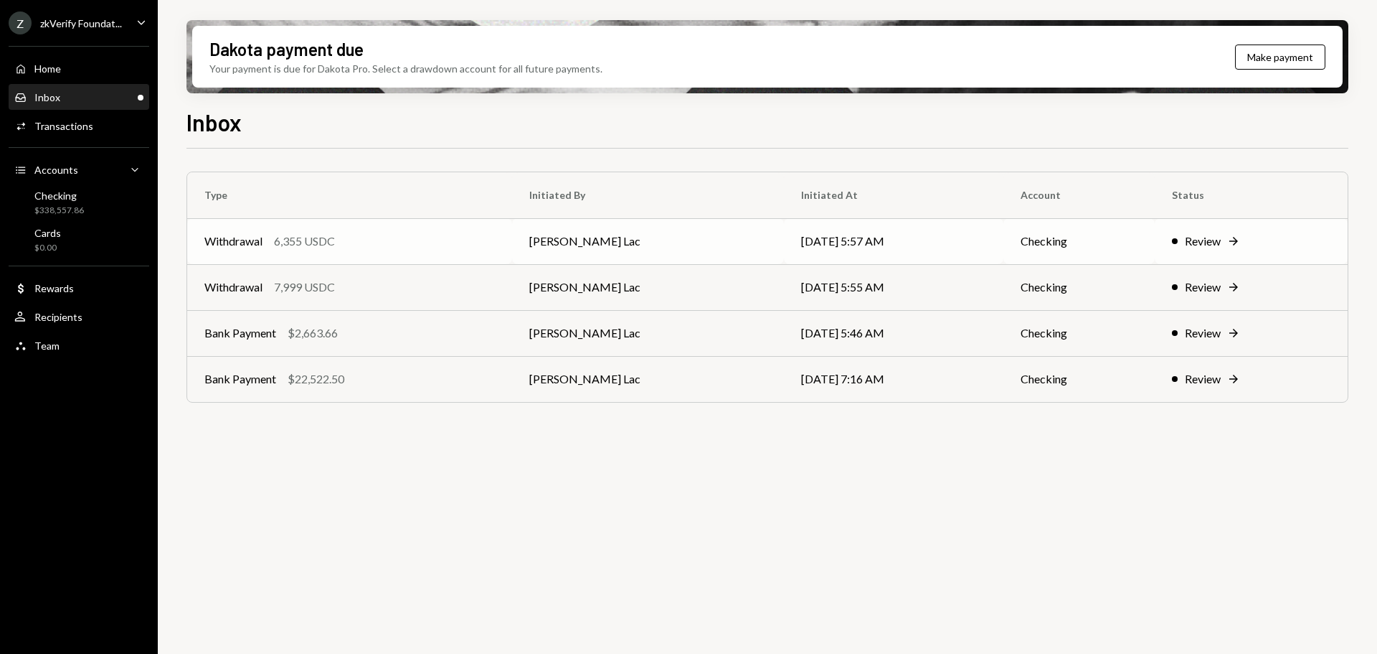
click at [250, 255] on td "Withdrawal 6,355 USDC" at bounding box center [349, 241] width 325 height 46
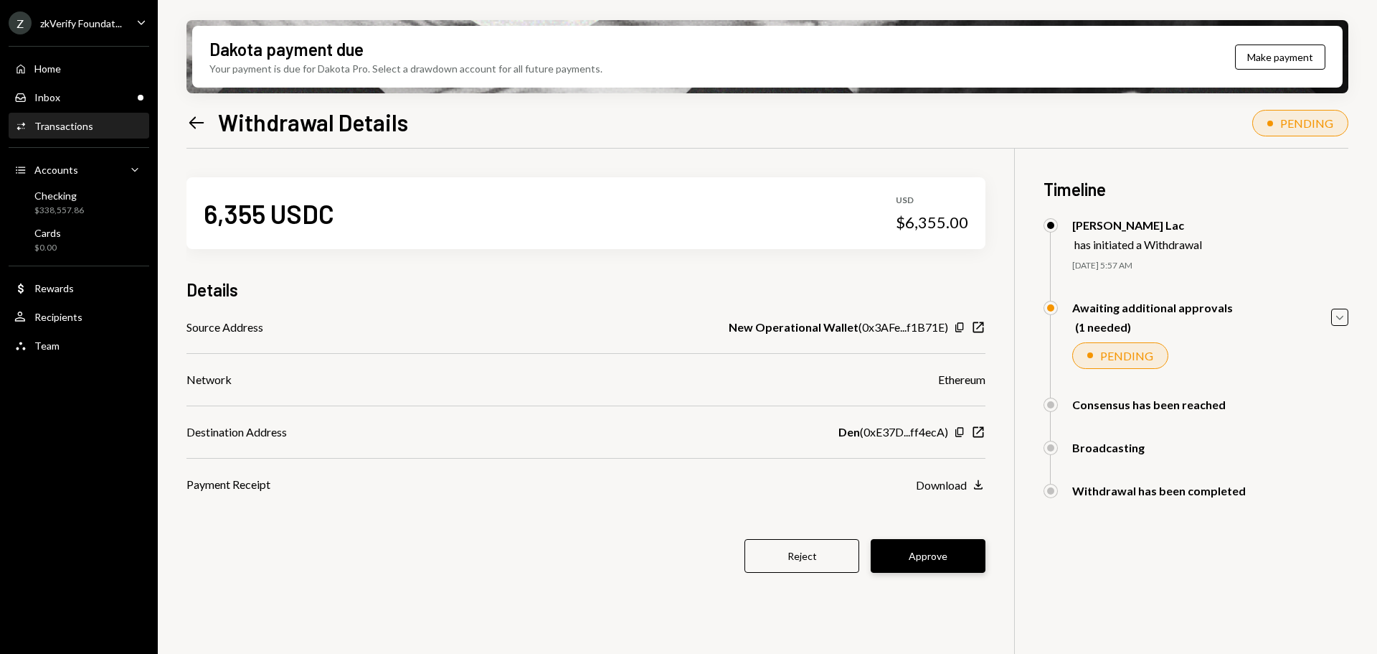
click at [958, 556] on button "Approve" at bounding box center [928, 556] width 115 height 34
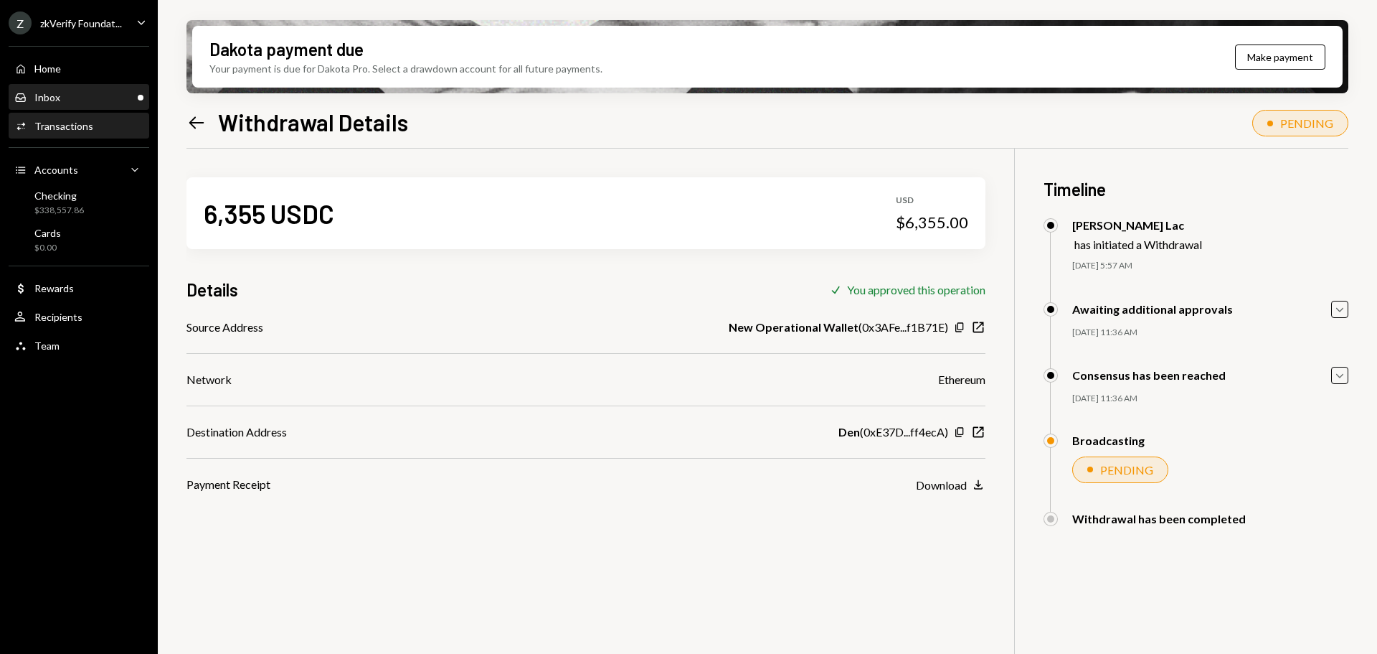
click at [72, 95] on div "Inbox Inbox" at bounding box center [78, 97] width 129 height 13
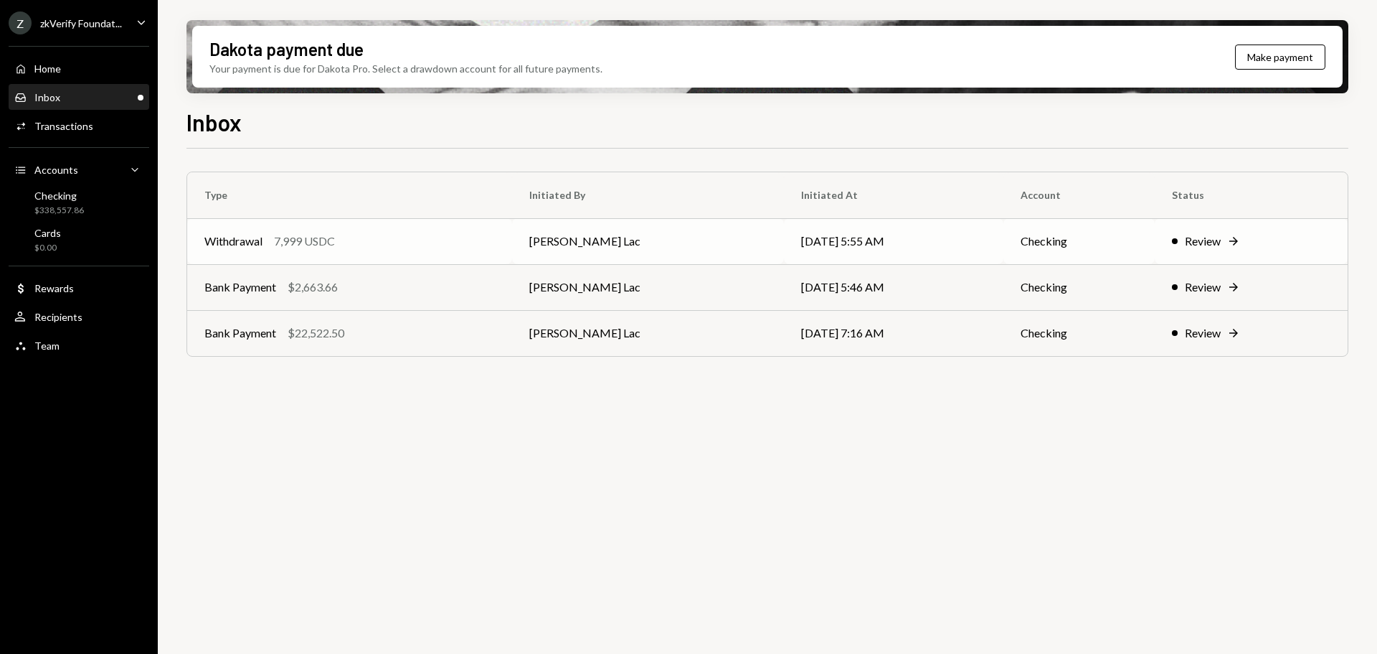
click at [288, 247] on div "7,999 USDC" at bounding box center [304, 240] width 61 height 17
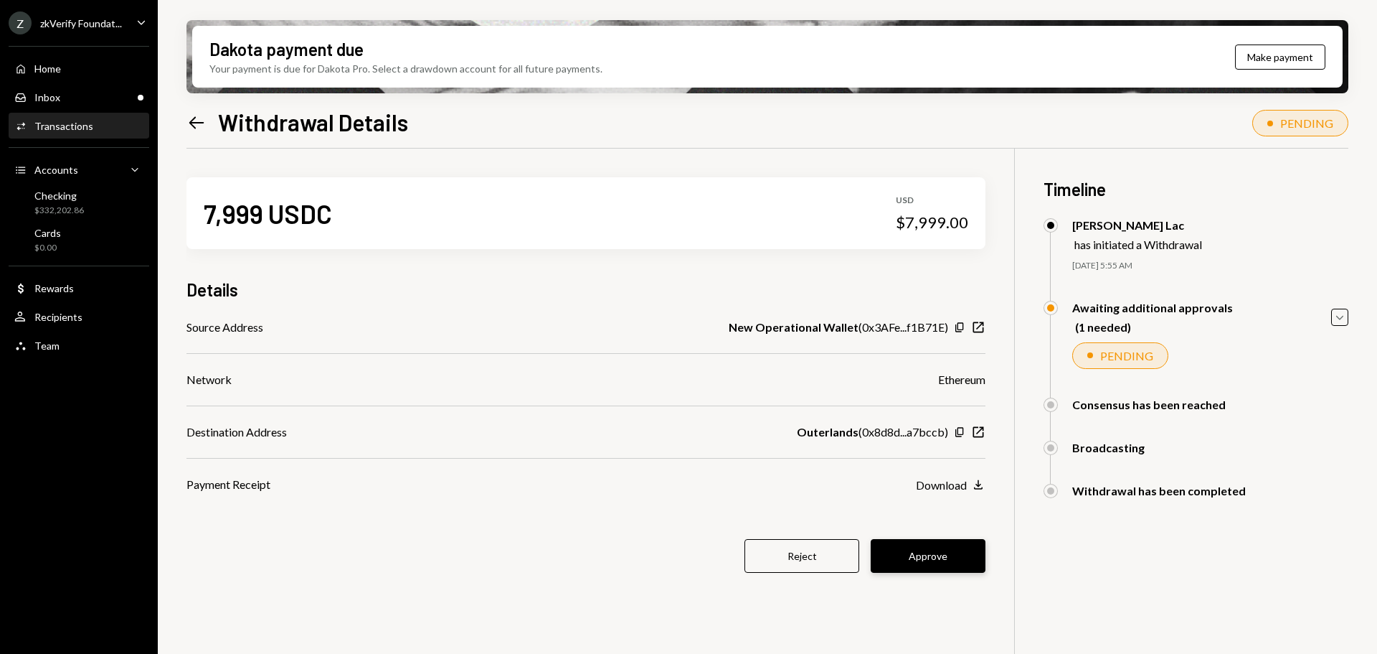
click at [935, 563] on button "Approve" at bounding box center [928, 556] width 115 height 34
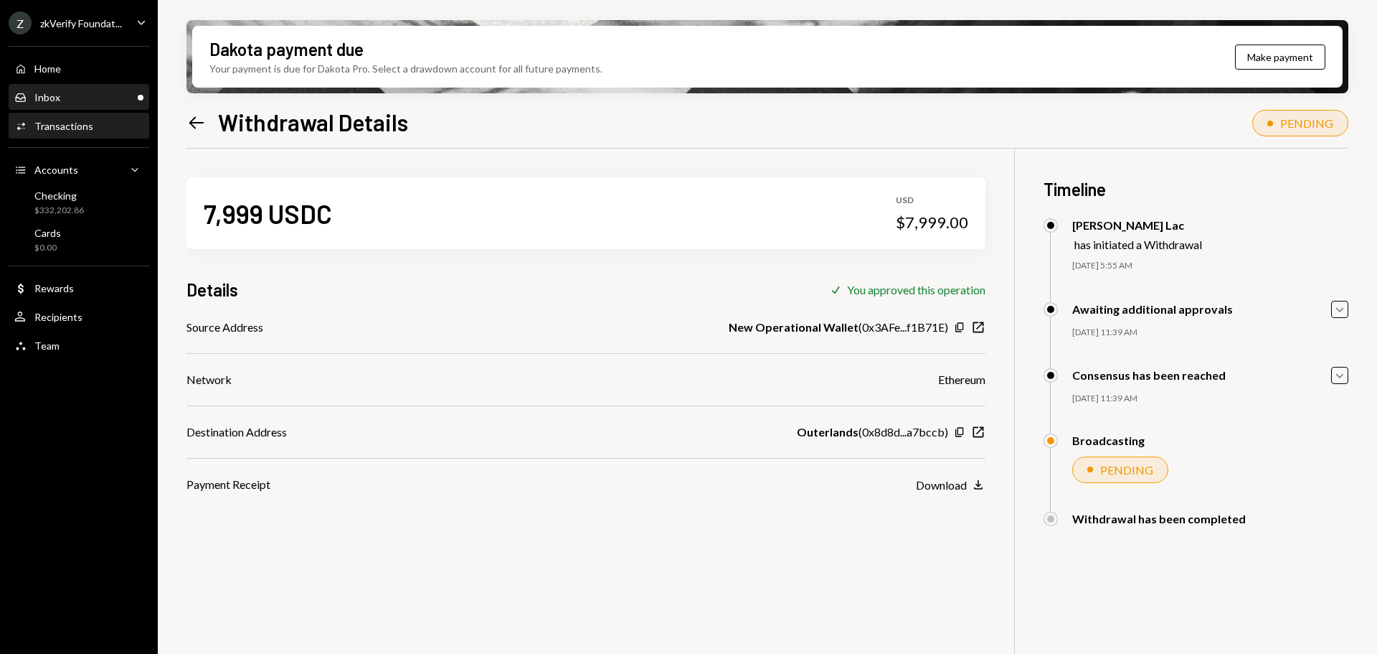
click at [55, 88] on div "Inbox Inbox" at bounding box center [78, 97] width 129 height 24
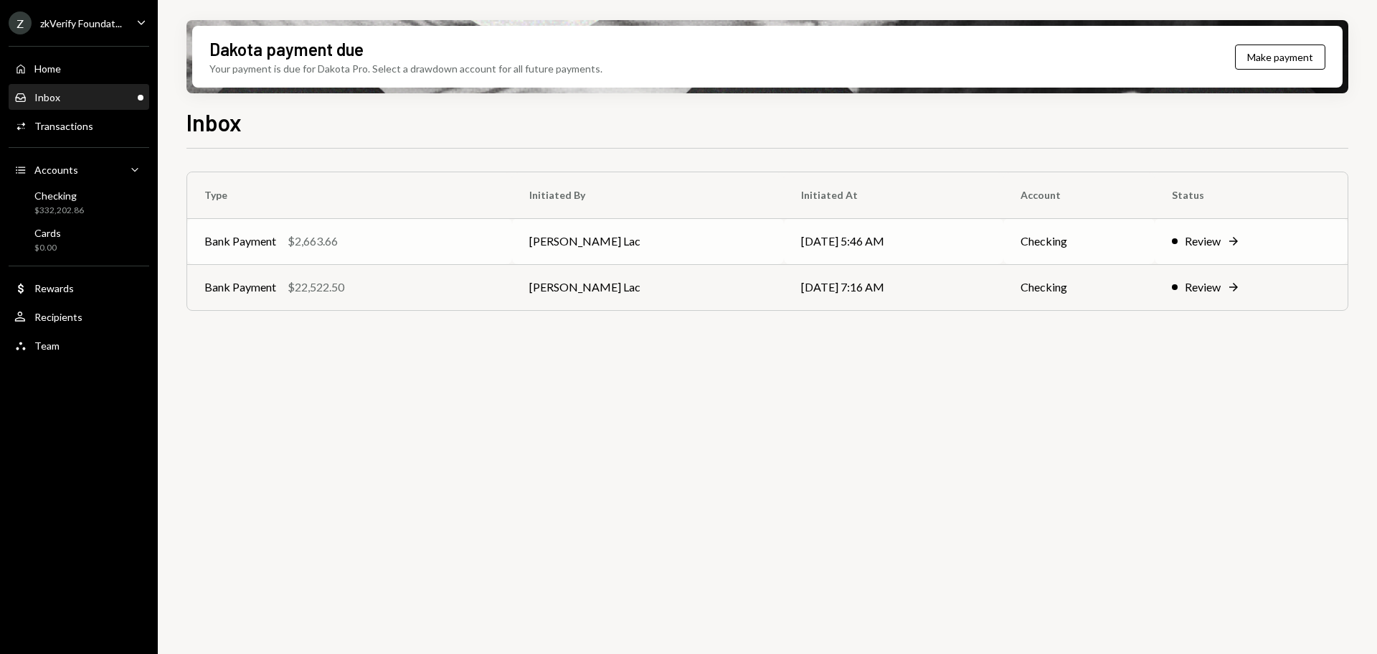
click at [319, 239] on div "$2,663.66" at bounding box center [313, 240] width 50 height 17
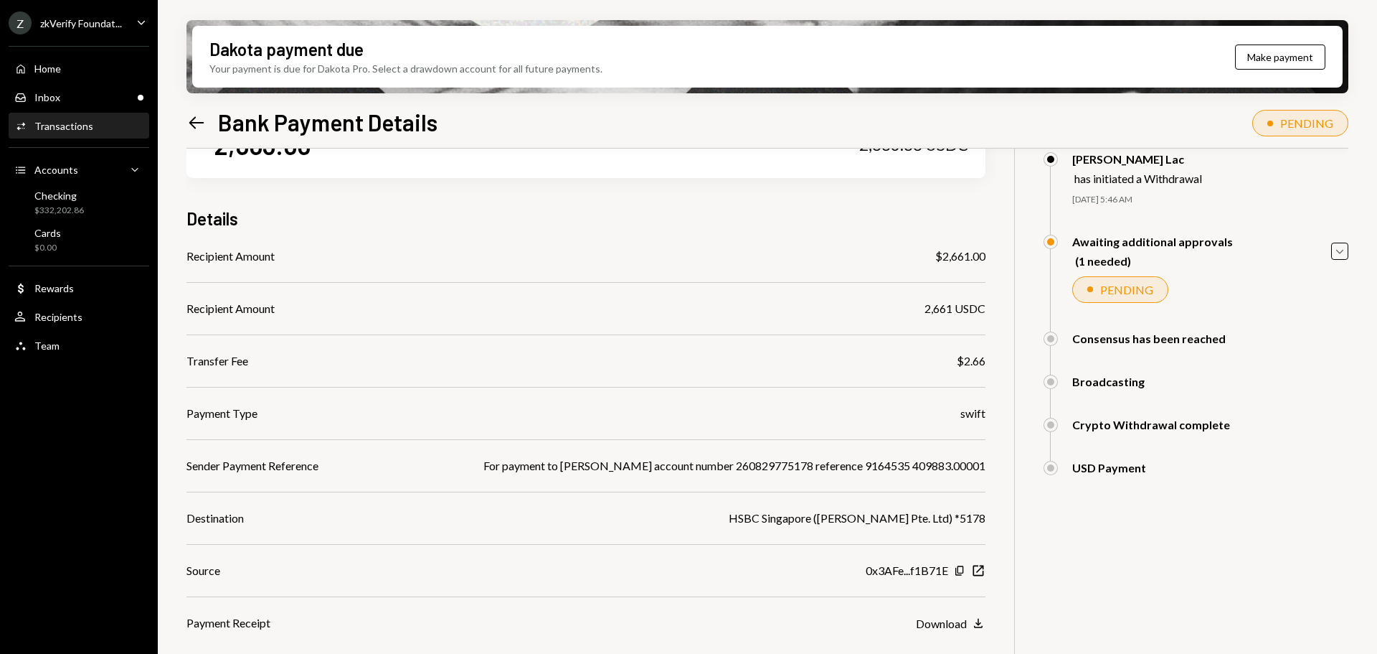
scroll to position [136, 0]
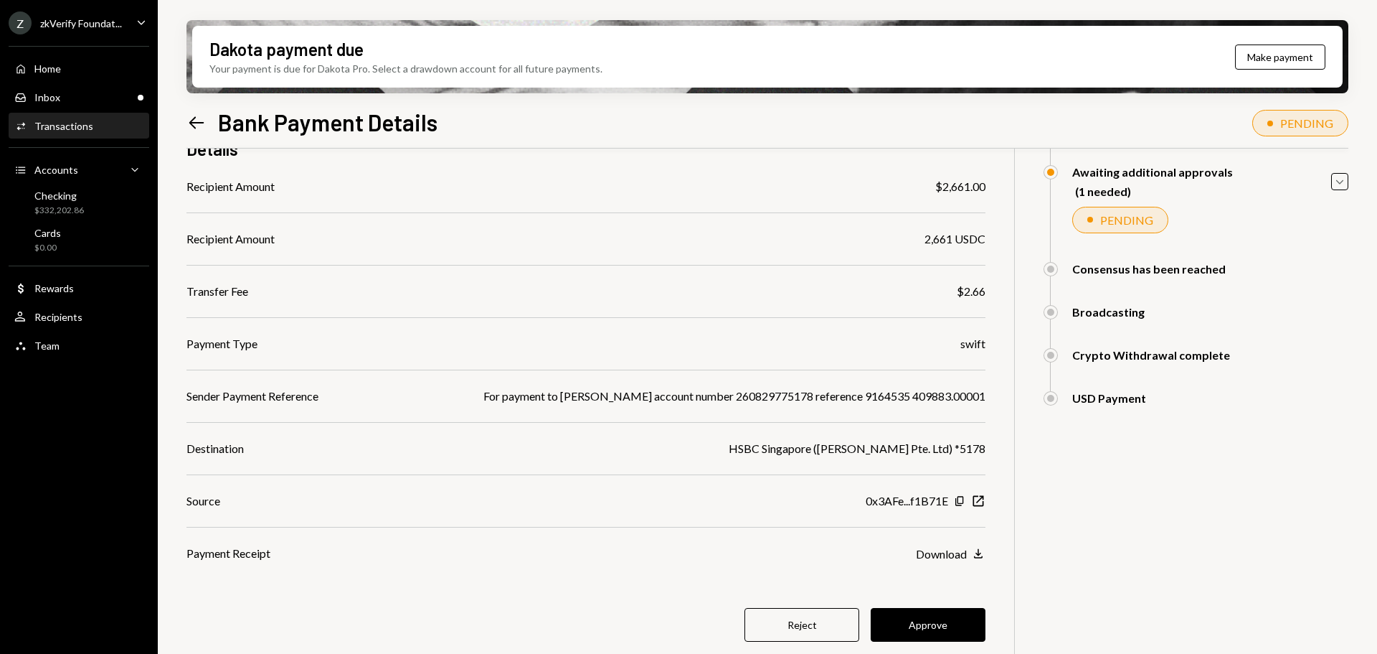
click at [907, 615] on button "Approve" at bounding box center [928, 625] width 115 height 34
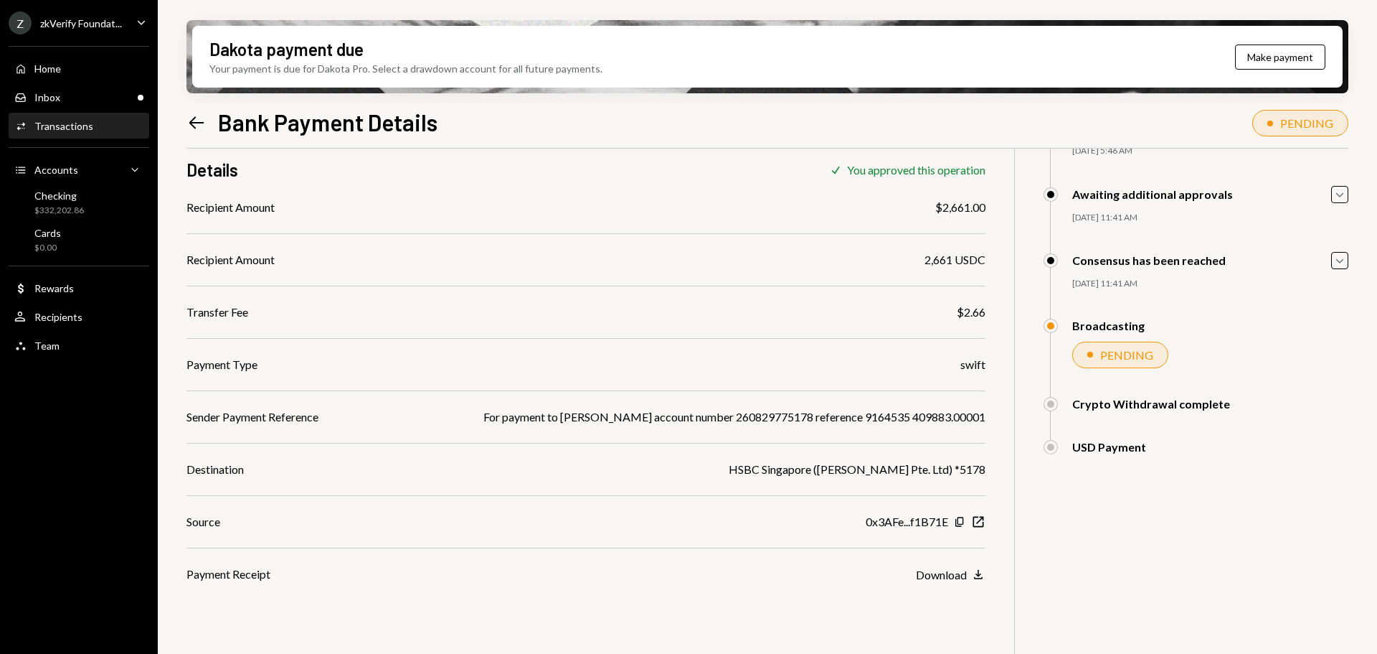
scroll to position [115, 0]
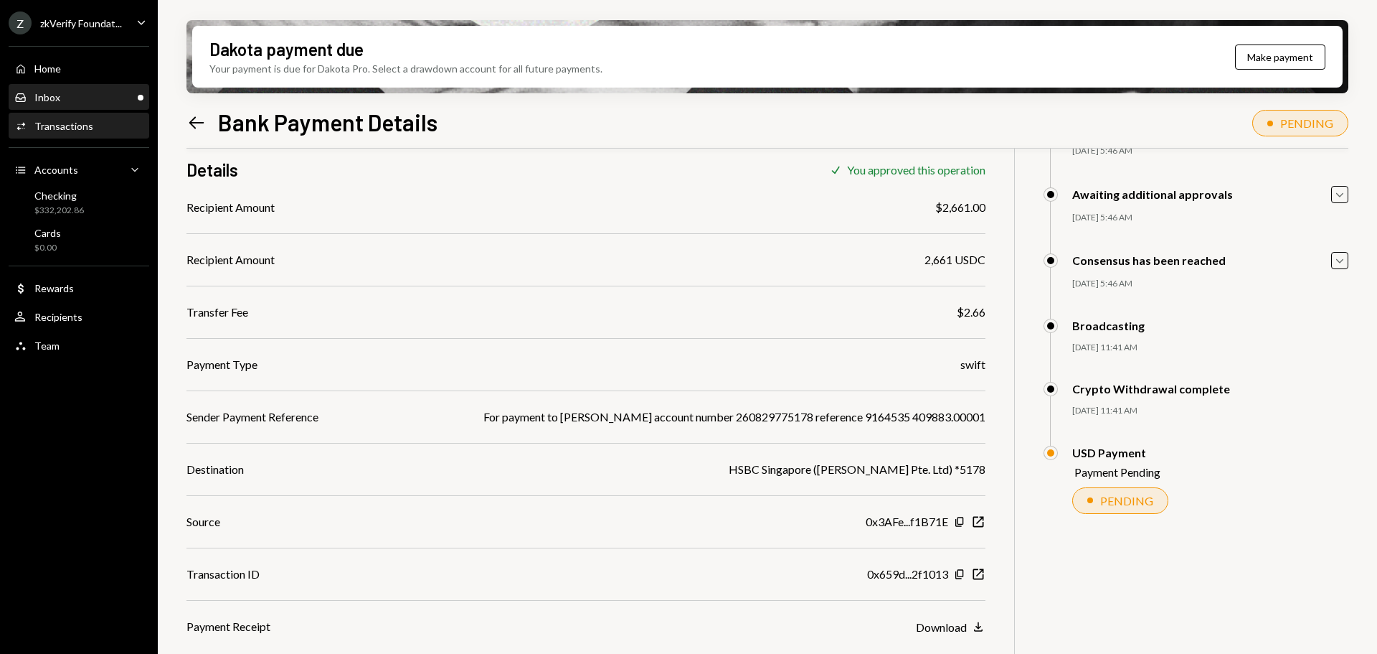
click at [100, 103] on div "Inbox Inbox" at bounding box center [78, 97] width 129 height 13
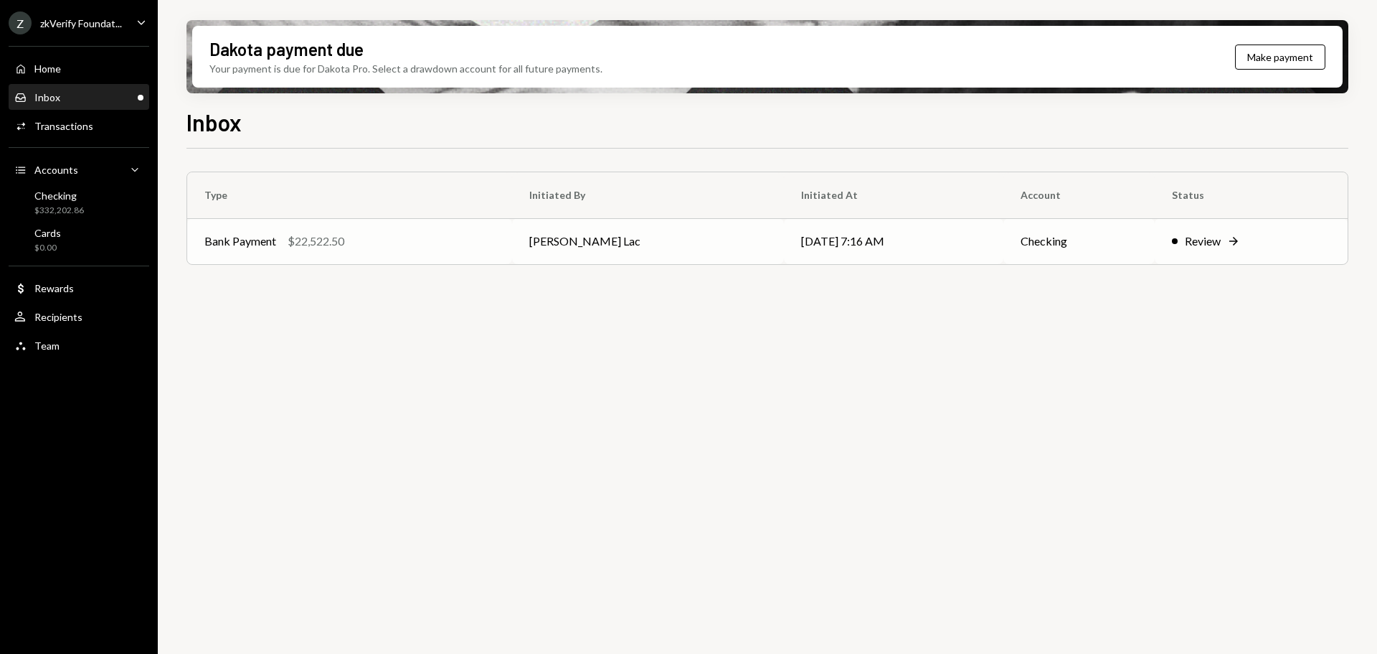
click at [326, 256] on td "Bank Payment $22,522.50" at bounding box center [349, 241] width 325 height 46
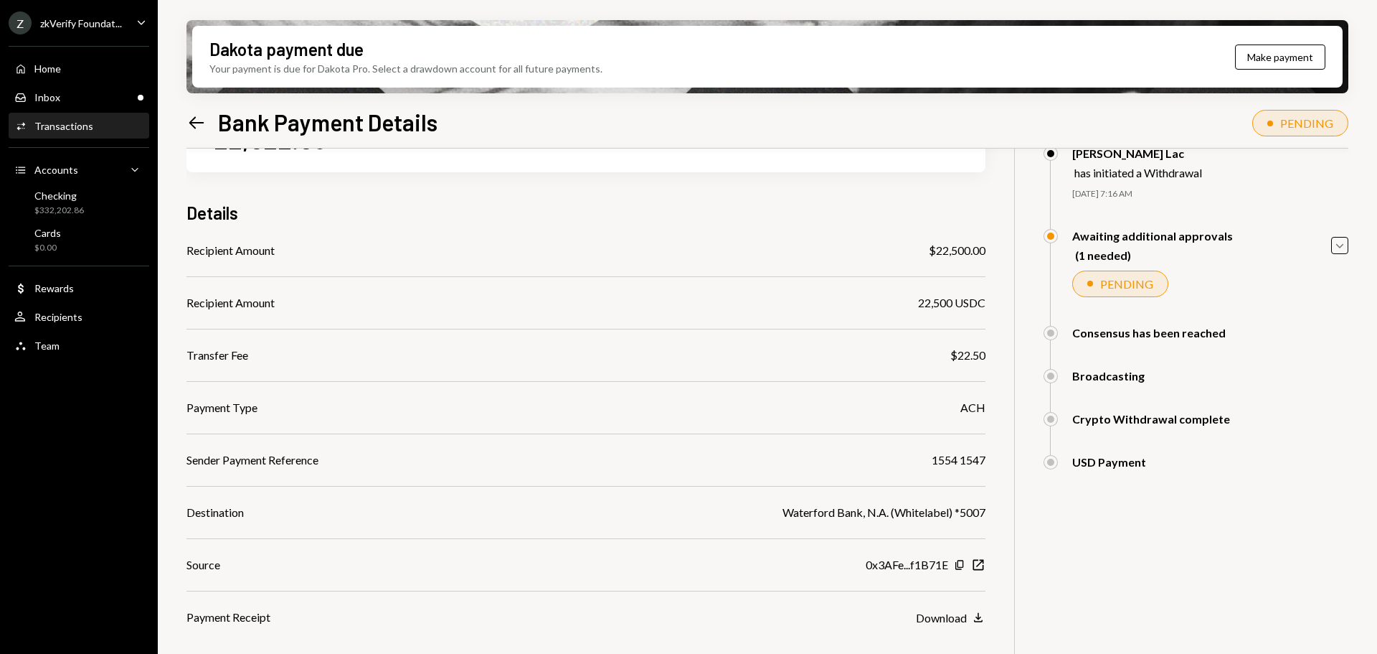
scroll to position [136, 0]
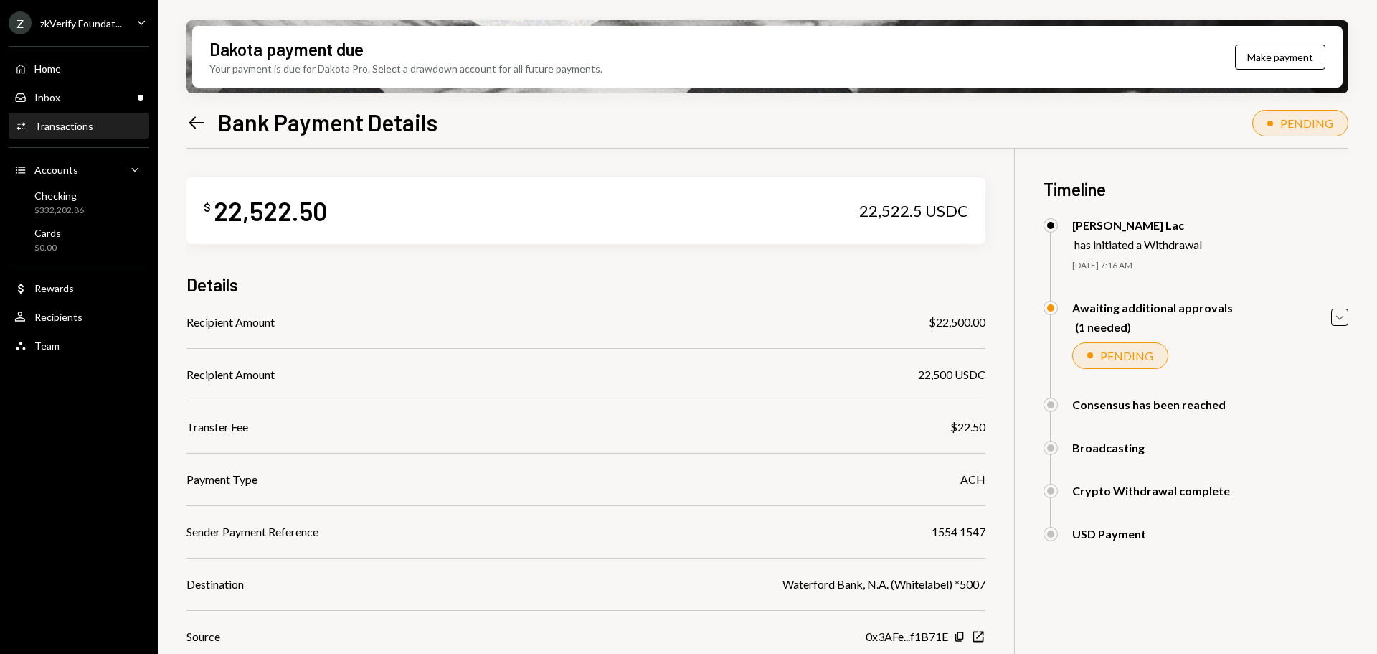
scroll to position [136, 0]
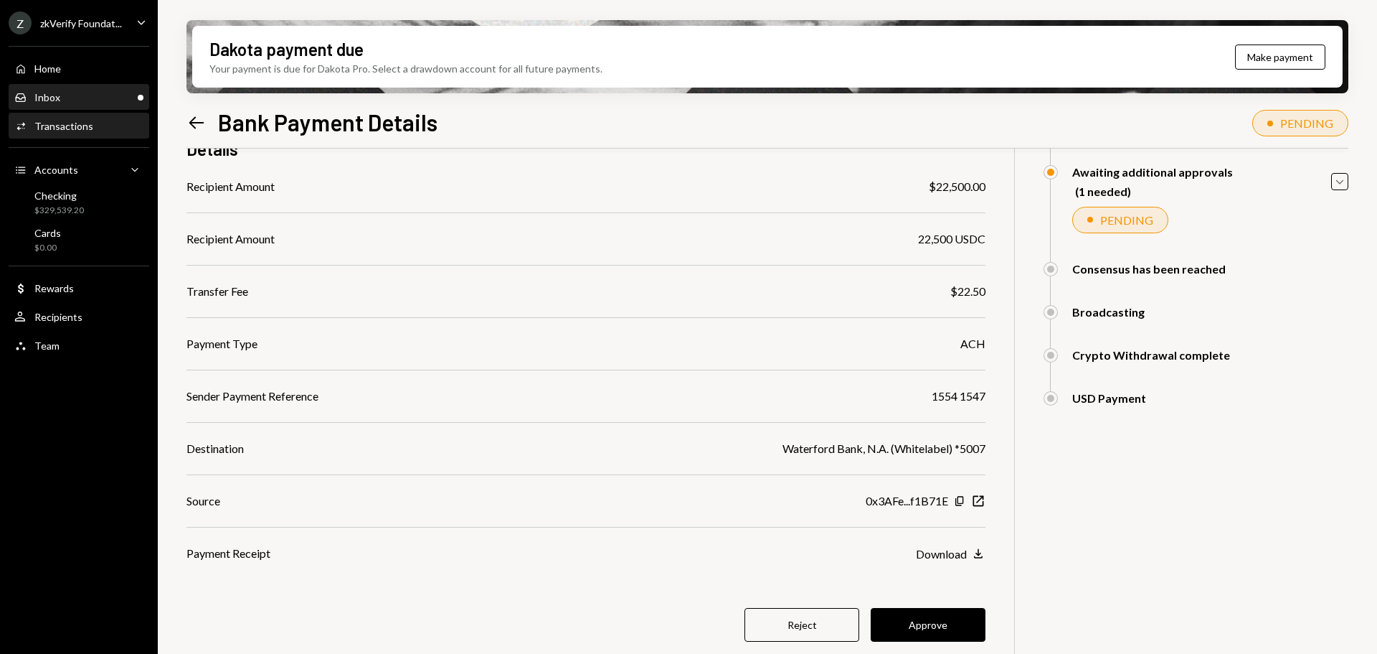
click at [82, 101] on div "Inbox Inbox" at bounding box center [78, 97] width 129 height 13
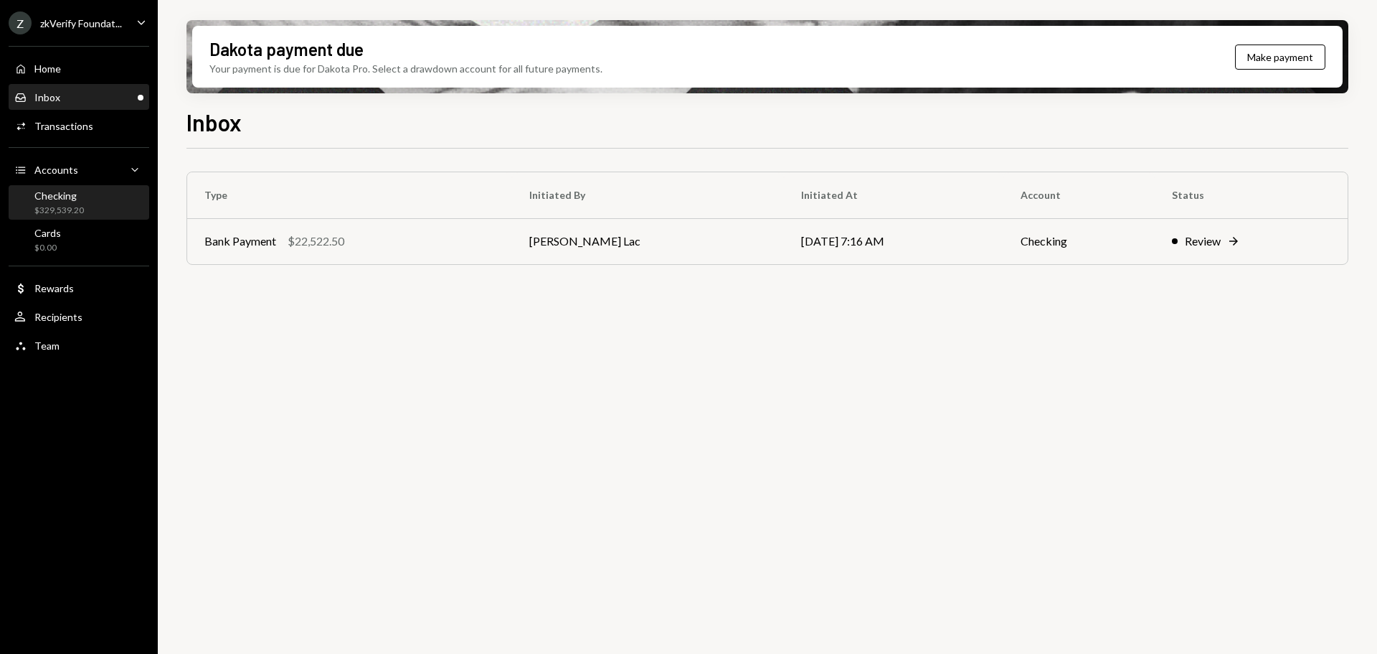
click at [98, 206] on div "Checking $329,539.20" at bounding box center [78, 202] width 129 height 27
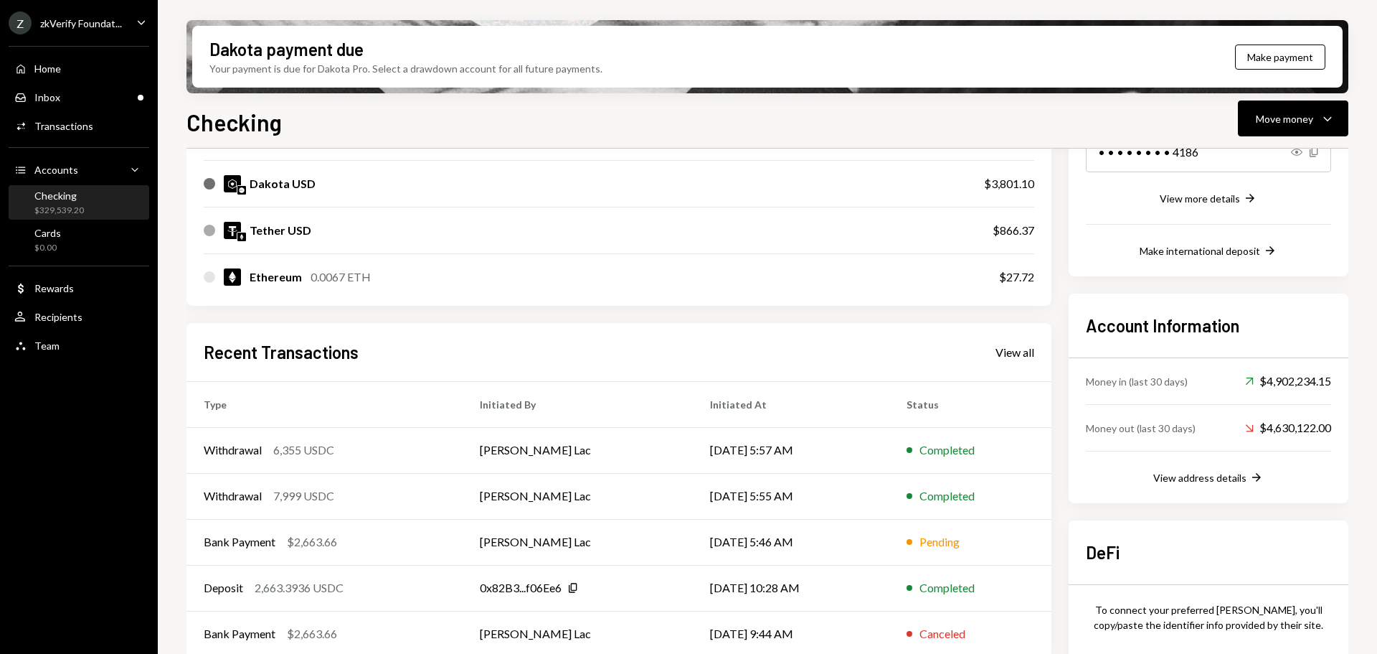
scroll to position [287, 0]
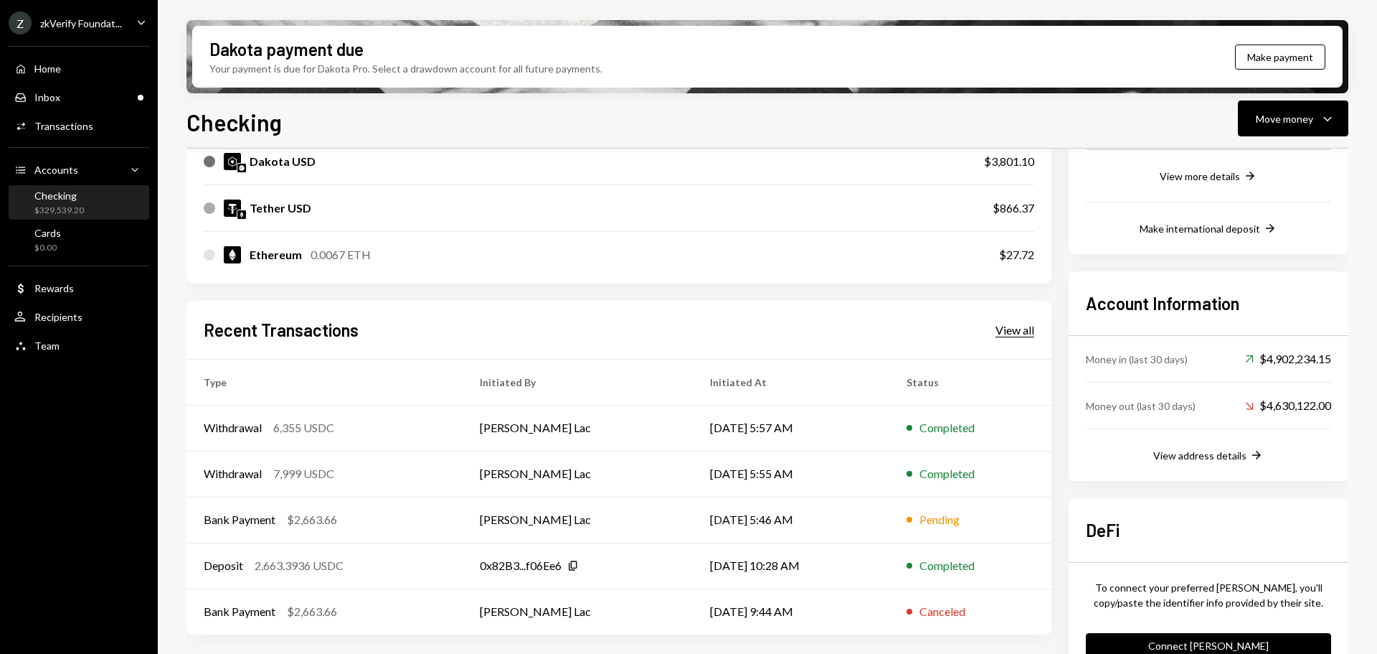
click at [1022, 329] on div "View all" at bounding box center [1015, 330] width 39 height 14
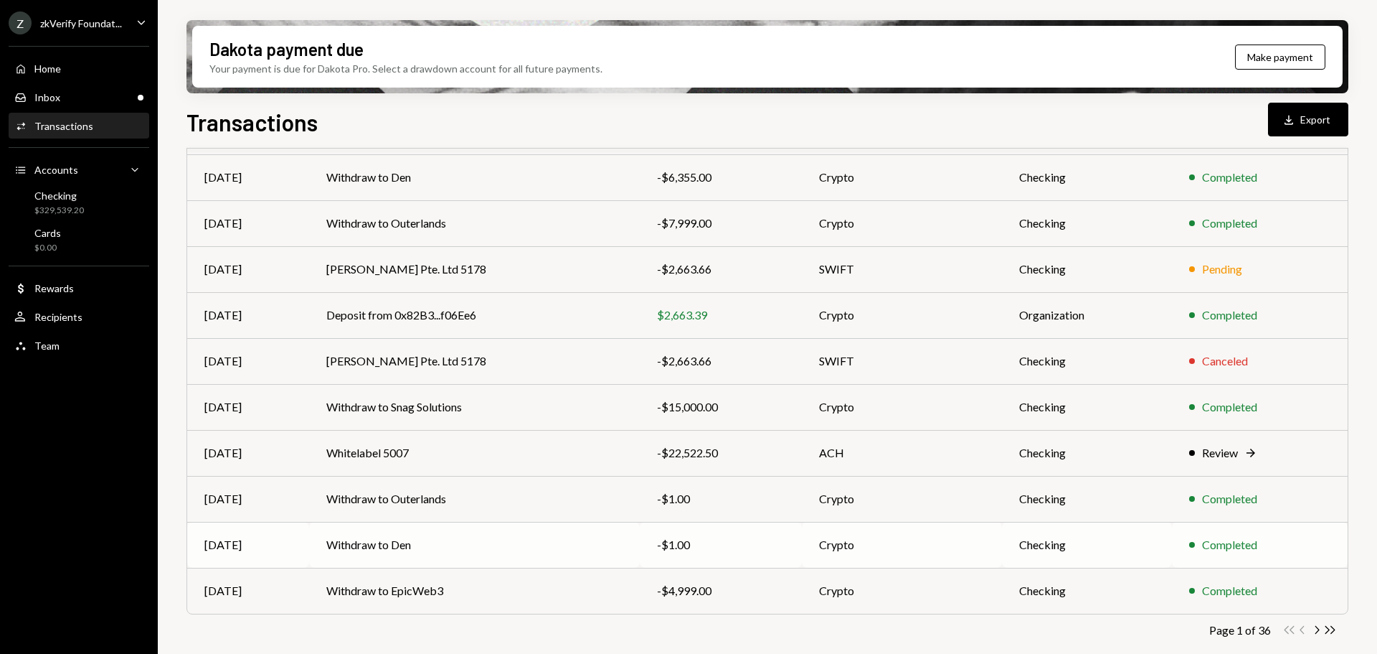
scroll to position [164, 0]
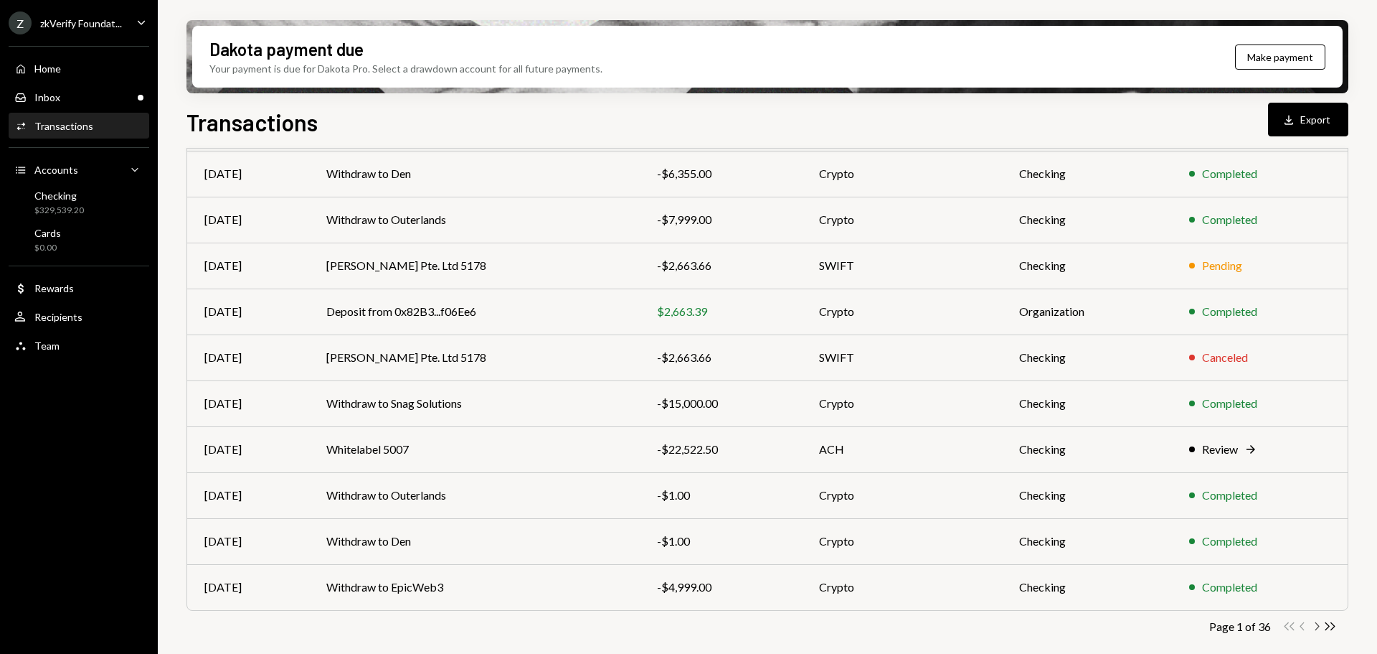
click at [1318, 620] on icon "Chevron Right" at bounding box center [1317, 626] width 14 height 14
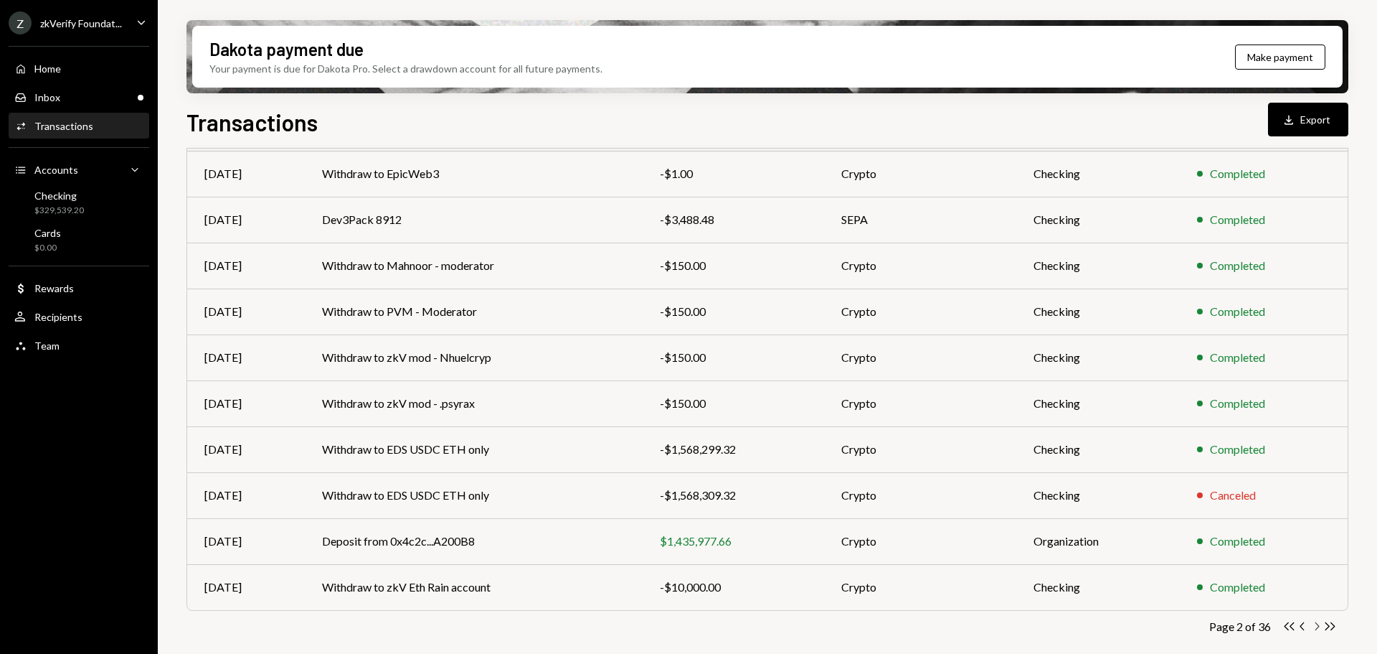
click at [1319, 627] on icon "Chevron Right" at bounding box center [1317, 626] width 14 height 14
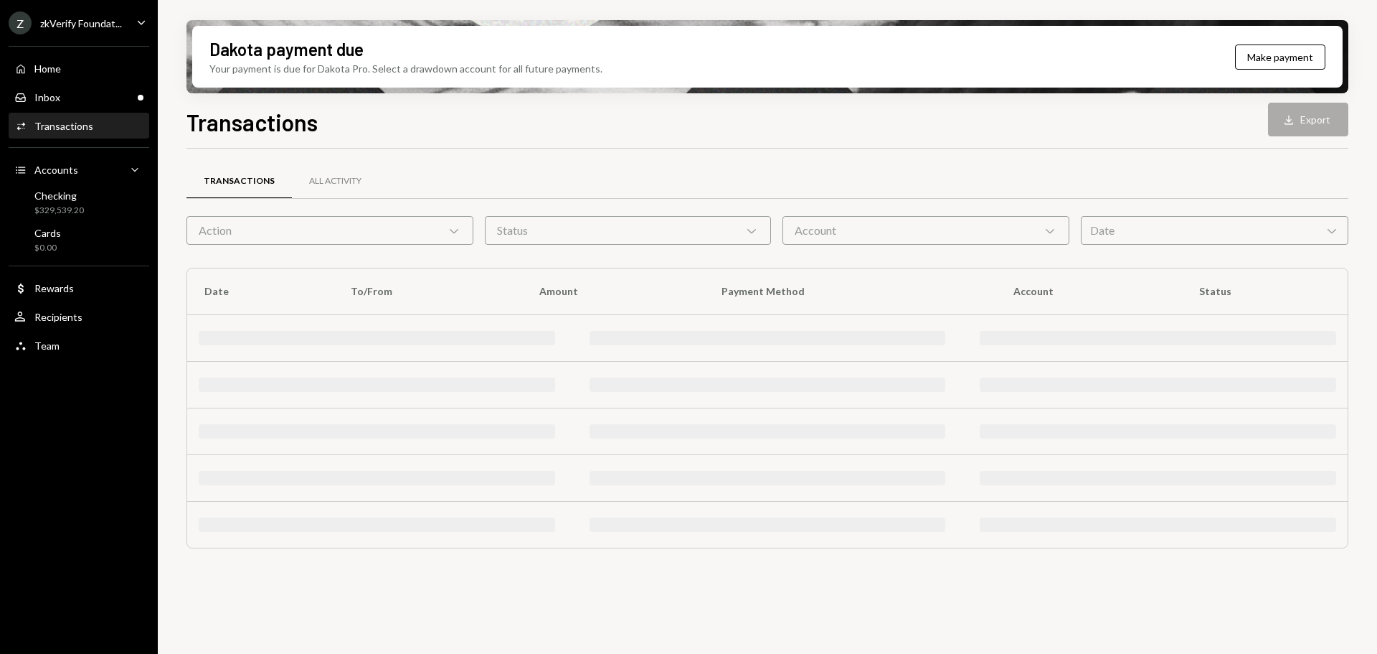
scroll to position [0, 0]
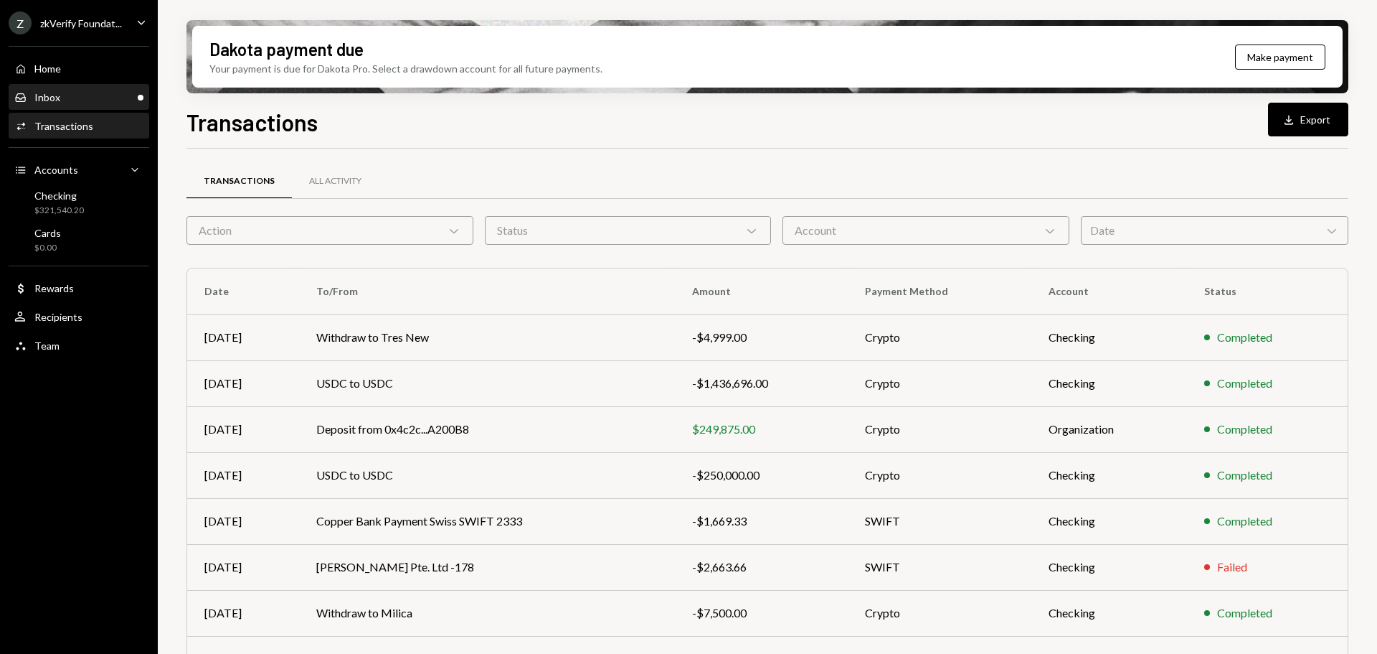
click at [58, 93] on div "Inbox" at bounding box center [47, 97] width 26 height 12
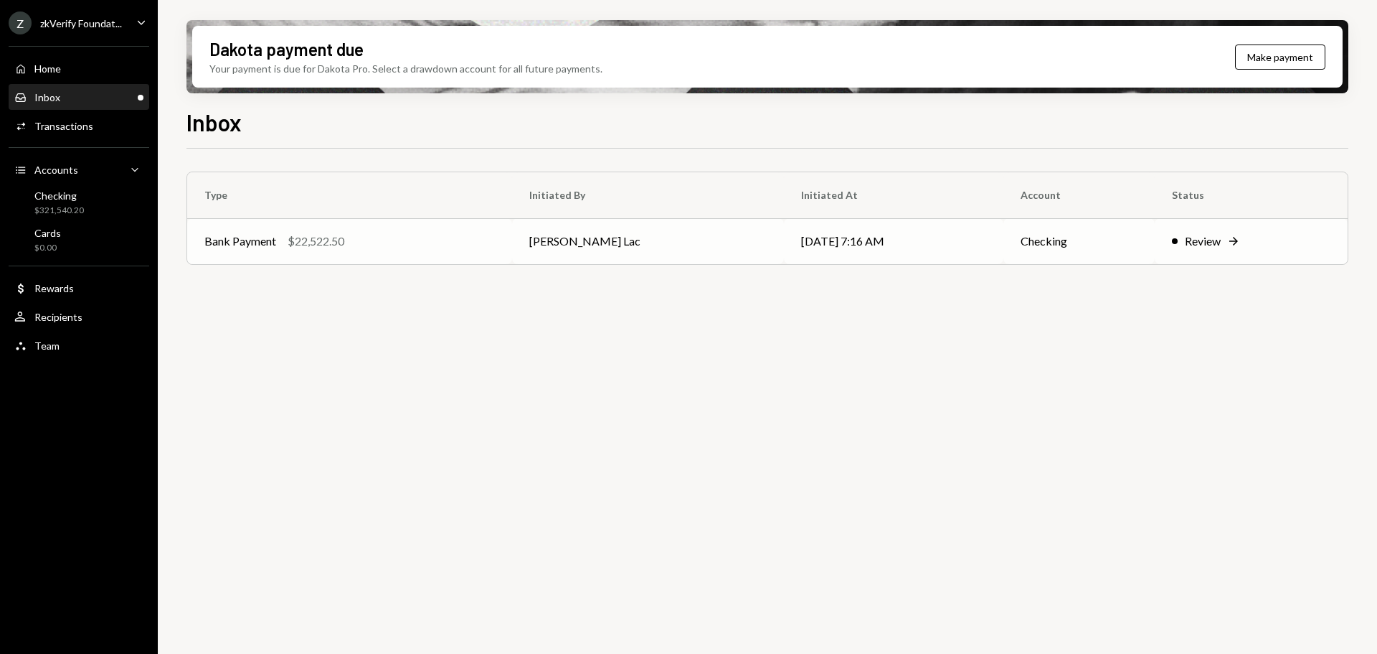
click at [357, 242] on div "Bank Payment $22,522.50" at bounding box center [349, 240] width 291 height 17
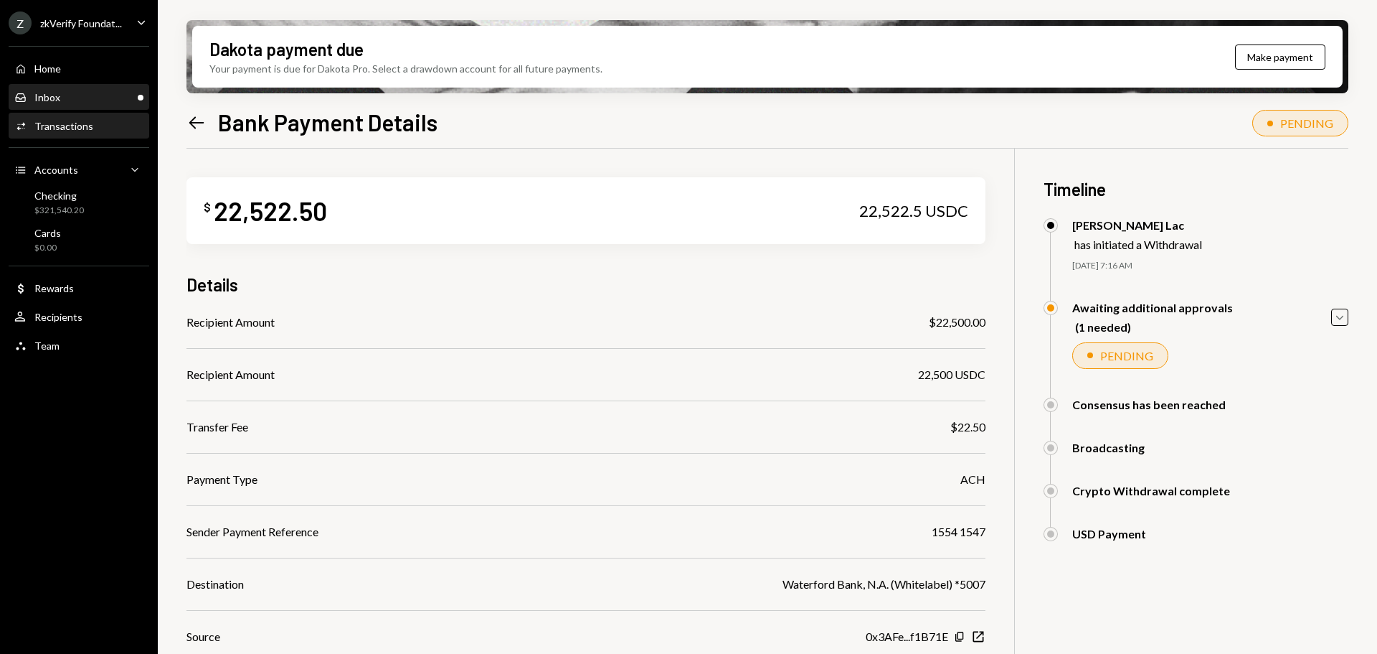
click at [113, 86] on div "Inbox Inbox" at bounding box center [78, 97] width 129 height 24
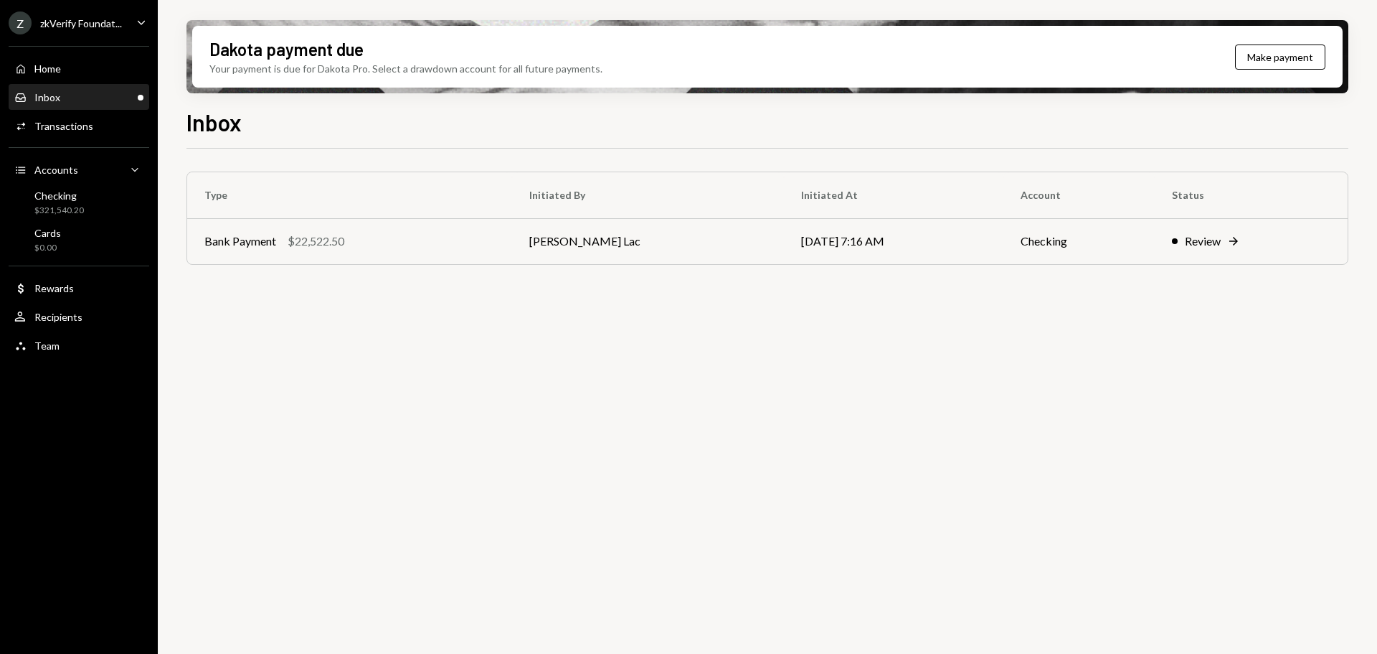
click at [94, 26] on div "zkVerify Foundat..." at bounding box center [81, 23] width 82 height 12
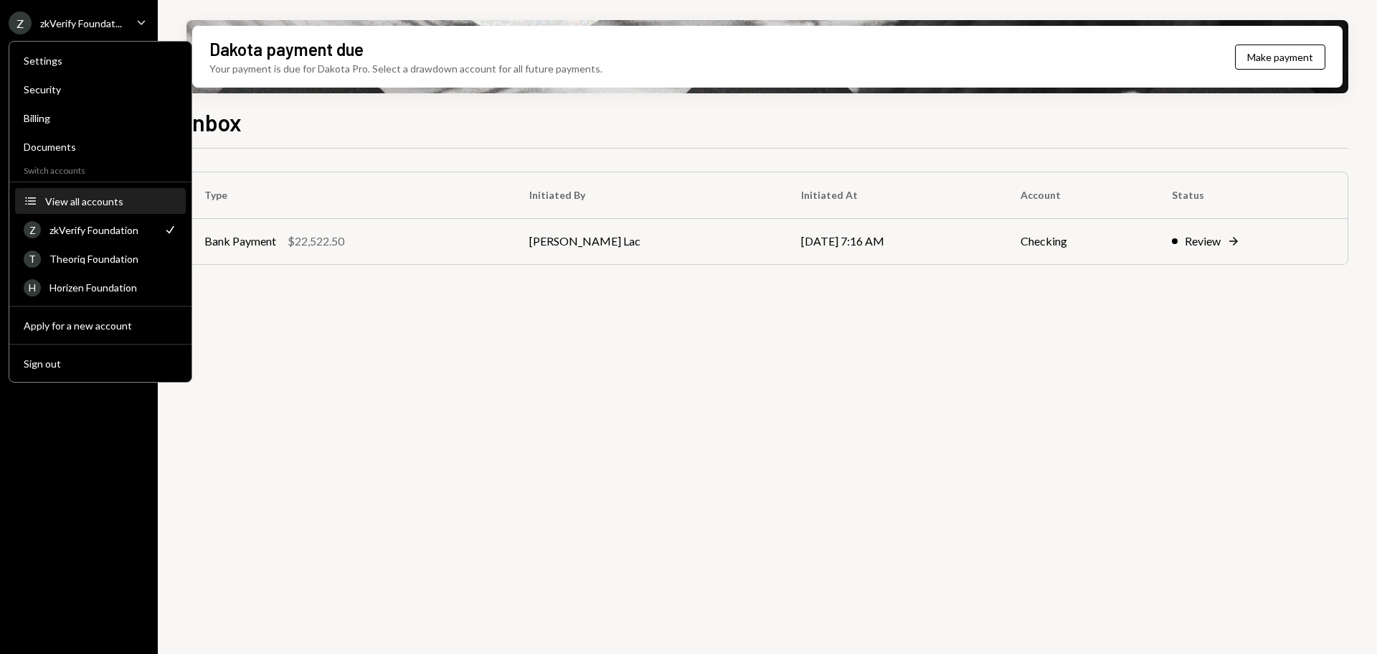
click at [100, 193] on button "Accounts View all accounts" at bounding box center [100, 202] width 171 height 26
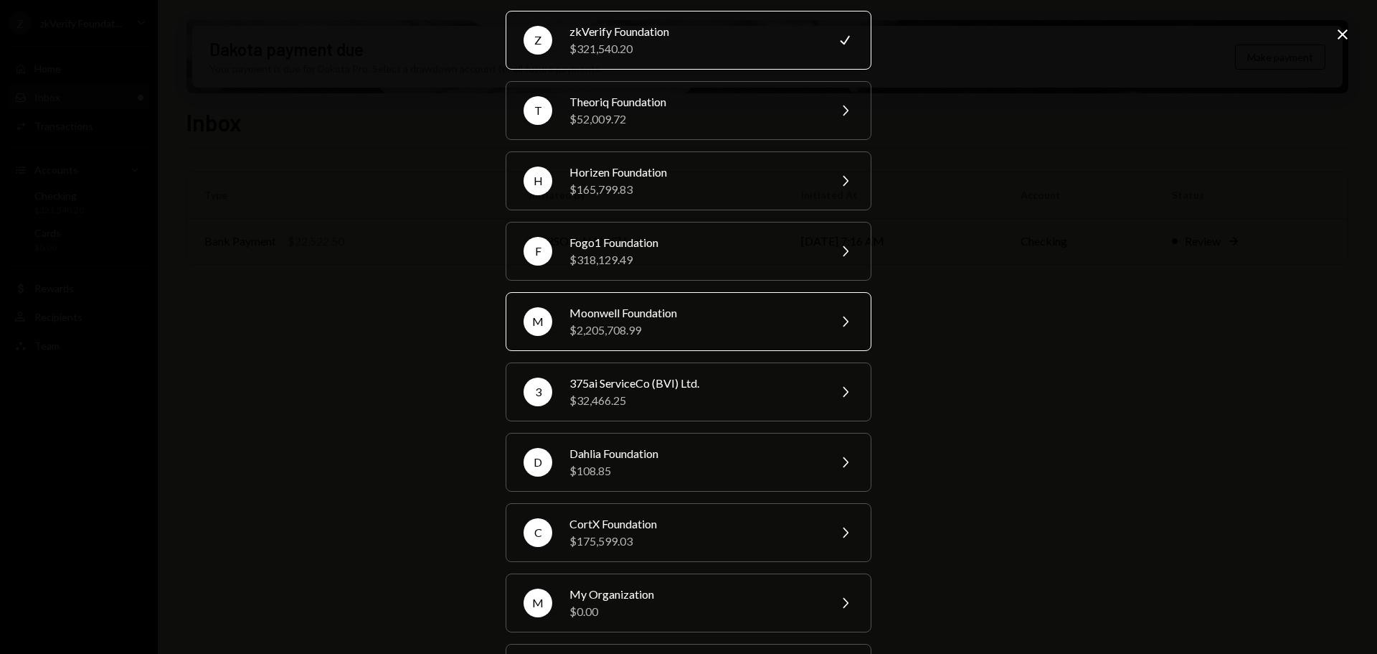
scroll to position [47, 0]
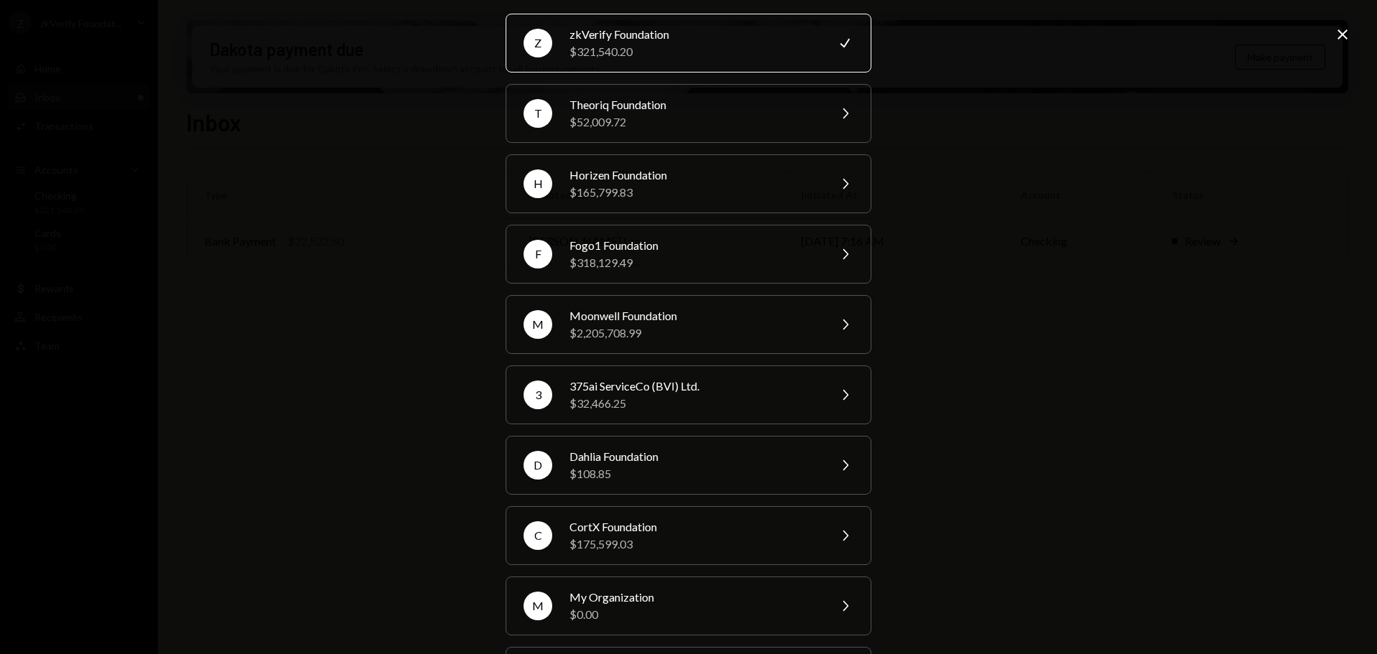
click at [307, 196] on div "Your organizations Z zkVerify Foundation $321,540.20 Check T Theoriq Foundation…" at bounding box center [688, 327] width 1377 height 654
click at [1351, 34] on icon "Close" at bounding box center [1342, 34] width 17 height 17
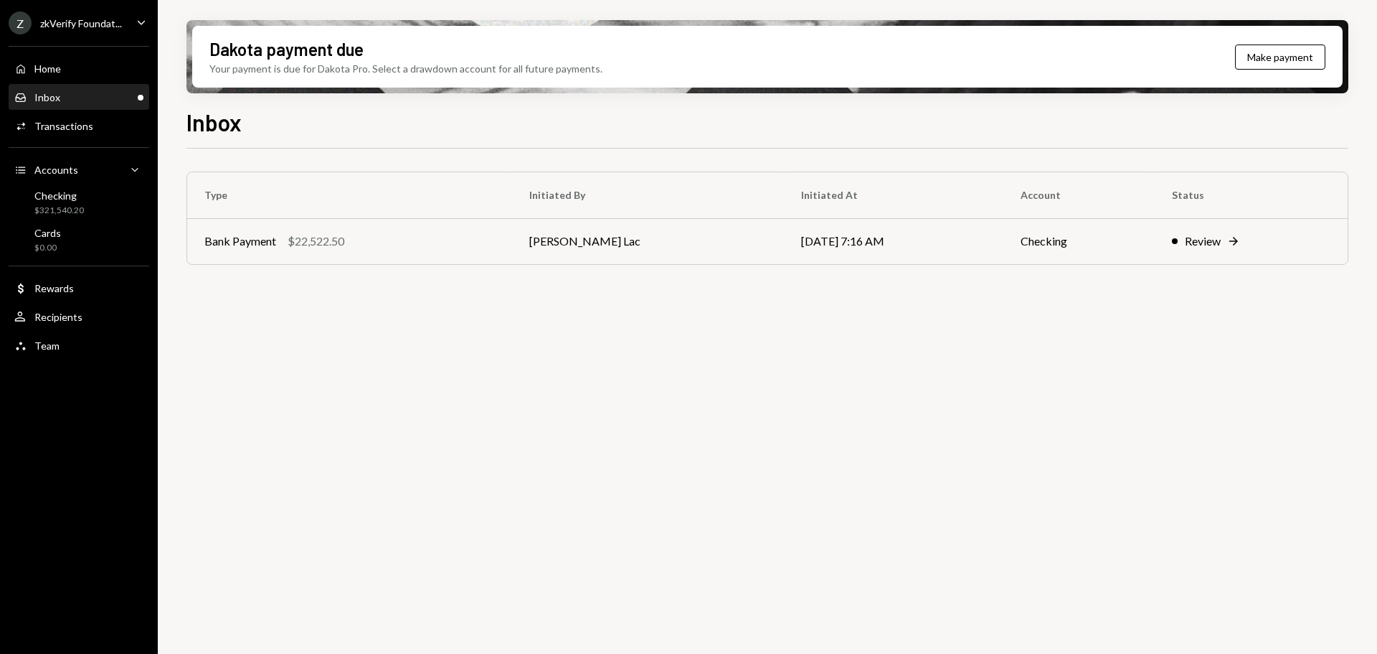
click at [131, 95] on div "Inbox Inbox" at bounding box center [78, 97] width 129 height 13
click at [102, 94] on div "Inbox Inbox" at bounding box center [78, 97] width 129 height 13
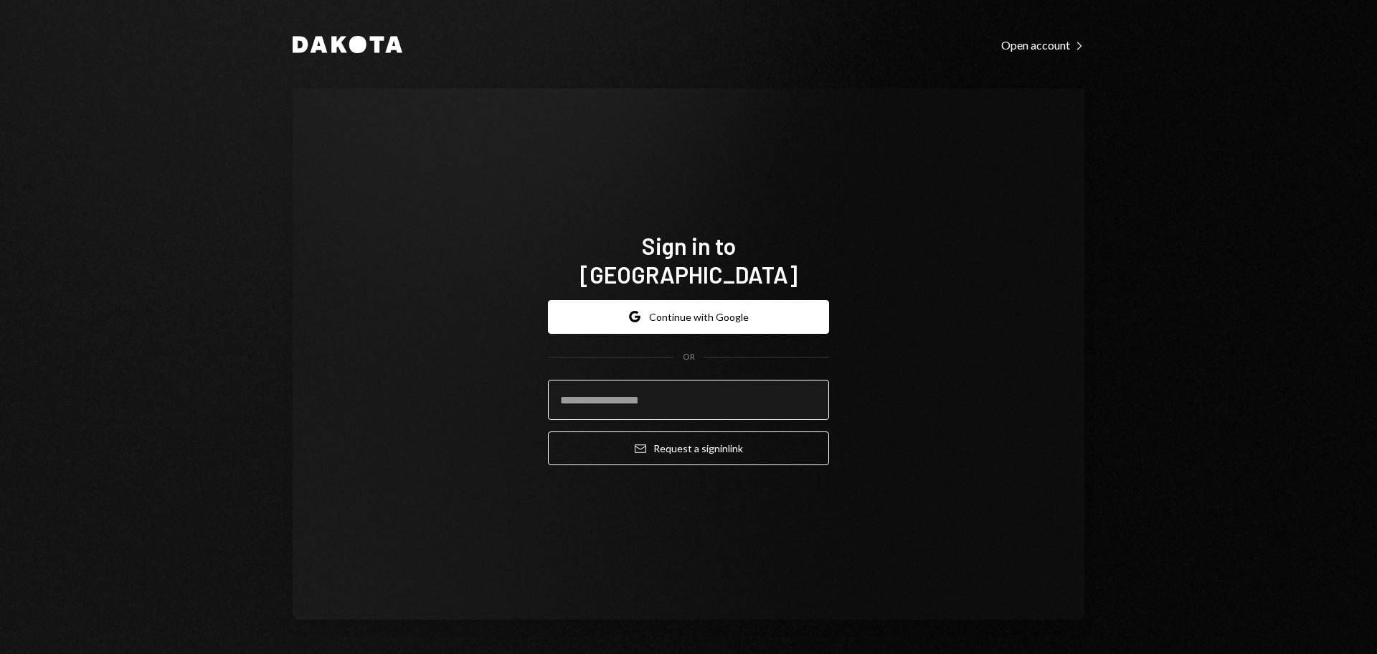
click at [656, 382] on input "email" at bounding box center [688, 399] width 281 height 40
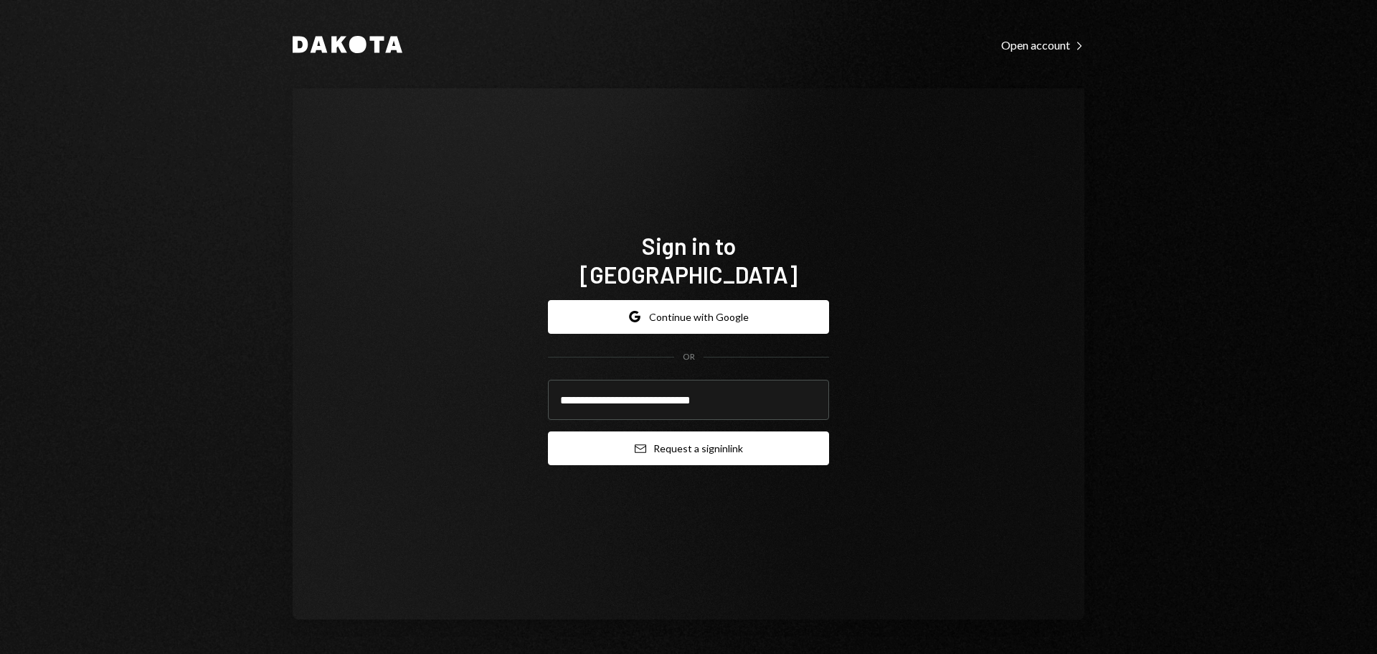
type input "**********"
click at [661, 431] on button "Email Request a sign in link" at bounding box center [688, 448] width 281 height 34
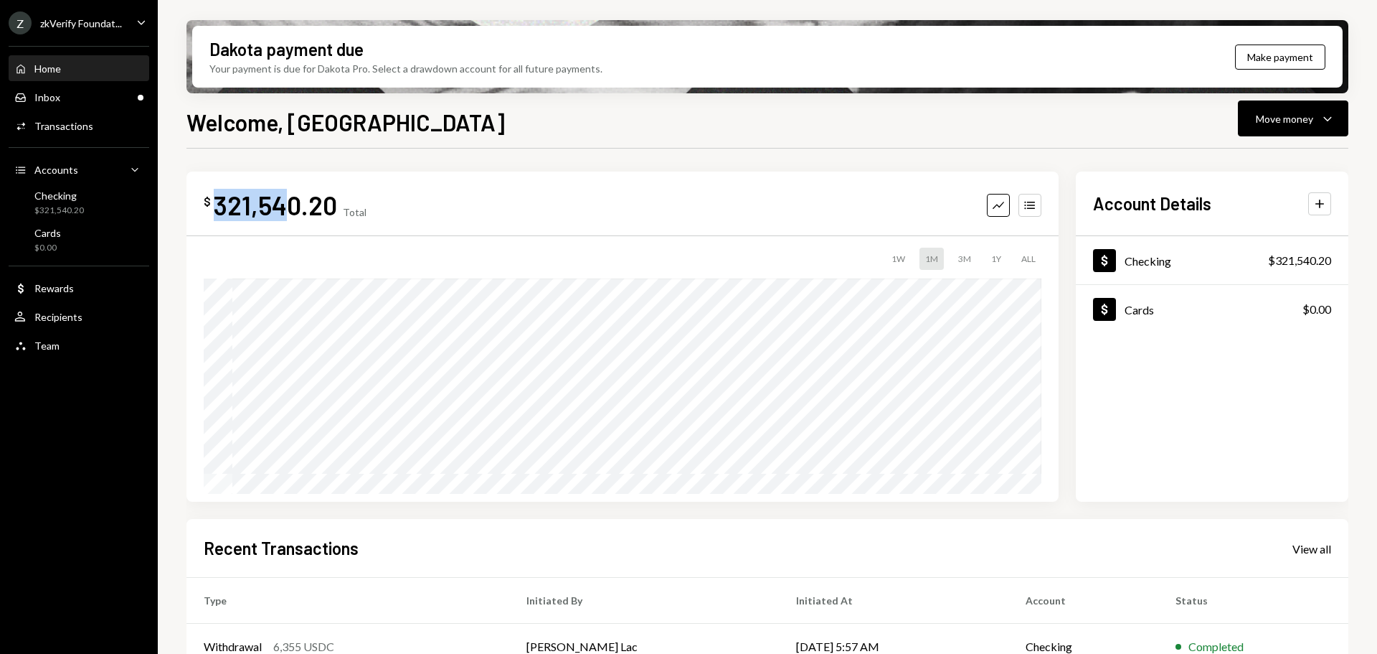
drag, startPoint x: 215, startPoint y: 202, endPoint x: 297, endPoint y: 212, distance: 82.4
click at [297, 212] on div "321,540.20" at bounding box center [275, 205] width 123 height 32
click at [299, 212] on div "321,540.20" at bounding box center [275, 205] width 123 height 32
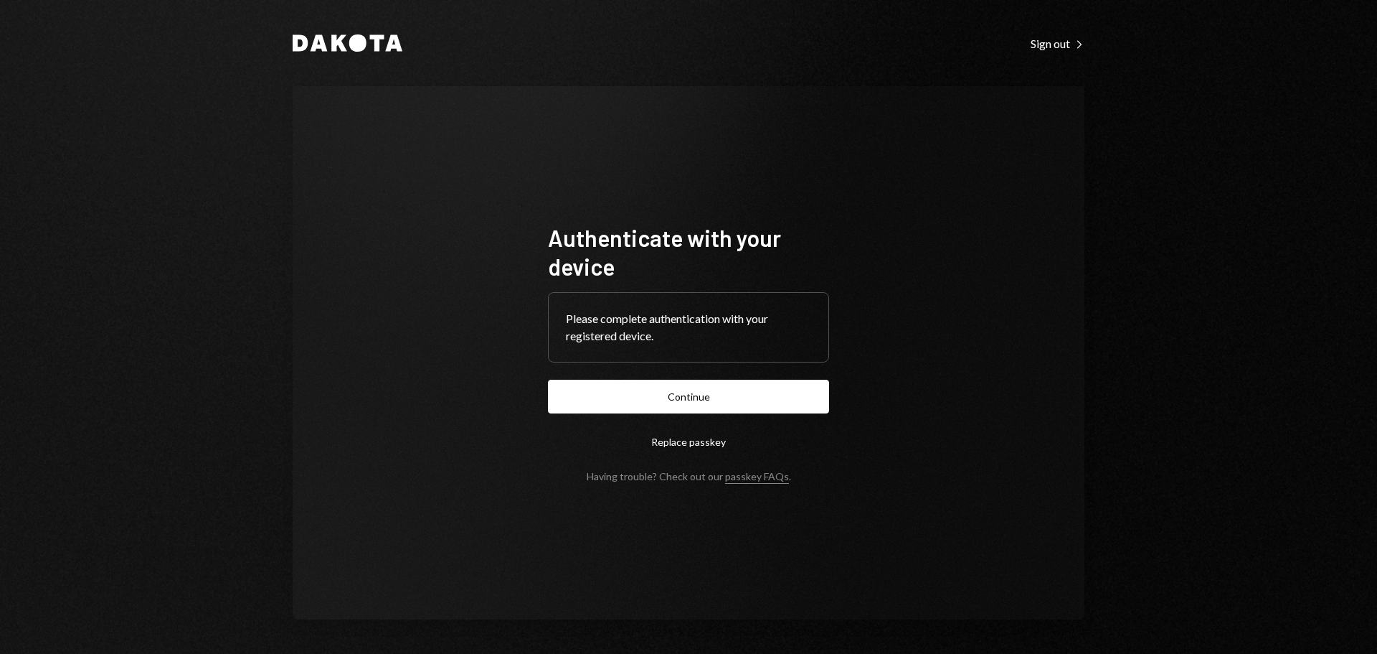
click at [714, 389] on button "Continue" at bounding box center [688, 396] width 281 height 34
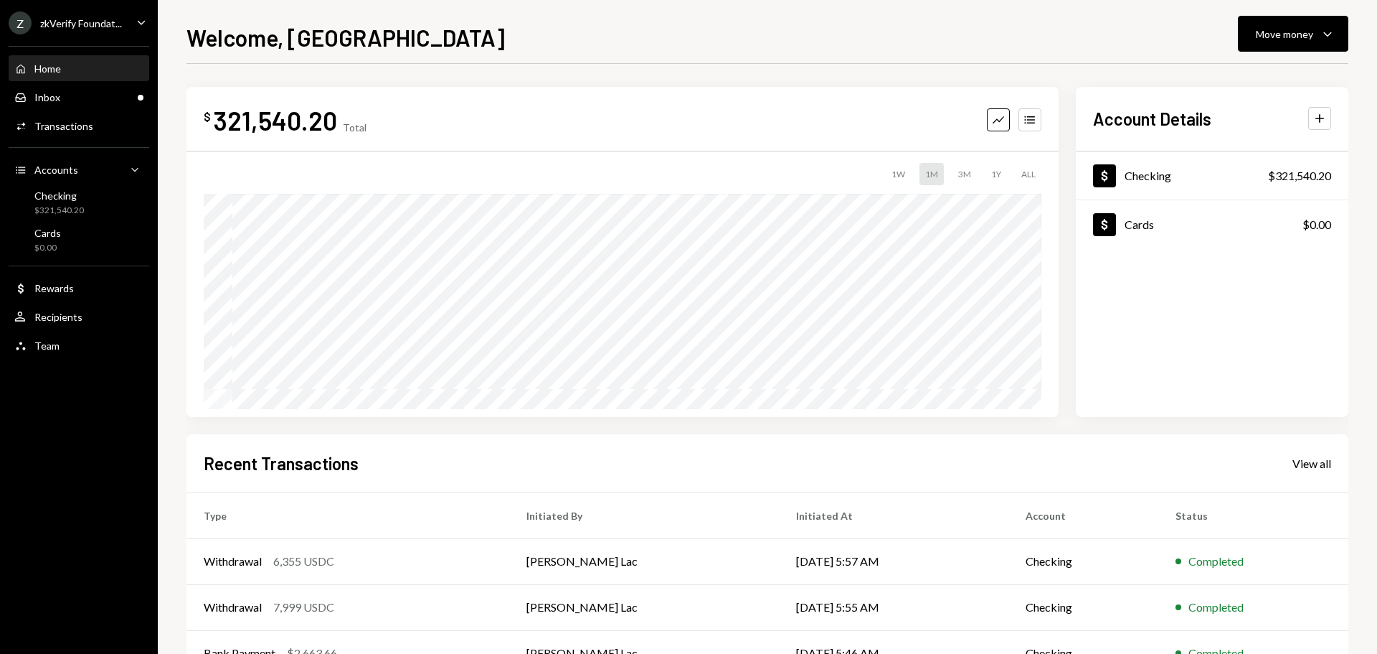
click at [98, 25] on div "zkVerify Foundat..." at bounding box center [81, 23] width 82 height 12
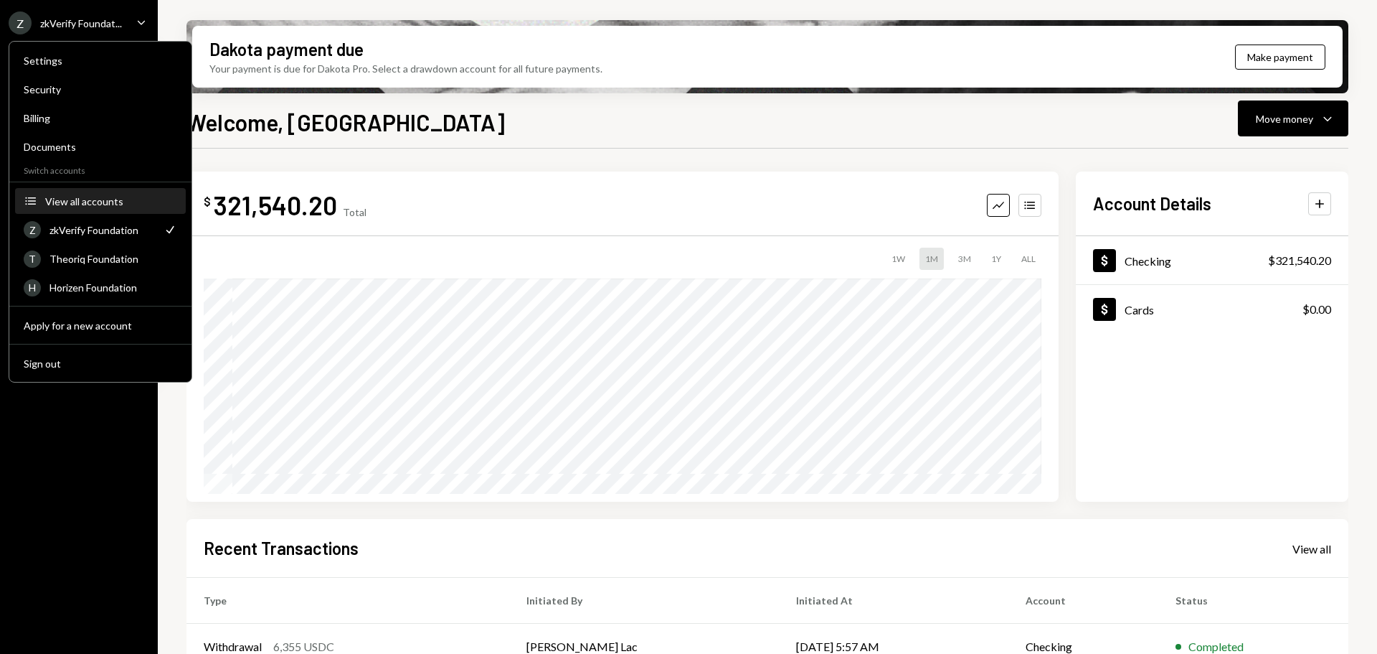
click at [101, 202] on div "View all accounts" at bounding box center [111, 201] width 132 height 12
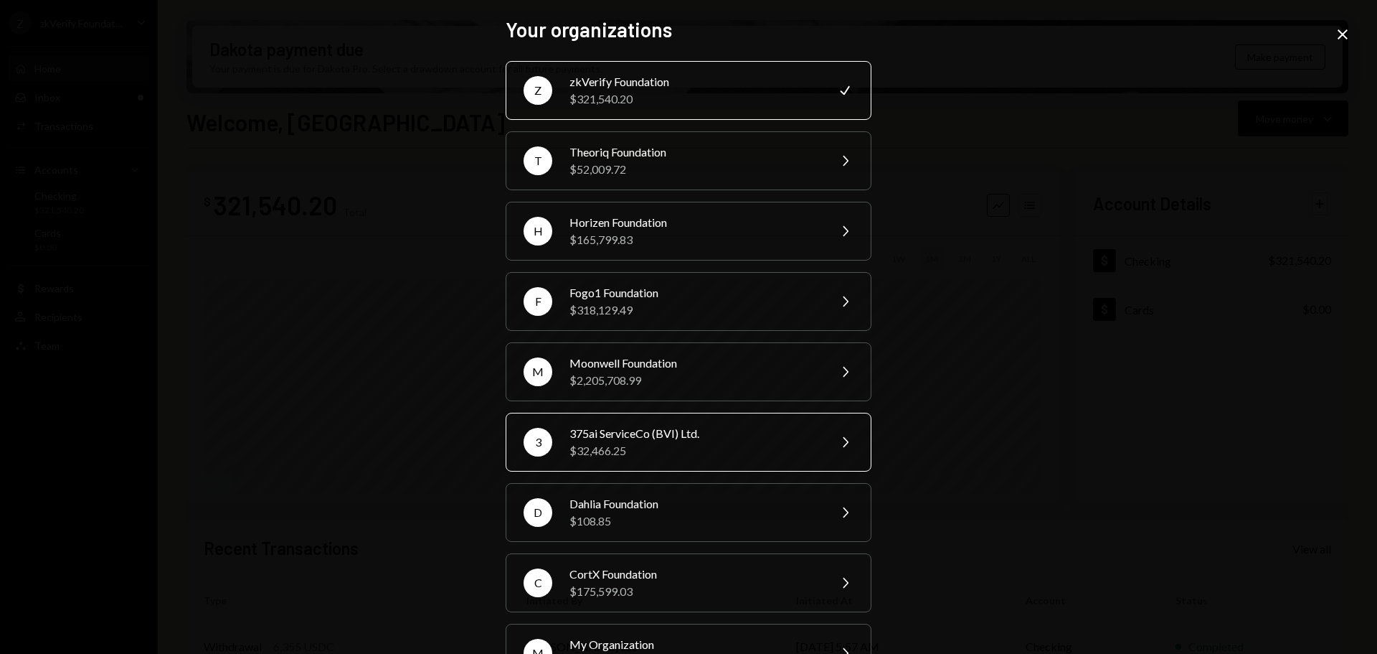
click at [636, 443] on div "$32,466.25" at bounding box center [695, 450] width 250 height 17
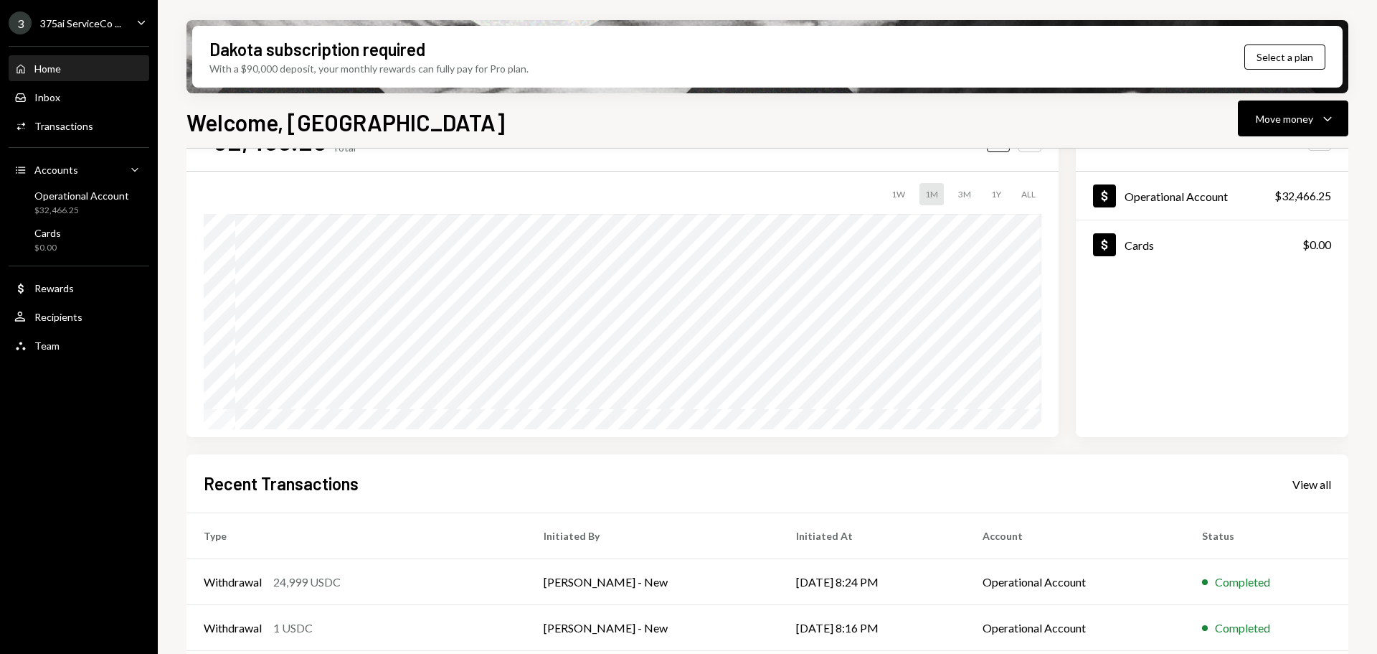
scroll to position [212, 0]
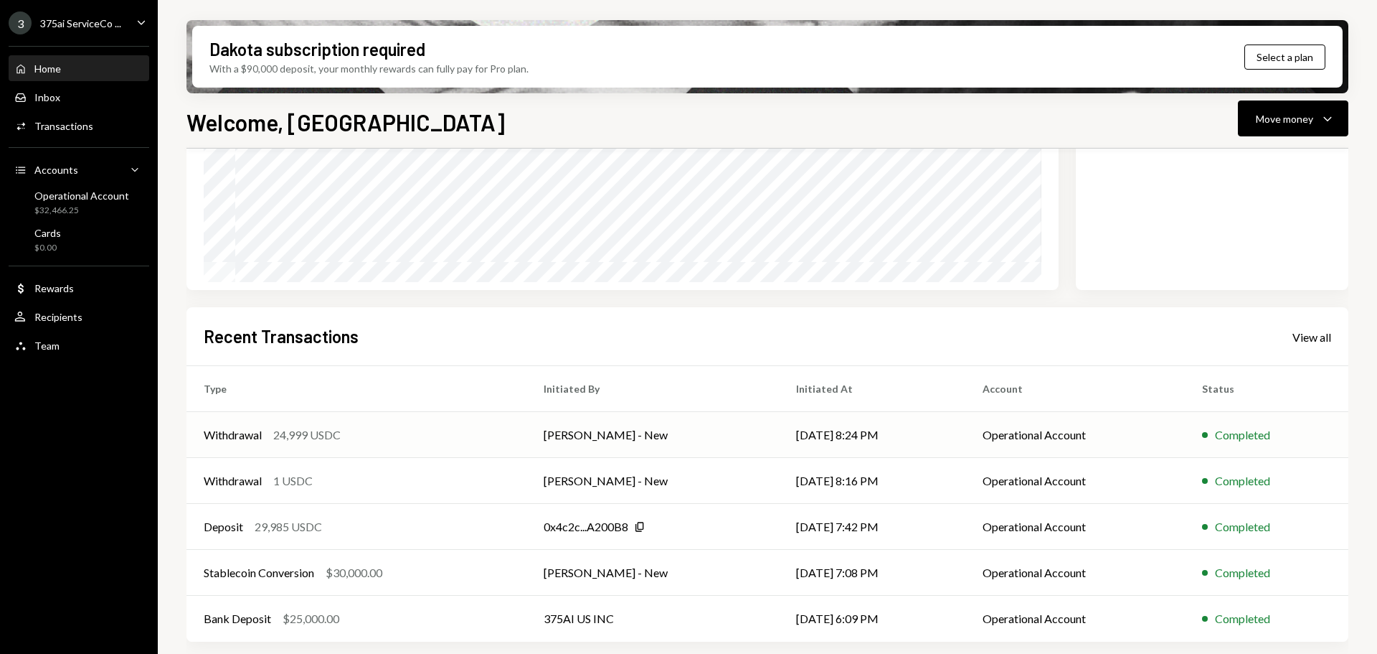
click at [411, 438] on div "Withdrawal 24,999 USDC" at bounding box center [357, 434] width 306 height 17
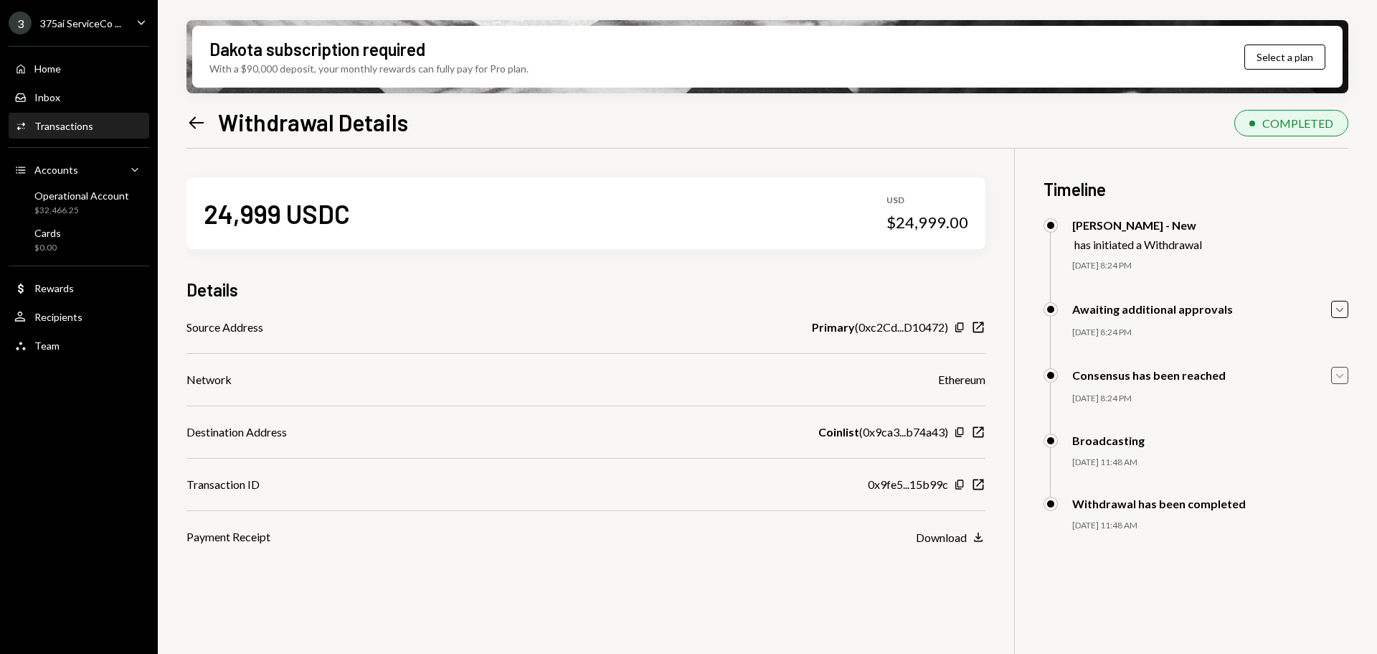
click at [1339, 377] on icon "button" at bounding box center [1339, 376] width 7 height 4
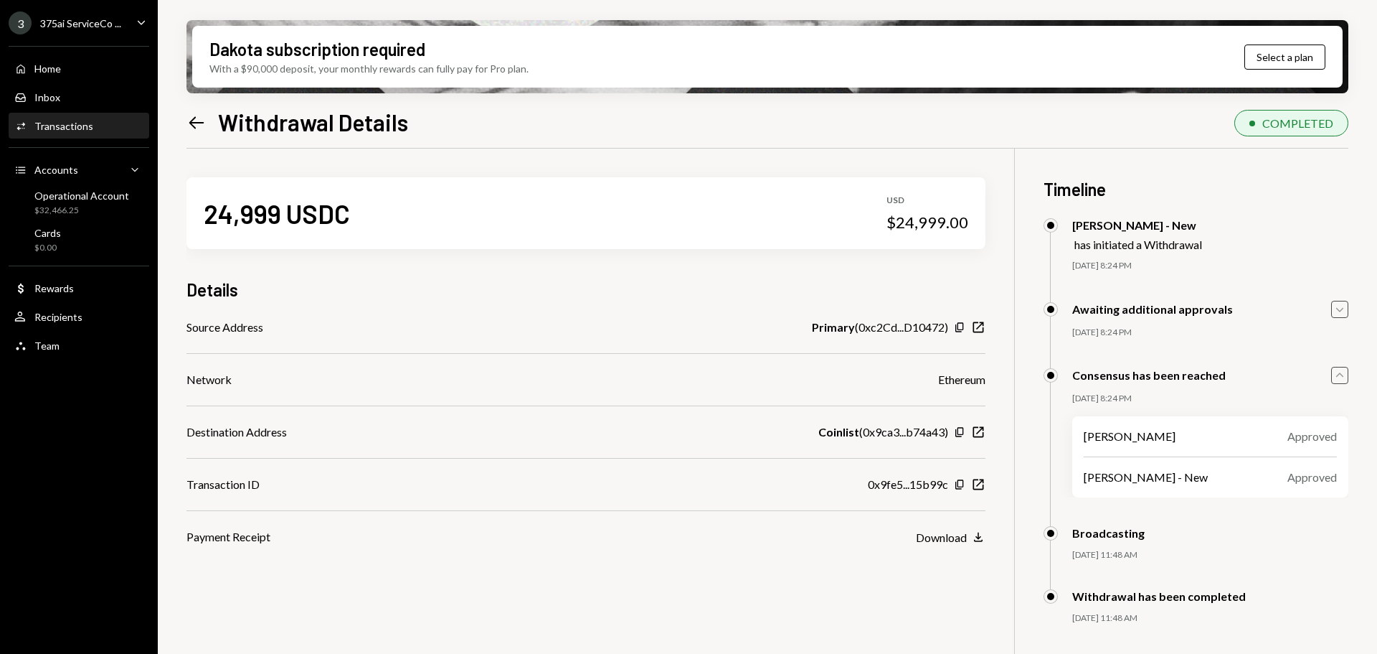
click at [1340, 308] on icon "Caret Down" at bounding box center [1340, 309] width 16 height 16
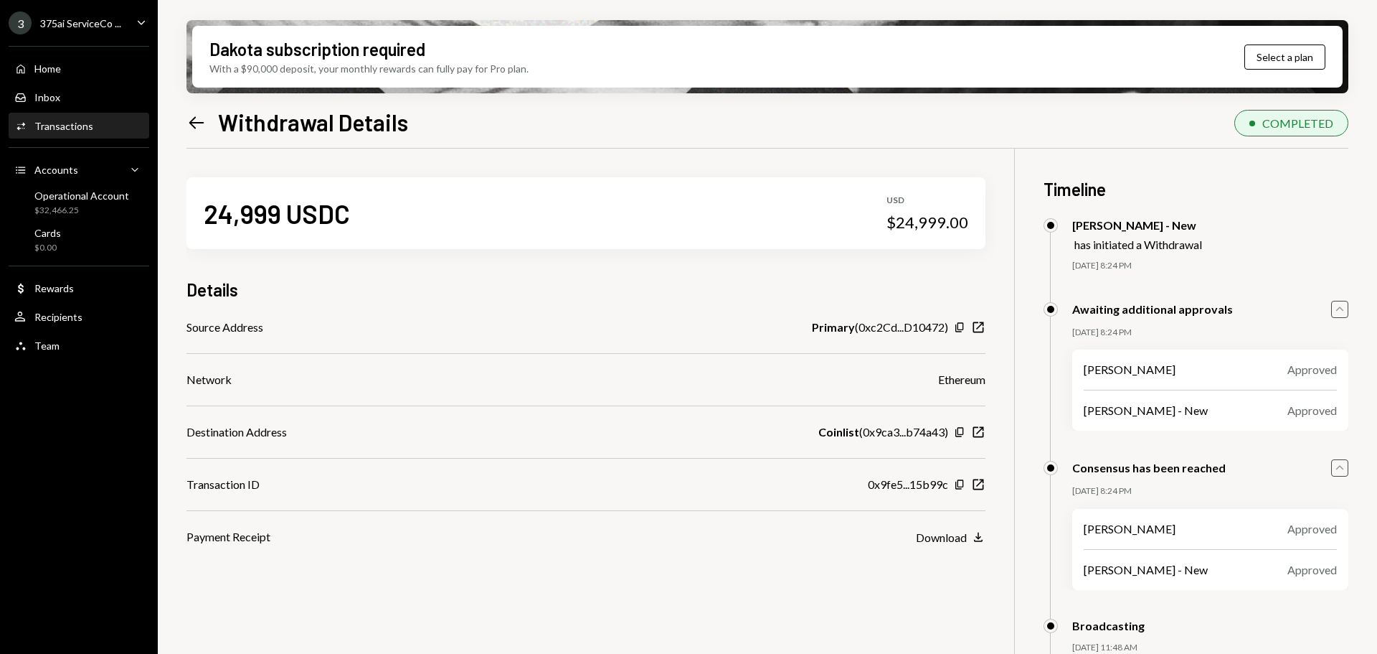
click at [1340, 308] on icon "Caret Up" at bounding box center [1340, 309] width 16 height 16
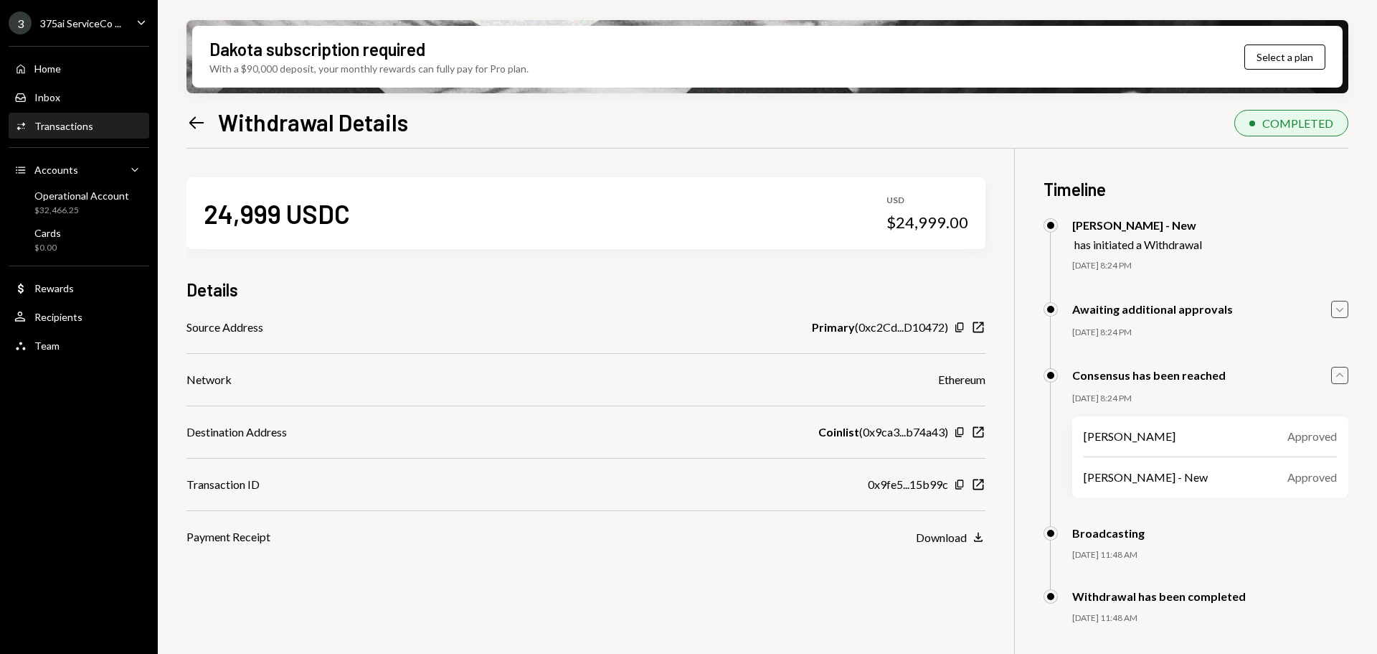
click at [1338, 375] on icon "button" at bounding box center [1339, 374] width 7 height 4
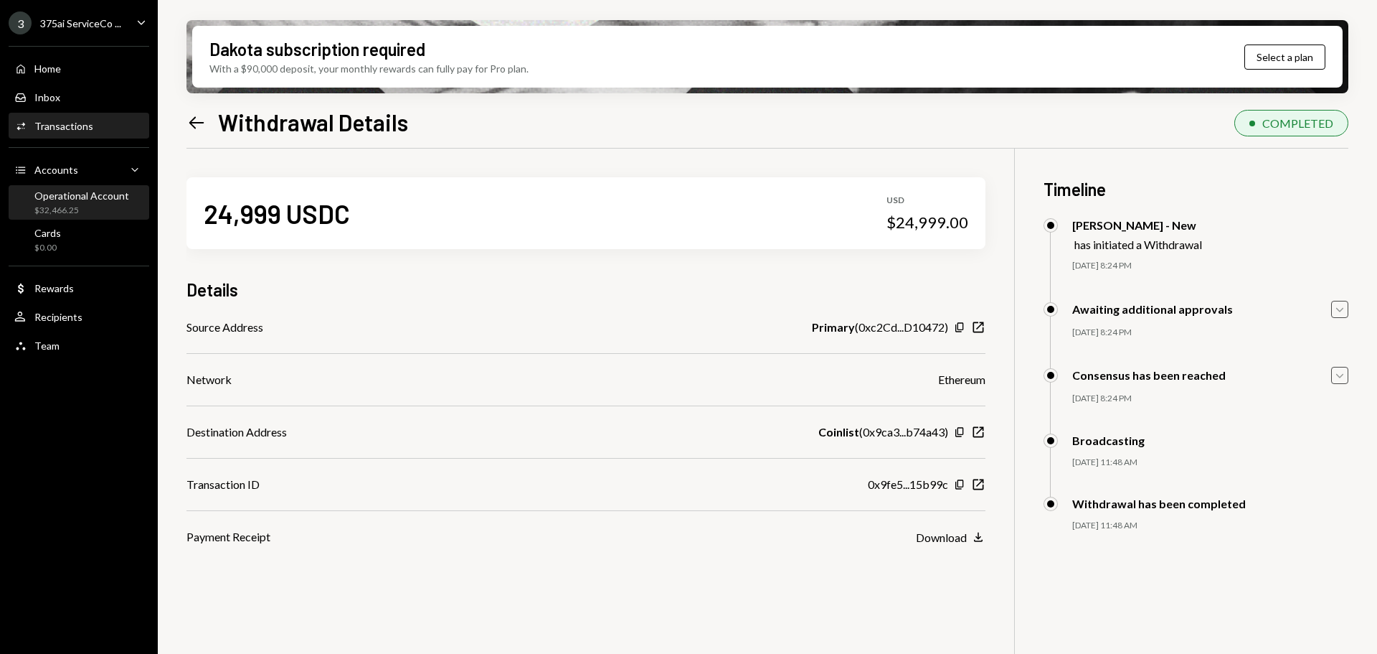
click at [74, 204] on div "$32,466.25" at bounding box center [81, 210] width 95 height 12
